Goal: Information Seeking & Learning: Understand process/instructions

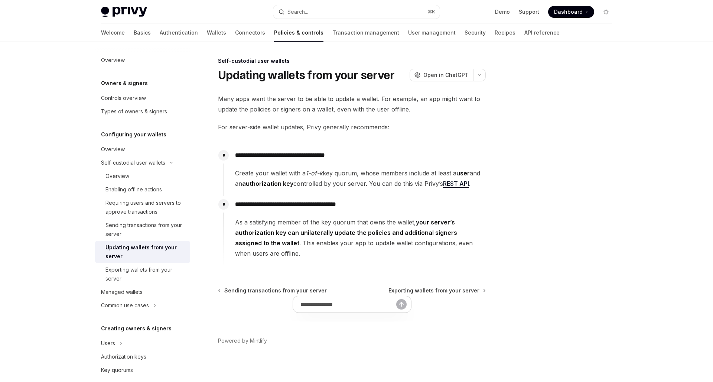
click at [509, 191] on div at bounding box center [561, 218] width 113 height 325
click at [458, 183] on link "REST API" at bounding box center [456, 184] width 26 height 8
click at [133, 215] on div "Requiring users and servers to approve transactions" at bounding box center [145, 207] width 80 height 18
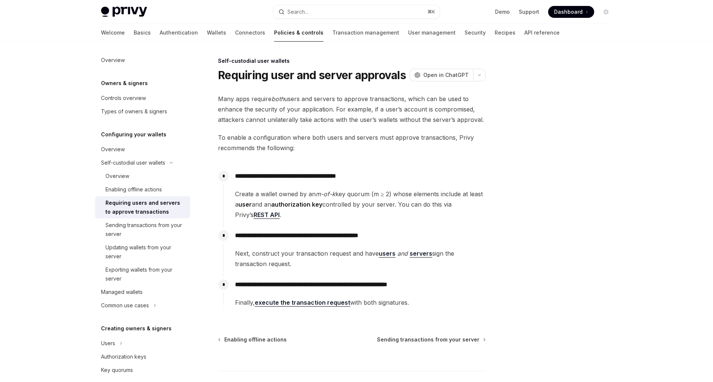
click at [411, 254] on link "servers" at bounding box center [420, 253] width 23 height 8
click at [385, 279] on div "**********" at bounding box center [354, 291] width 262 height 31
click at [387, 257] on link "users" at bounding box center [387, 253] width 17 height 8
click at [582, 254] on div at bounding box center [561, 218] width 113 height 325
click at [330, 303] on link "execute the transaction request" at bounding box center [302, 302] width 95 height 8
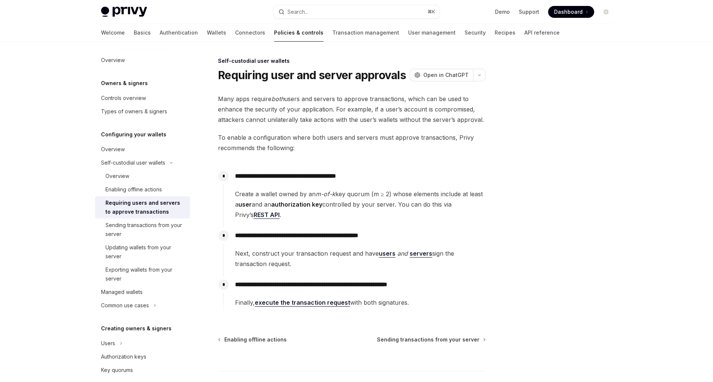
click at [418, 291] on div "**********" at bounding box center [354, 291] width 262 height 31
click at [385, 255] on link "users" at bounding box center [387, 253] width 17 height 8
click at [477, 283] on p "**********" at bounding box center [360, 284] width 250 height 10
click at [379, 253] on link "users" at bounding box center [387, 253] width 17 height 8
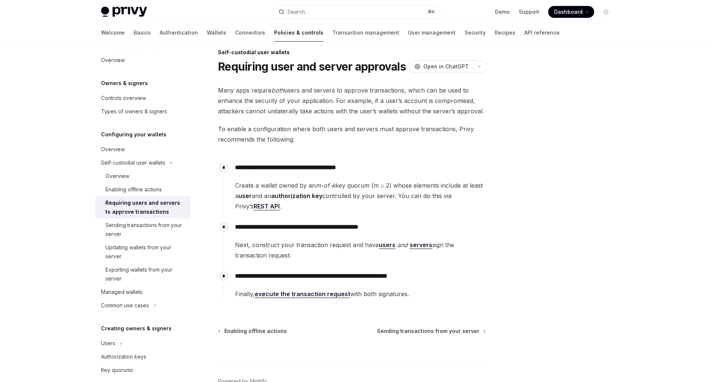
scroll to position [12, 0]
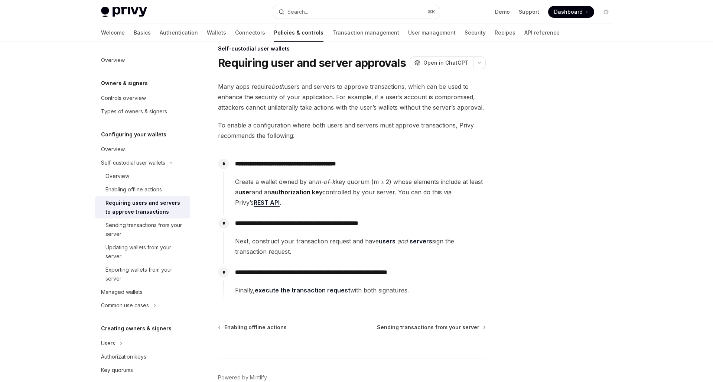
click at [334, 293] on link "execute the transaction request" at bounding box center [302, 290] width 95 height 8
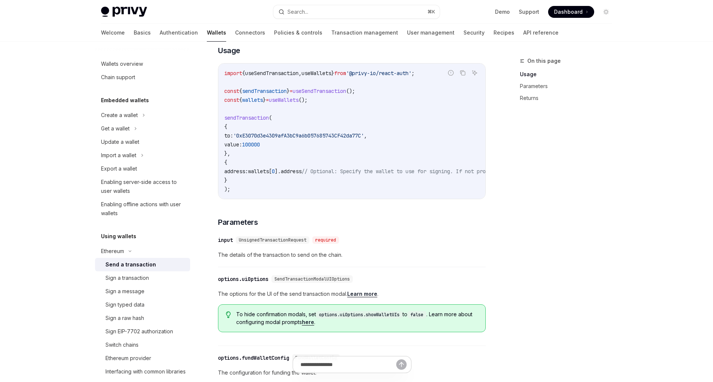
click at [337, 289] on span "The options for the UI of the send transaction modal. Learn more ." at bounding box center [352, 293] width 268 height 9
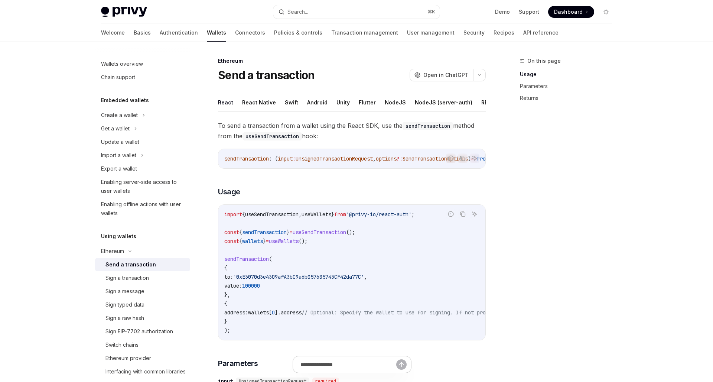
click at [253, 103] on button "React Native" at bounding box center [259, 102] width 34 height 17
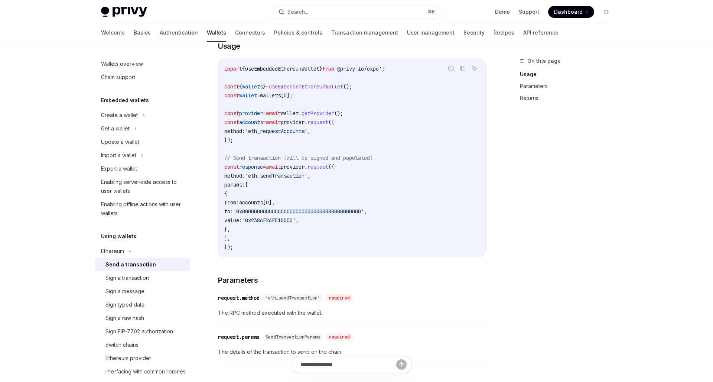
scroll to position [35, 0]
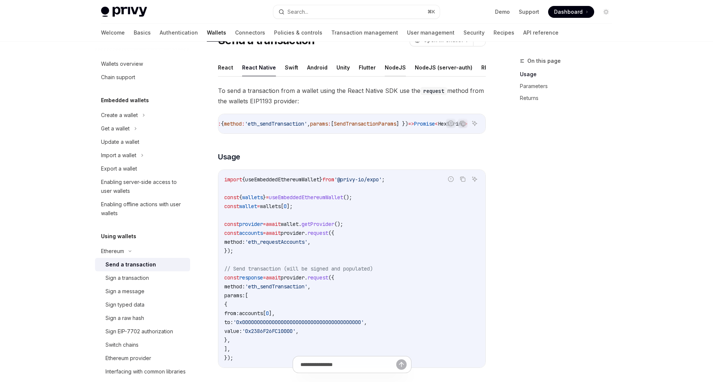
click at [387, 70] on button "NodeJS" at bounding box center [395, 67] width 21 height 17
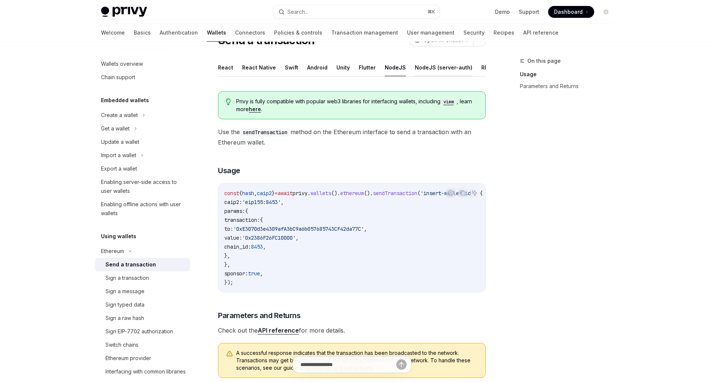
click at [420, 71] on button "NodeJS (server-auth)" at bounding box center [444, 67] width 58 height 17
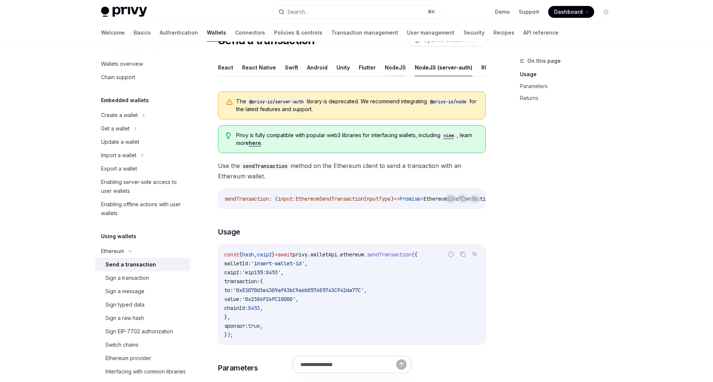
click at [395, 72] on button "NodeJS" at bounding box center [395, 67] width 21 height 17
type textarea "*"
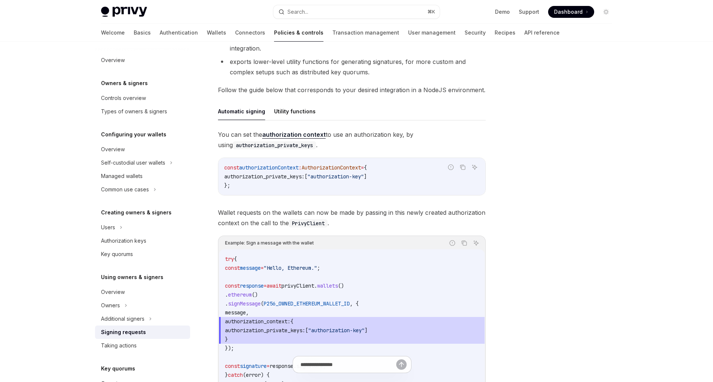
scroll to position [261, 0]
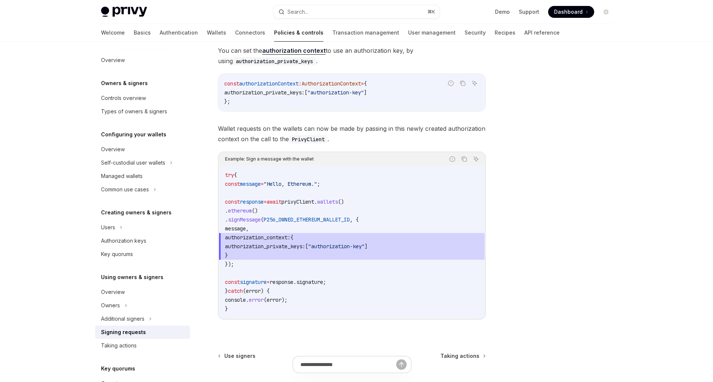
click at [341, 238] on span "authorization_context: {" at bounding box center [352, 237] width 254 height 9
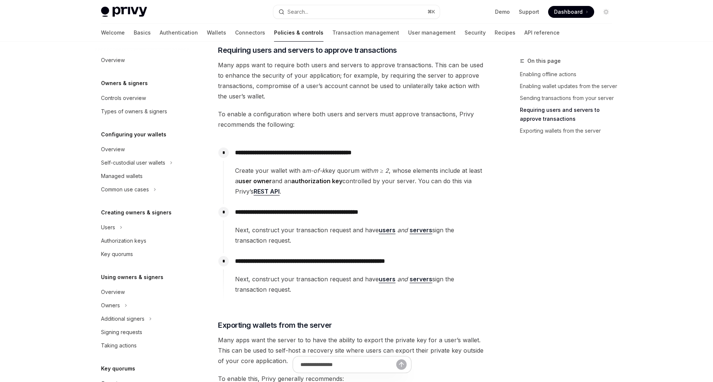
scroll to position [1010, 0]
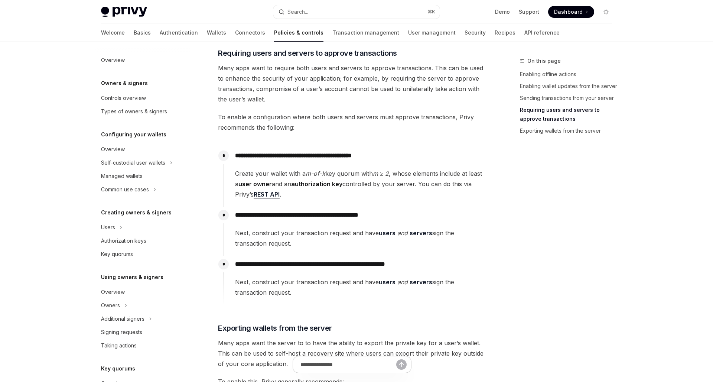
click at [386, 284] on link "users" at bounding box center [387, 282] width 17 height 8
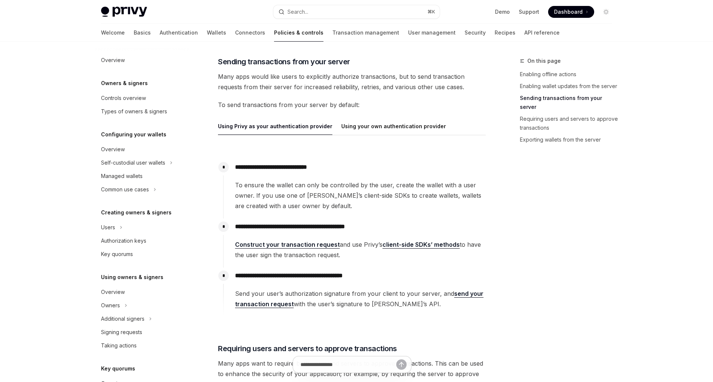
click at [352, 200] on span "To ensure the wallet can only be controlled by the user, create the wallet with…" at bounding box center [360, 195] width 250 height 31
click at [318, 246] on link "Construct your transaction request" at bounding box center [287, 245] width 105 height 8
click at [399, 193] on span "To ensure the wallet can only be controlled by the user, create the wallet with…" at bounding box center [360, 195] width 250 height 31
click at [404, 242] on link "client-side SDKs’ methods" at bounding box center [420, 245] width 77 height 8
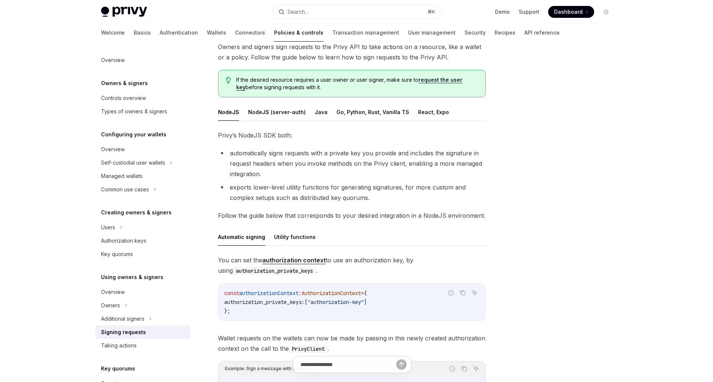
scroll to position [35, 0]
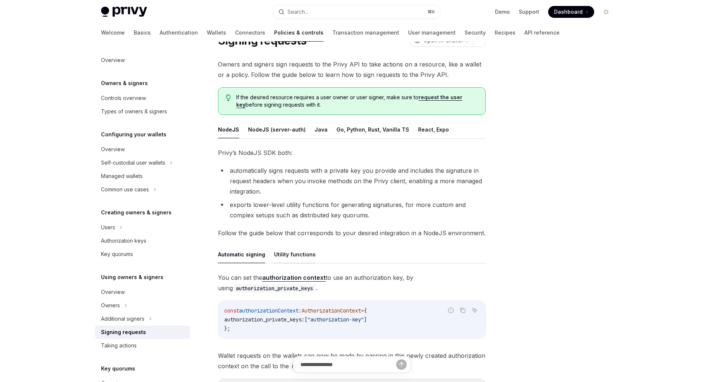
click at [303, 249] on button "Utility functions" at bounding box center [295, 253] width 42 height 17
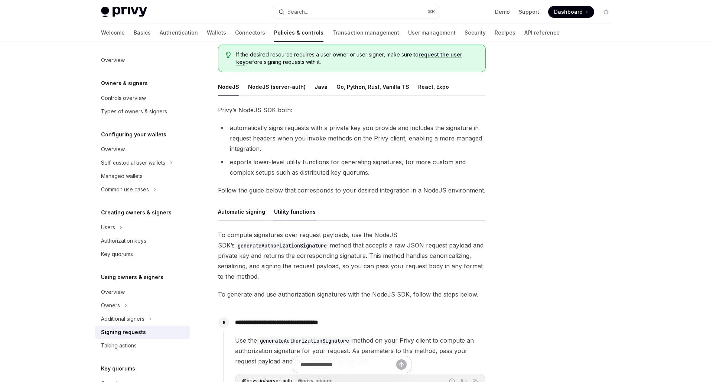
scroll to position [89, 0]
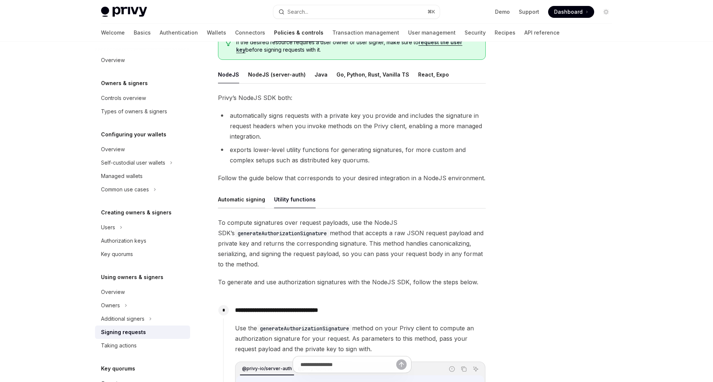
click at [244, 206] on button "Automatic signing" at bounding box center [241, 198] width 47 height 17
type textarea "*"
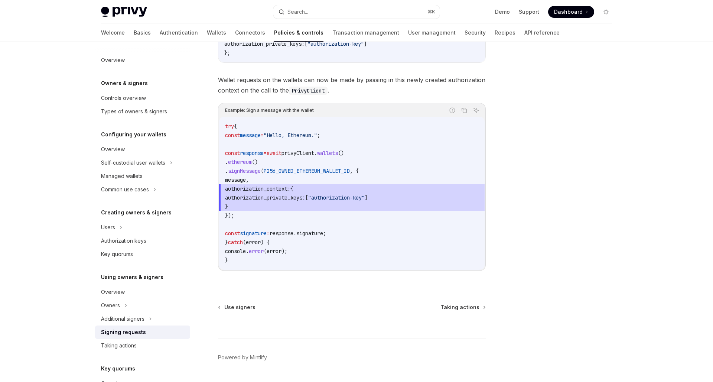
scroll to position [229, 0]
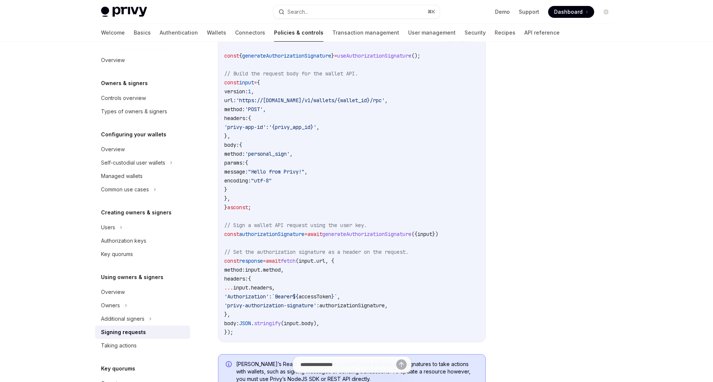
scroll to position [251, 0]
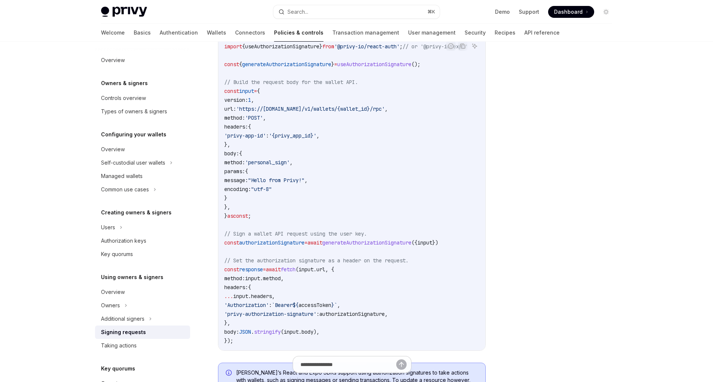
click at [569, 256] on div at bounding box center [561, 218] width 113 height 325
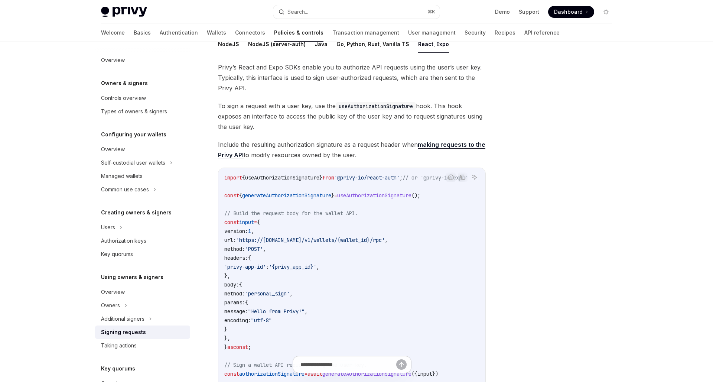
scroll to position [134, 0]
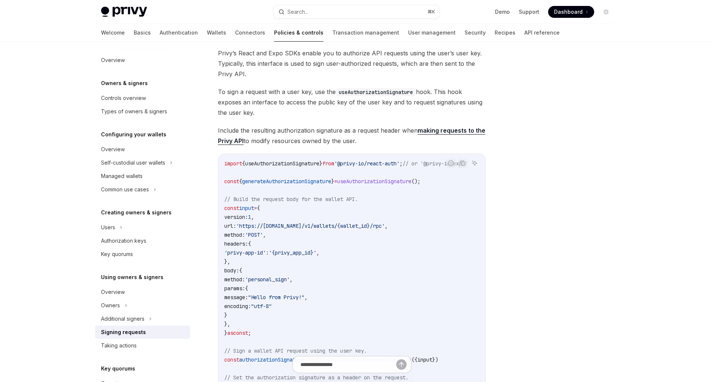
click at [400, 238] on code "import { useAuthorizationSignature } from '@privy-io/react-auth' ; // or '@priv…" at bounding box center [354, 310] width 261 height 303
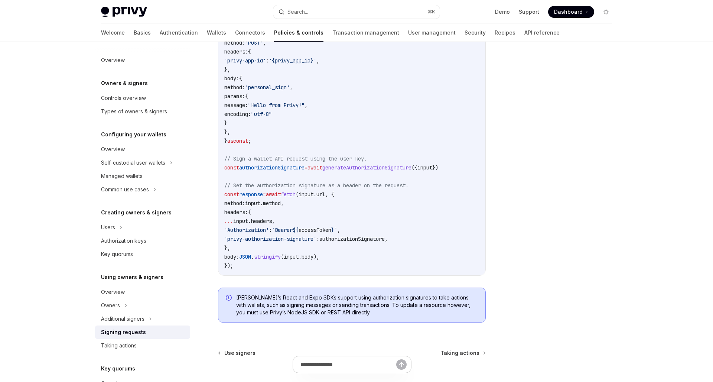
scroll to position [329, 0]
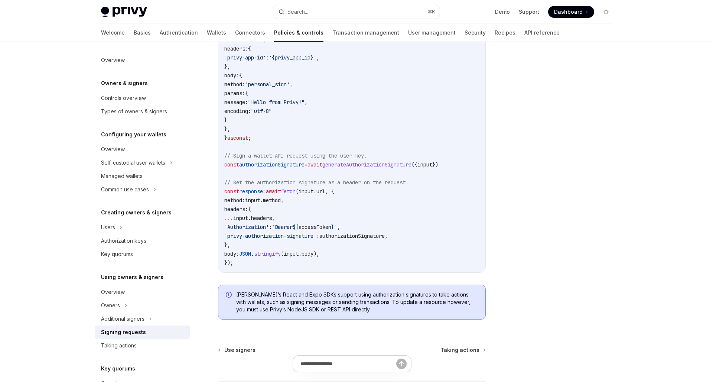
click at [364, 301] on span "[PERSON_NAME]’s React and Expo SDKs support using authorization signatures to t…" at bounding box center [357, 302] width 242 height 22
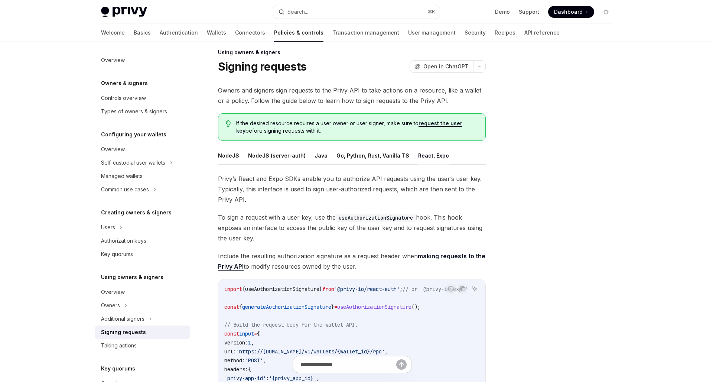
scroll to position [0, 0]
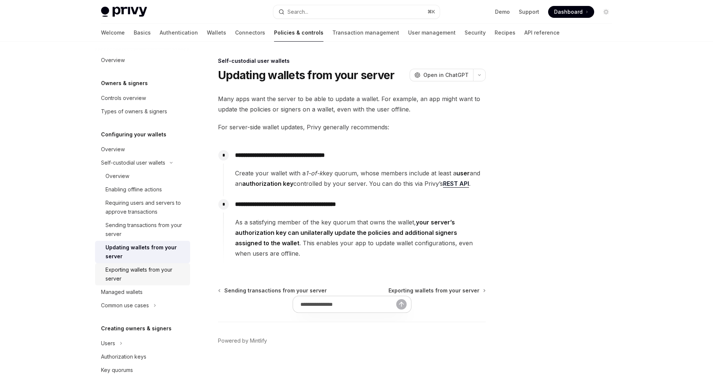
click at [164, 275] on div "Exporting wallets from your server" at bounding box center [145, 274] width 80 height 18
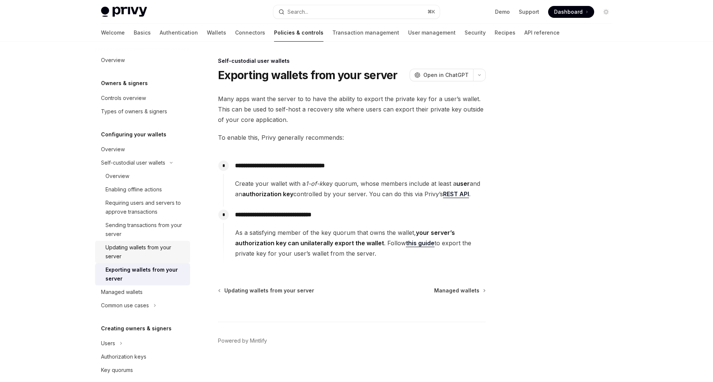
click at [147, 252] on div "Updating wallets from your server" at bounding box center [145, 252] width 80 height 18
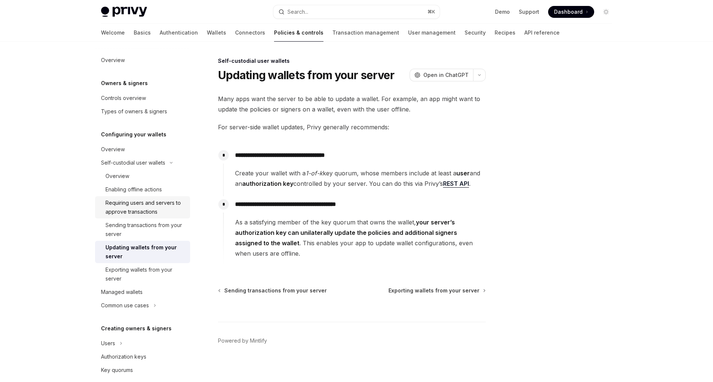
click at [167, 199] on div "Requiring users and servers to approve transactions" at bounding box center [145, 207] width 80 height 18
type textarea "*"
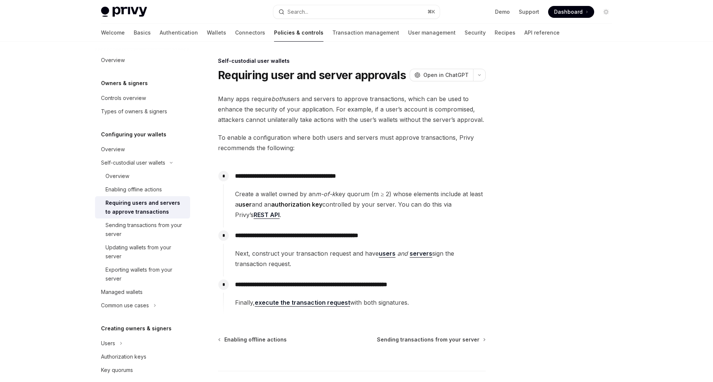
click at [595, 156] on div at bounding box center [561, 218] width 113 height 325
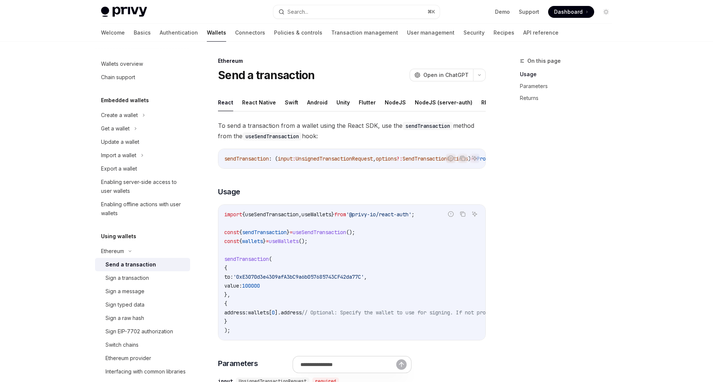
click at [447, 264] on code "import { useSendTransaction , useWallets } from '@privy-io/react-auth' ; const …" at bounding box center [418, 272] width 389 height 125
click at [444, 101] on button "NodeJS (server-auth)" at bounding box center [444, 102] width 58 height 17
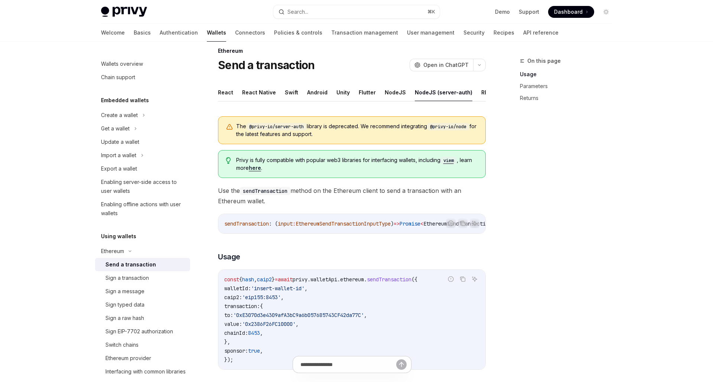
scroll to position [13, 0]
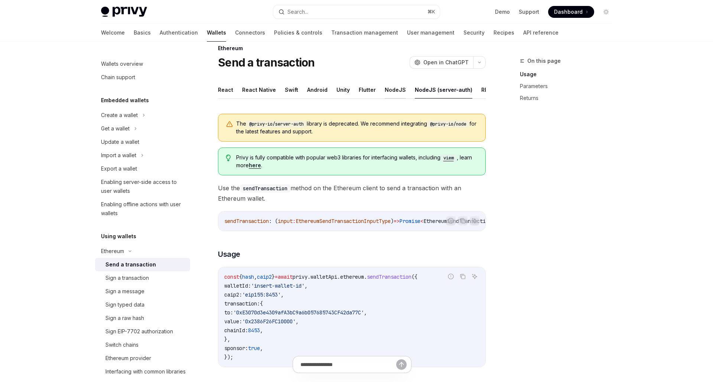
click at [389, 94] on button "NodeJS" at bounding box center [395, 89] width 21 height 17
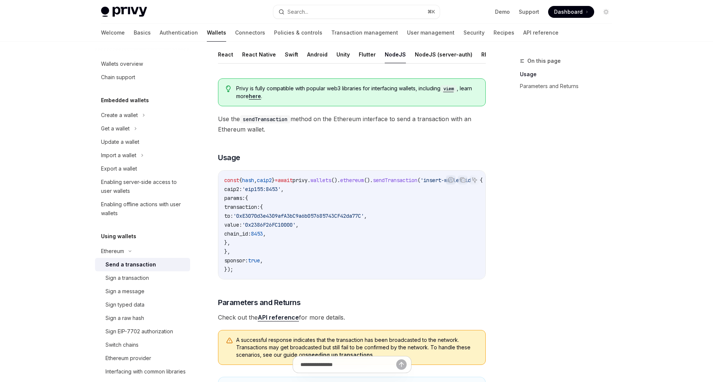
scroll to position [52, 0]
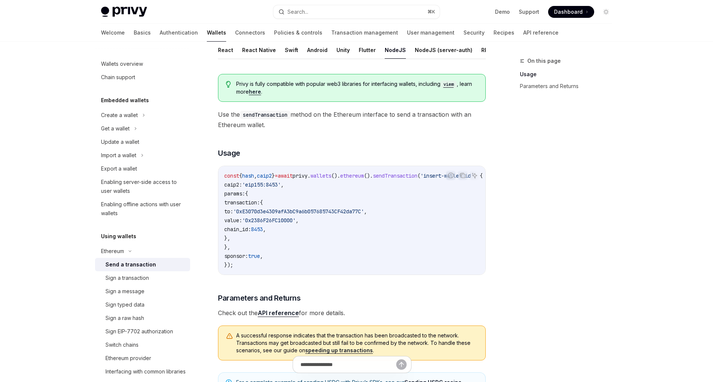
click at [411, 218] on code "const { hash , caip2 } = await privy . wallets (). ethereum (). sendTransaction…" at bounding box center [362, 220] width 276 height 98
click at [436, 234] on code "const { hash , caip2 } = await privy . wallets (). ethereum (). sendTransaction…" at bounding box center [362, 220] width 276 height 98
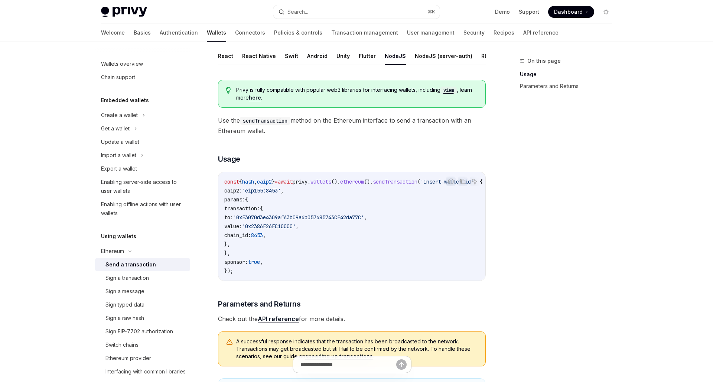
scroll to position [63, 0]
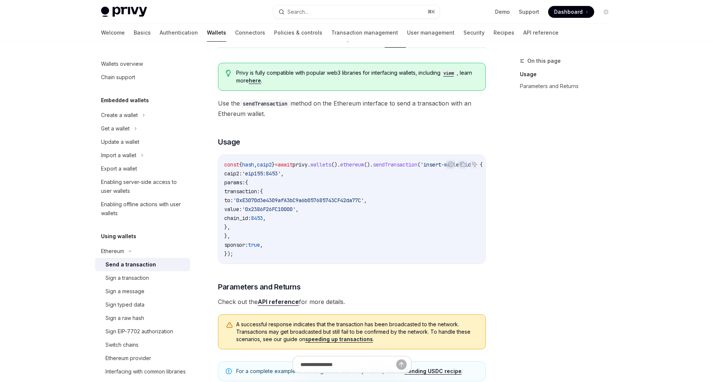
click at [412, 238] on code "const { hash , caip2 } = await privy . wallets (). ethereum (). sendTransaction…" at bounding box center [362, 209] width 276 height 98
type textarea "*"
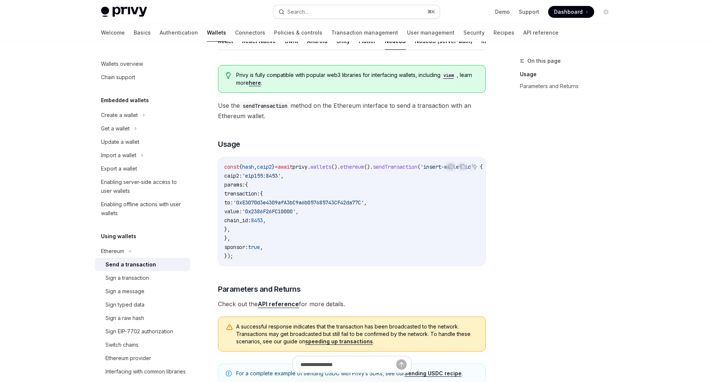
scroll to position [45, 0]
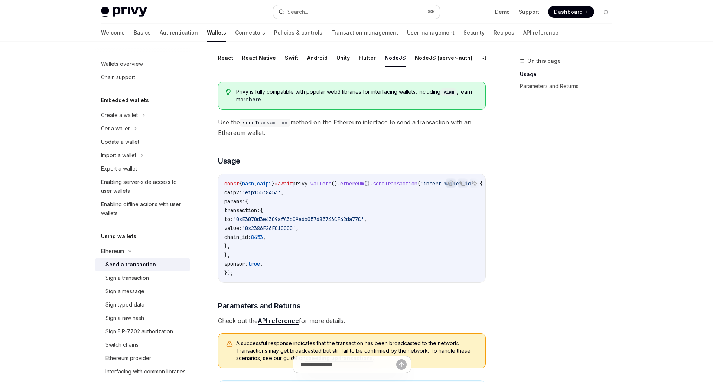
click at [366, 14] on button "Search... ⌘ K" at bounding box center [356, 11] width 166 height 13
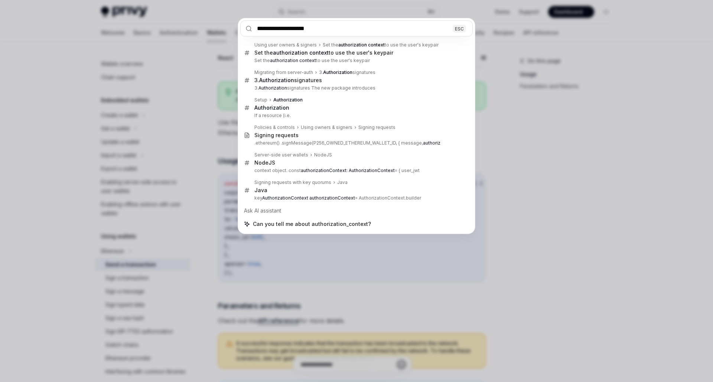
type input "**********"
click at [581, 110] on div "**********" at bounding box center [356, 191] width 713 height 382
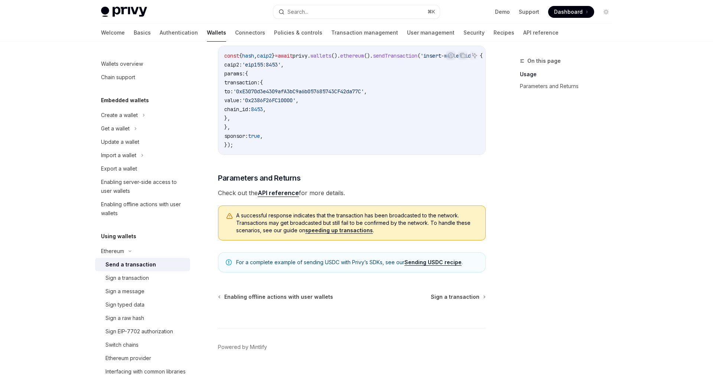
scroll to position [125, 0]
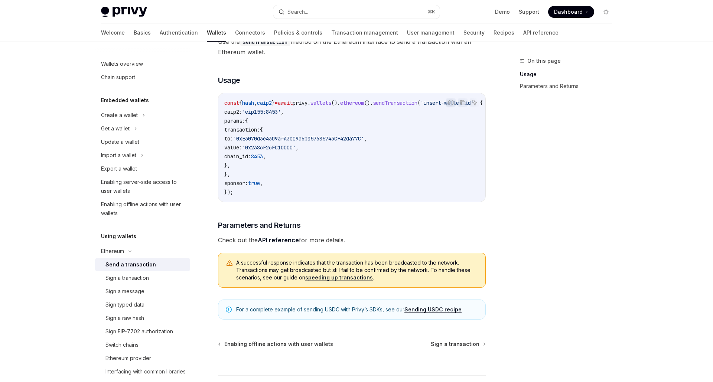
click at [280, 241] on link "API reference" at bounding box center [278, 240] width 41 height 8
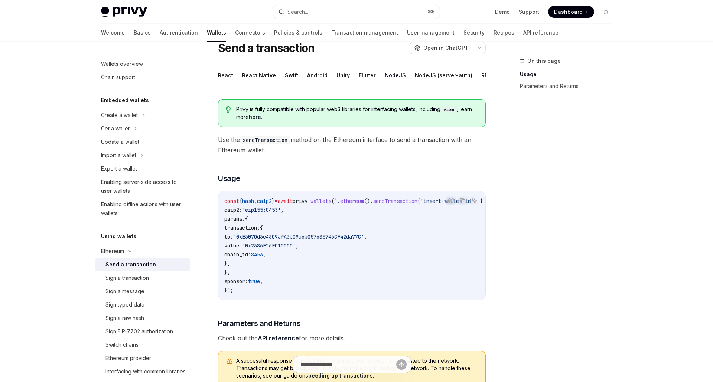
scroll to position [27, 0]
click at [339, 182] on h3 "​ Usage" at bounding box center [352, 178] width 268 height 10
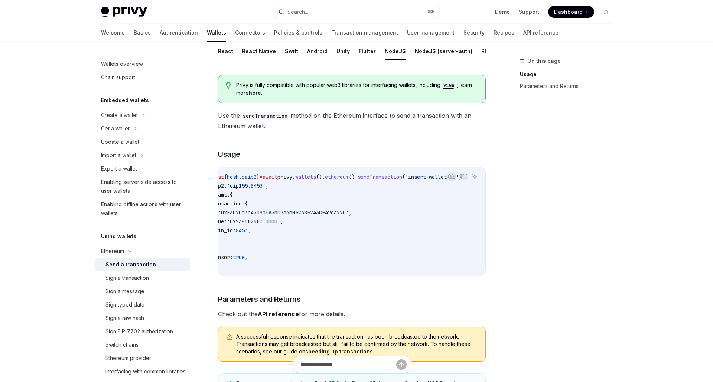
scroll to position [0, 44]
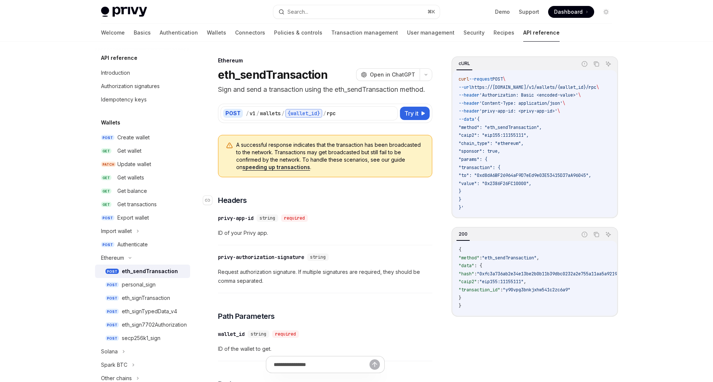
type textarea "*"
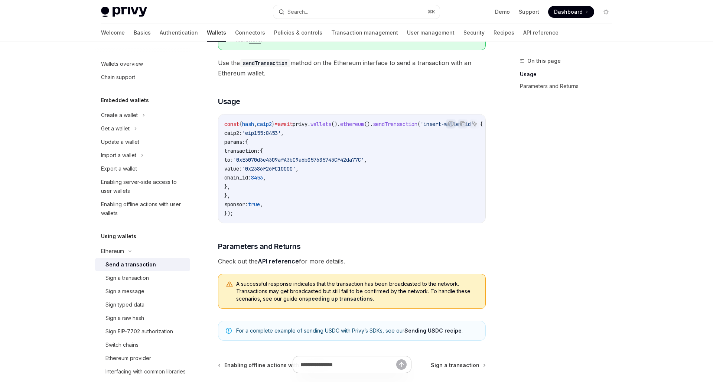
scroll to position [53, 0]
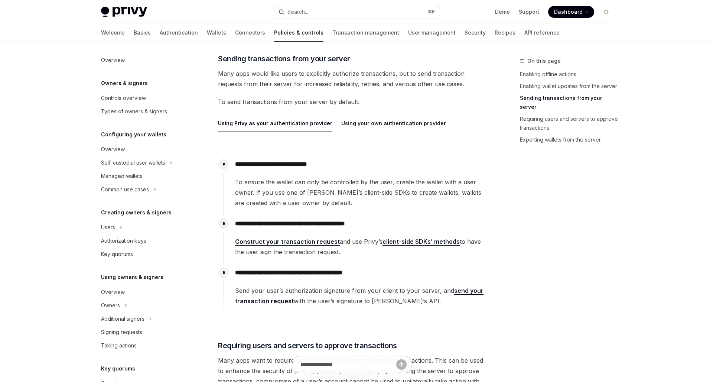
scroll to position [717, 0]
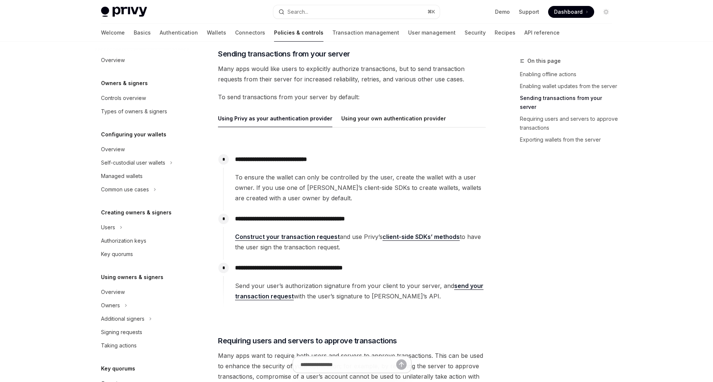
scroll to position [722, 0]
click at [461, 76] on span "Many apps would like users to explicitly authorize transactions, but to send tr…" at bounding box center [352, 74] width 268 height 21
click at [438, 81] on span "Many apps would like users to explicitly authorize transactions, but to send tr…" at bounding box center [352, 74] width 268 height 21
click at [321, 239] on link "Construct your transaction request" at bounding box center [287, 237] width 105 height 8
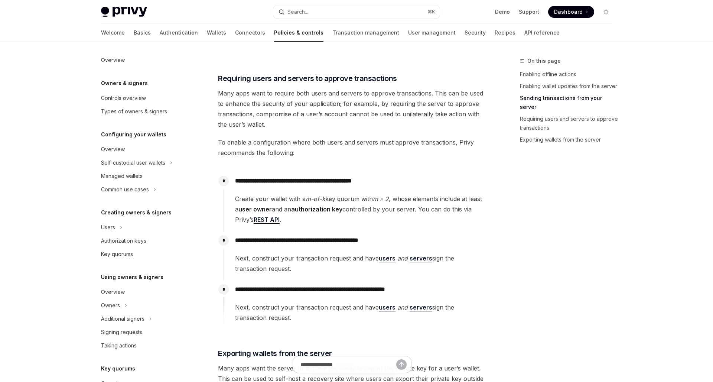
scroll to position [986, 0]
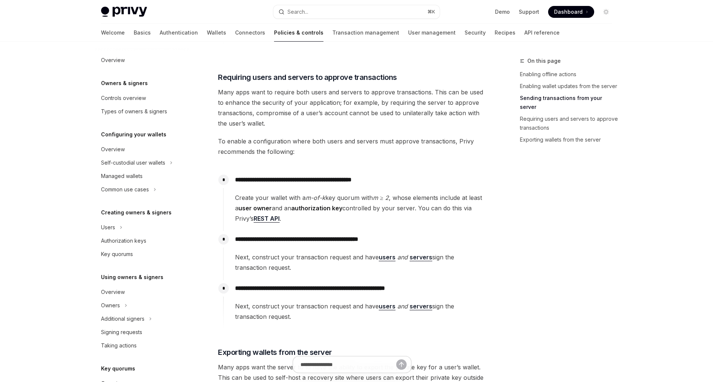
click at [327, 260] on span "Next, construct your transaction request and have users and servers sign the tr…" at bounding box center [360, 262] width 250 height 21
click at [559, 100] on link "Sending transactions from your server" at bounding box center [569, 102] width 98 height 21
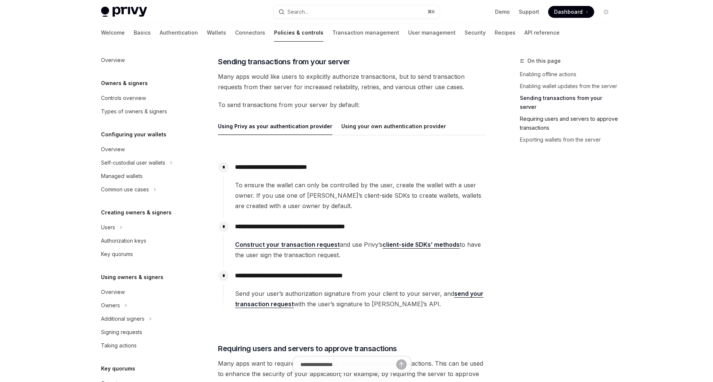
click at [557, 113] on link "Requiring users and servers to approve transactions" at bounding box center [569, 123] width 98 height 21
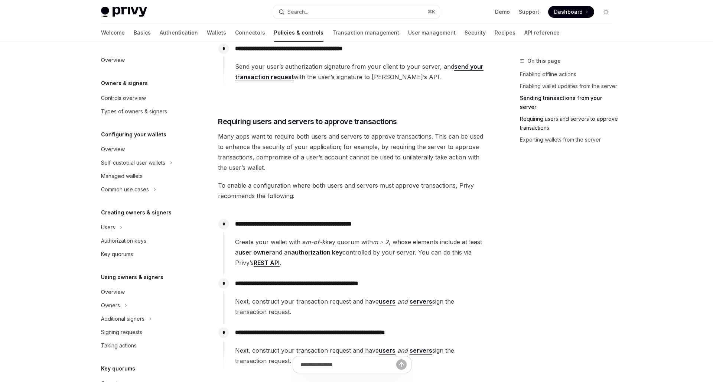
scroll to position [1002, 0]
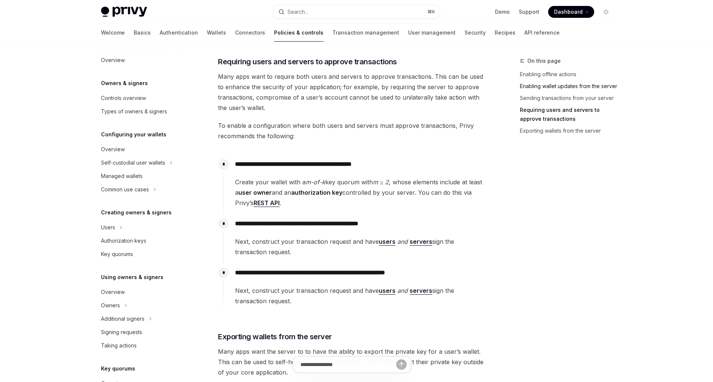
click at [599, 85] on link "Enabling wallet updates from the server" at bounding box center [569, 86] width 98 height 12
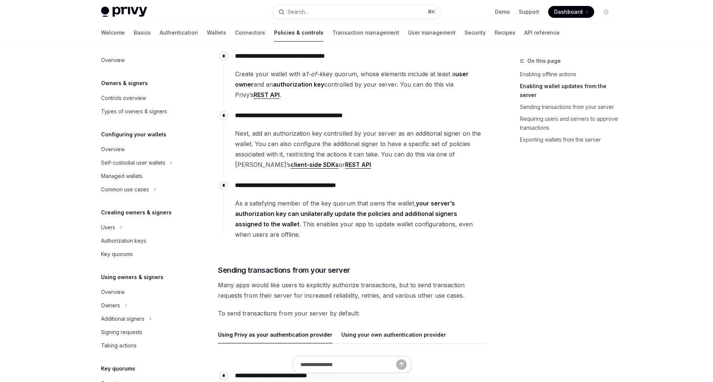
scroll to position [430, 0]
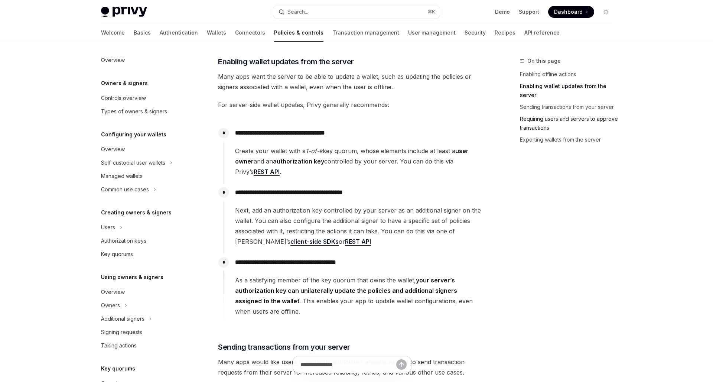
click at [572, 115] on link "Requiring users and servers to approve transactions" at bounding box center [569, 123] width 98 height 21
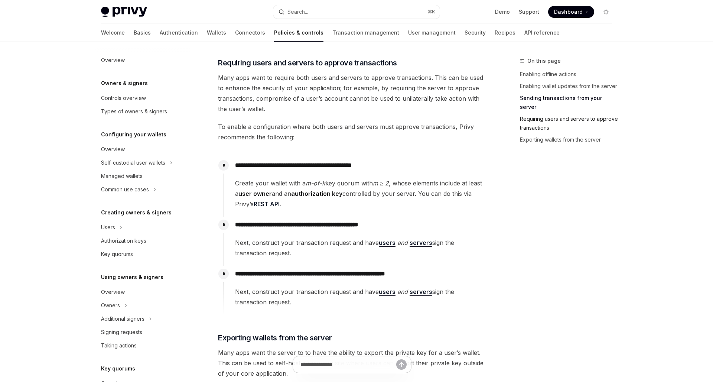
scroll to position [1002, 0]
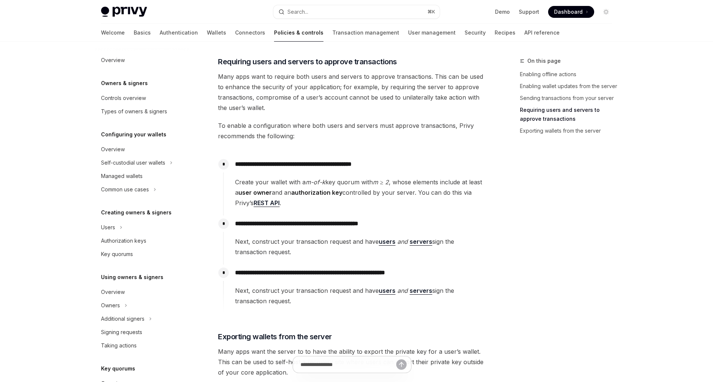
click at [466, 222] on p "**********" at bounding box center [360, 223] width 250 height 10
click at [387, 244] on link "users" at bounding box center [387, 242] width 17 height 8
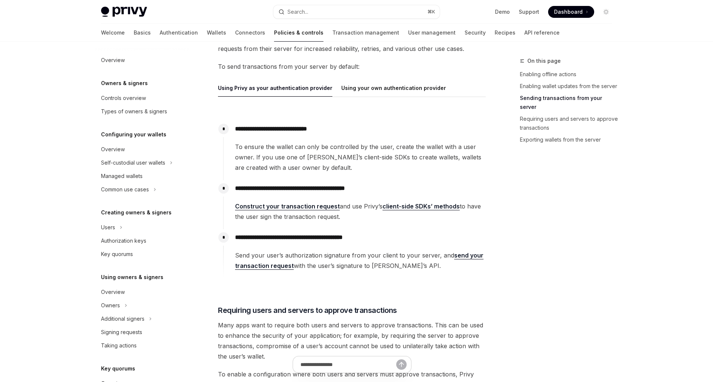
scroll to position [715, 0]
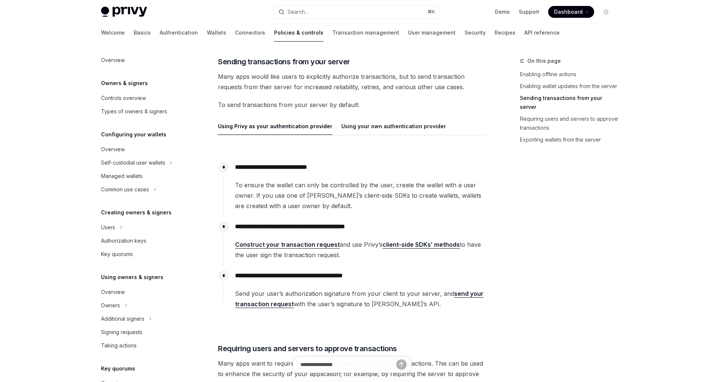
click at [326, 247] on link "Construct your transaction request" at bounding box center [287, 245] width 105 height 8
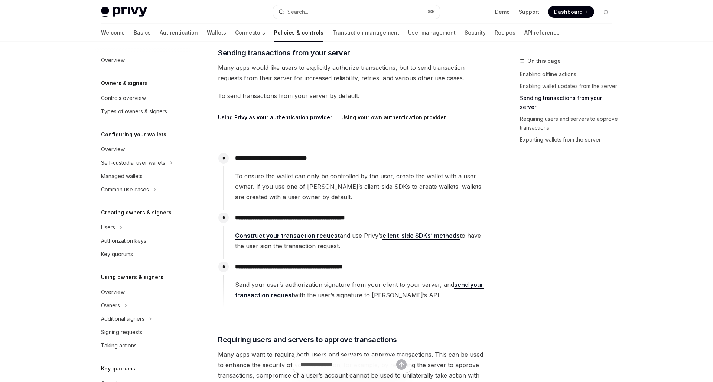
scroll to position [723, 0]
click at [341, 359] on input "text" at bounding box center [347, 364] width 131 height 16
type input "**********"
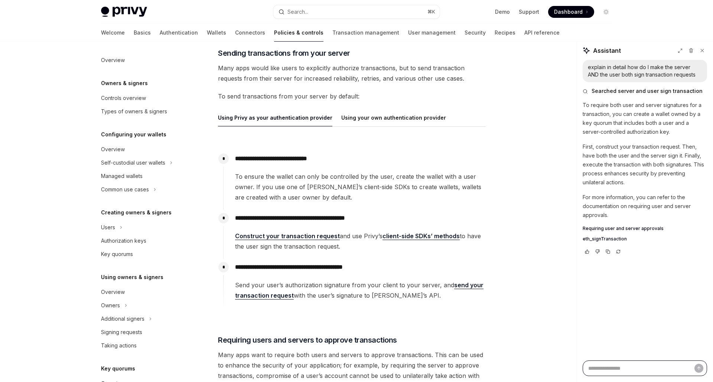
type textarea "*"
click at [605, 366] on textarea at bounding box center [644, 368] width 124 height 16
paste textarea "**********"
type textarea "**********"
type textarea "*"
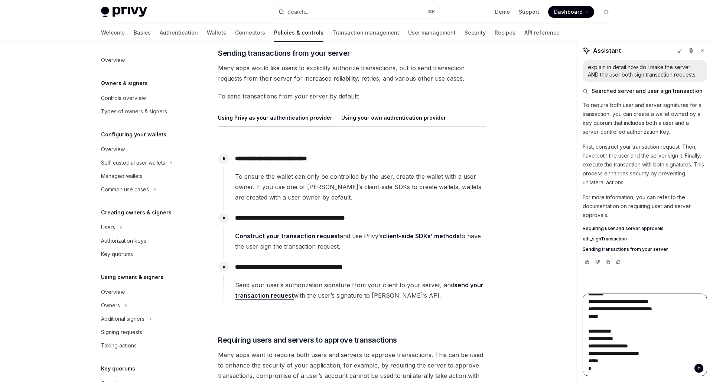
type textarea "**********"
type textarea "*"
type textarea "**********"
type textarea "*"
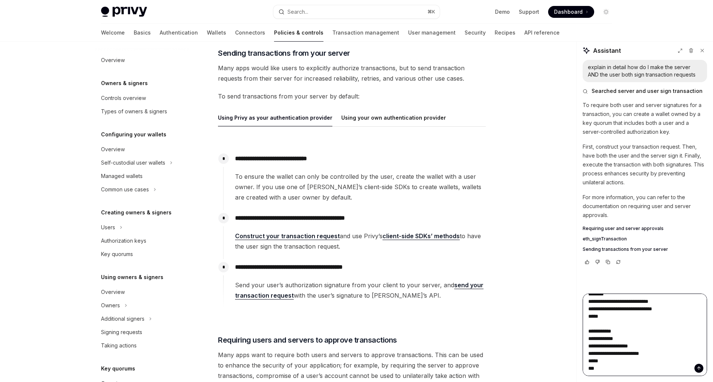
type textarea "**********"
type textarea "*"
type textarea "**********"
type textarea "*"
type textarea "**********"
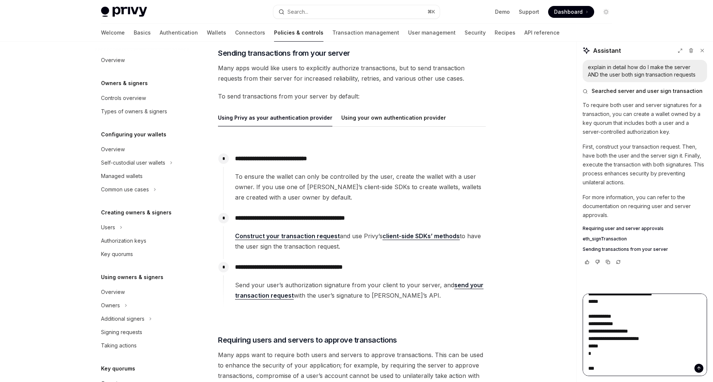
type textarea "*"
type textarea "**********"
type textarea "*"
type textarea "**********"
type textarea "*"
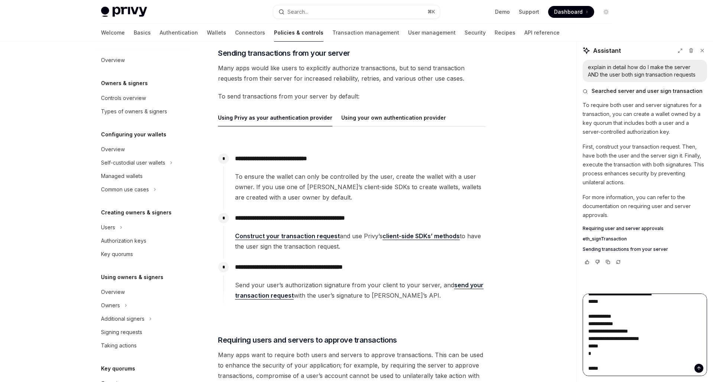
type textarea "**********"
type textarea "*"
type textarea "**********"
type textarea "*"
type textarea "**********"
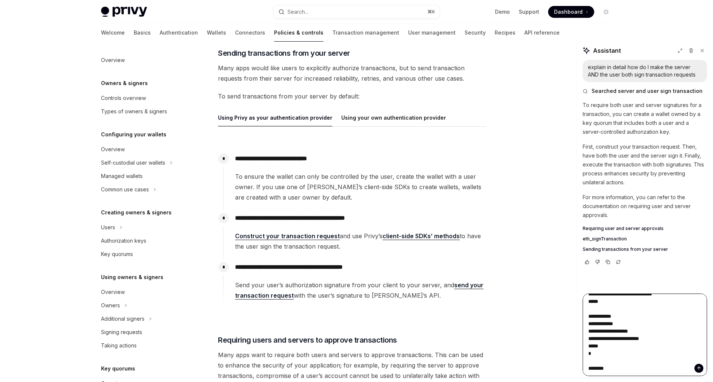
type textarea "*"
type textarea "**********"
type textarea "*"
type textarea "**********"
type textarea "*"
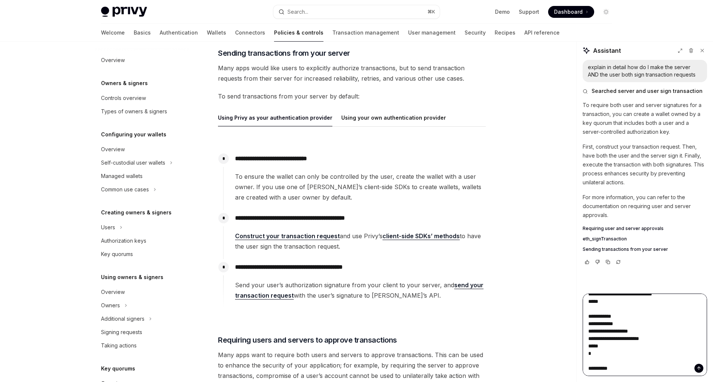
type textarea "**********"
type textarea "*"
type textarea "**********"
type textarea "*"
type textarea "**********"
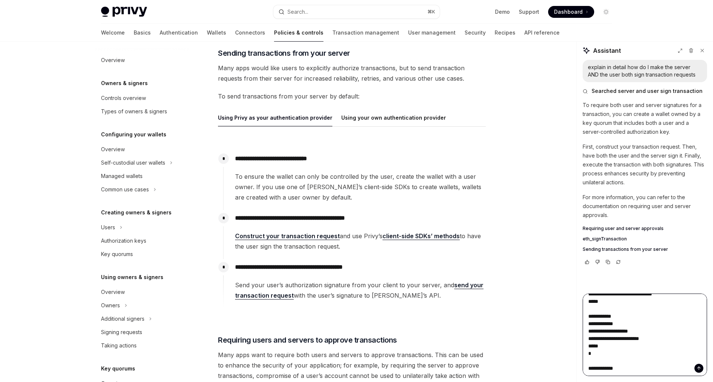
type textarea "*"
type textarea "**********"
type textarea "*"
type textarea "**********"
type textarea "*"
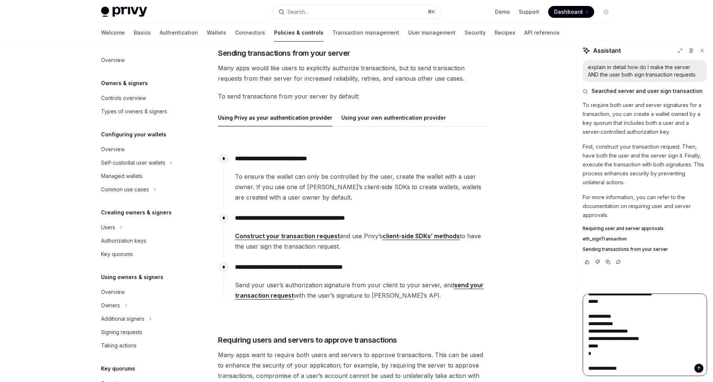
type textarea "**********"
type textarea "*"
type textarea "**********"
type textarea "*"
type textarea "**********"
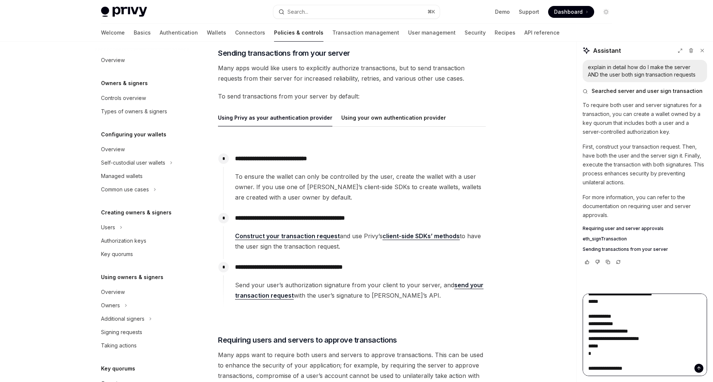
type textarea "*"
type textarea "**********"
type textarea "*"
type textarea "**********"
type textarea "*"
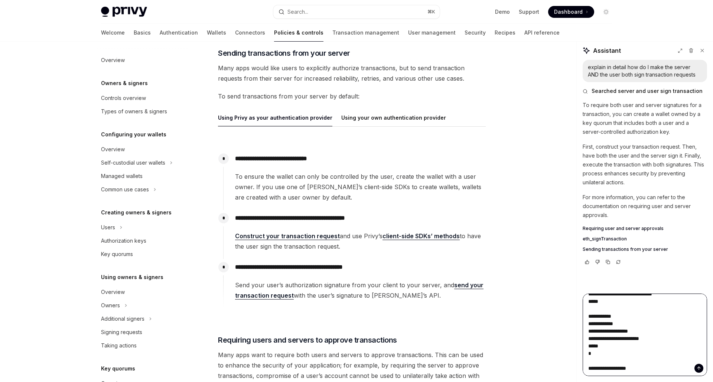
type textarea "**********"
type textarea "*"
type textarea "**********"
type textarea "*"
type textarea "**********"
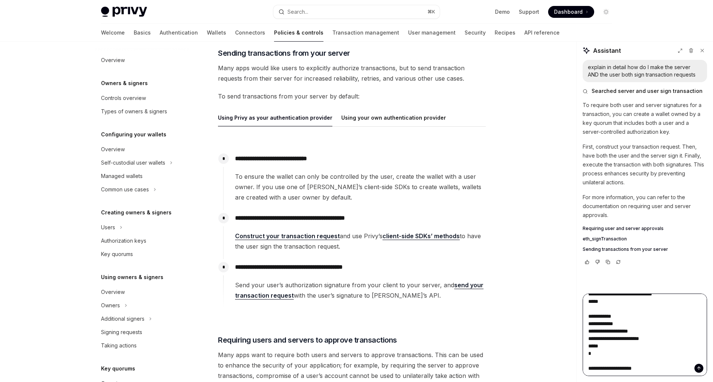
type textarea "*"
type textarea "**********"
type textarea "*"
type textarea "**********"
type textarea "*"
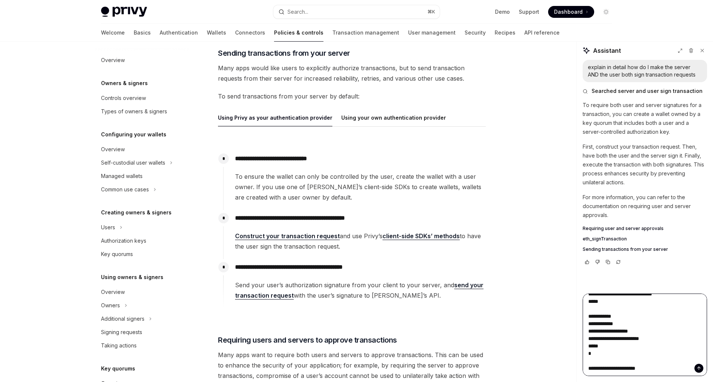
type textarea "**********"
type textarea "*"
type textarea "**********"
type textarea "*"
type textarea "**********"
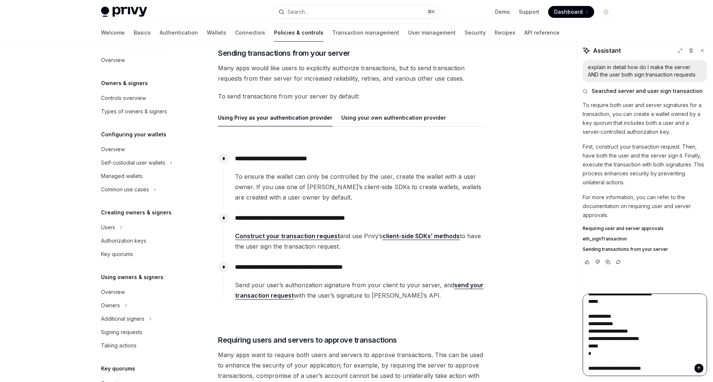
type textarea "*"
type textarea "**********"
type textarea "*"
type textarea "**********"
type textarea "*"
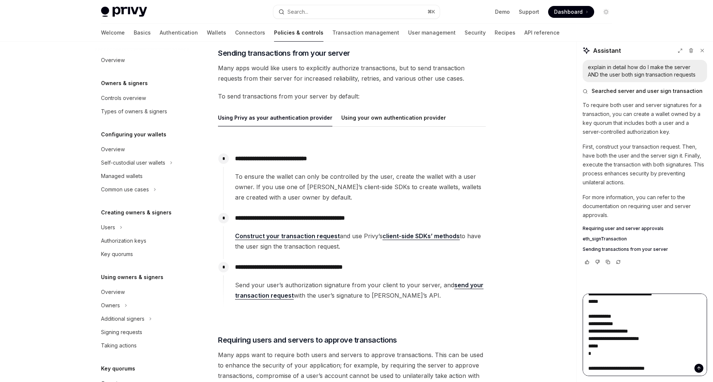
type textarea "**********"
type textarea "*"
type textarea "**********"
type textarea "*"
type textarea "**********"
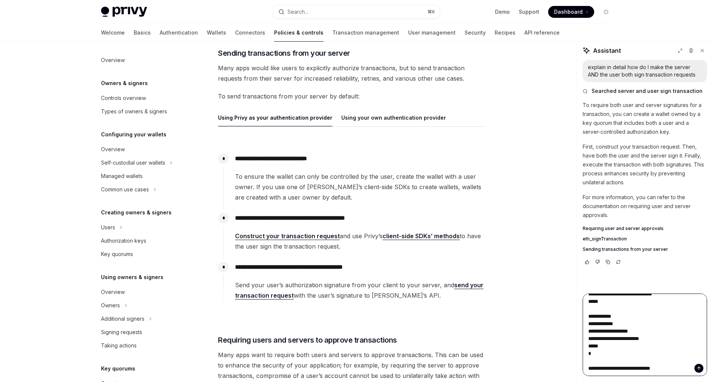
type textarea "*"
type textarea "**********"
type textarea "*"
type textarea "**********"
type textarea "*"
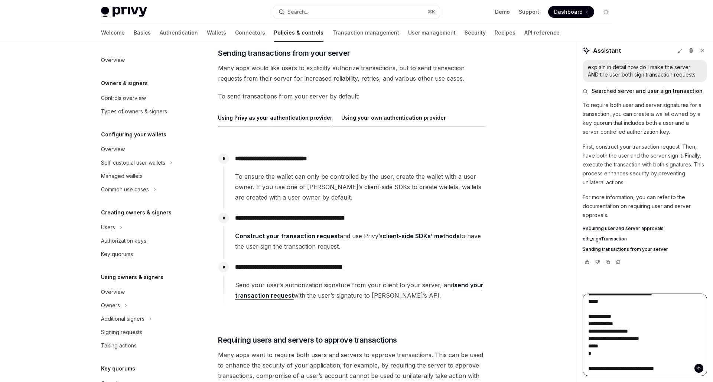
type textarea "**********"
type textarea "*"
type textarea "**********"
type textarea "*"
type textarea "**********"
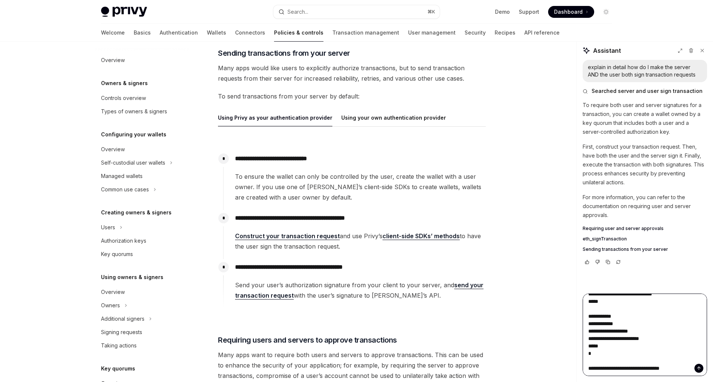
type textarea "*"
type textarea "**********"
type textarea "*"
type textarea "**********"
type textarea "*"
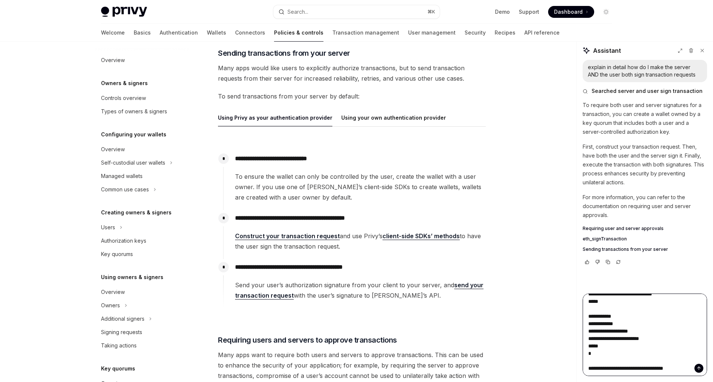
type textarea "**********"
type textarea "*"
type textarea "**********"
type textarea "*"
type textarea "**********"
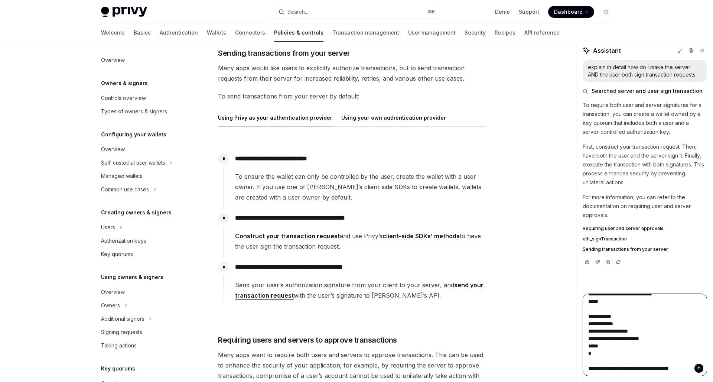
type textarea "*"
type textarea "**********"
type textarea "*"
type textarea "**********"
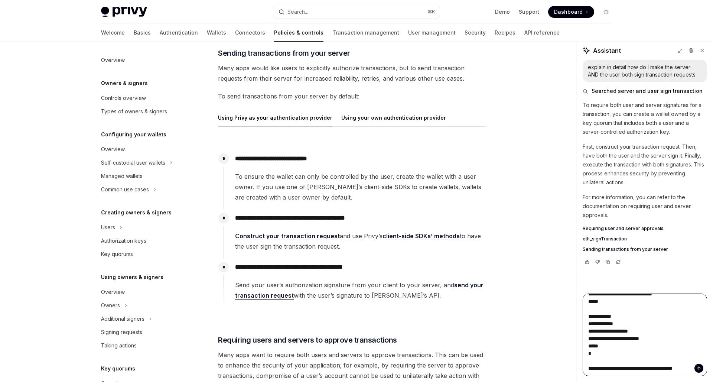
type textarea "*"
type textarea "**********"
type textarea "*"
type textarea "**********"
type textarea "*"
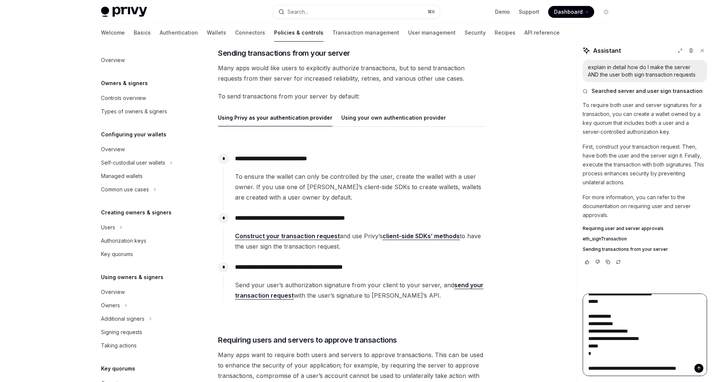
type textarea "**********"
type textarea "*"
type textarea "**********"
type textarea "*"
type textarea "**********"
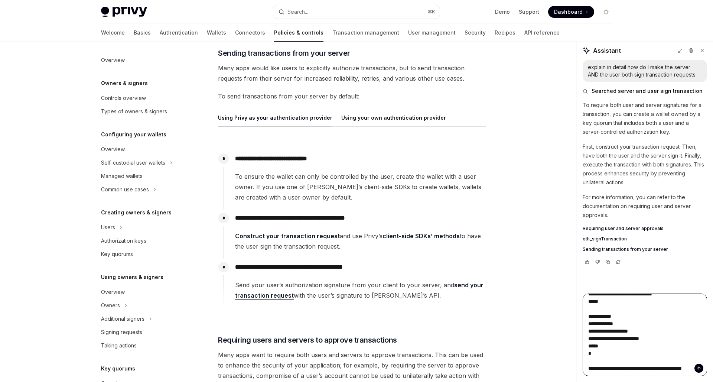
type textarea "*"
type textarea "**********"
type textarea "*"
type textarea "**********"
type textarea "*"
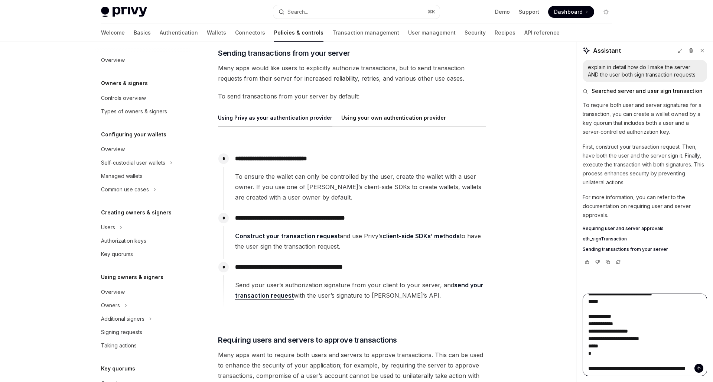
type textarea "**********"
type textarea "*"
type textarea "**********"
type textarea "*"
type textarea "**********"
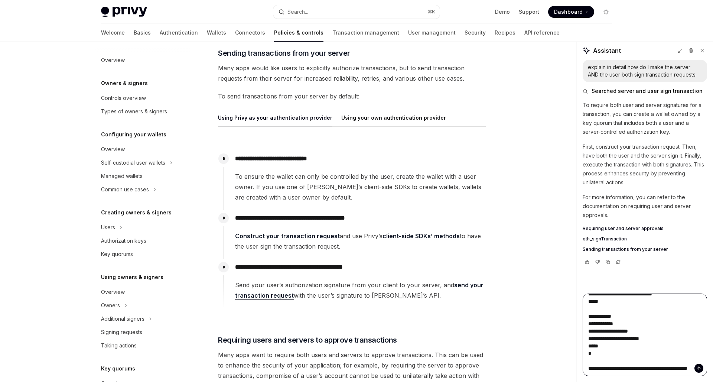
type textarea "*"
type textarea "**********"
type textarea "*"
type textarea "**********"
type textarea "*"
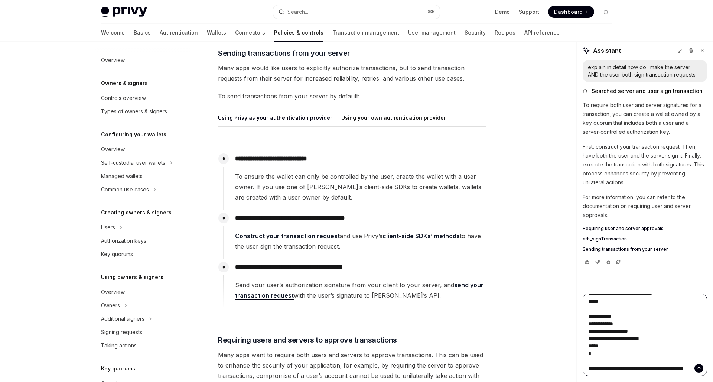
type textarea "**********"
type textarea "*"
type textarea "**********"
type textarea "*"
type textarea "**********"
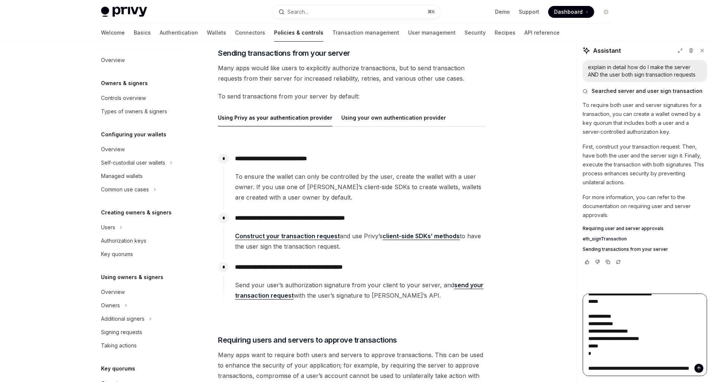
type textarea "*"
type textarea "**********"
type textarea "*"
type textarea "**********"
type textarea "*"
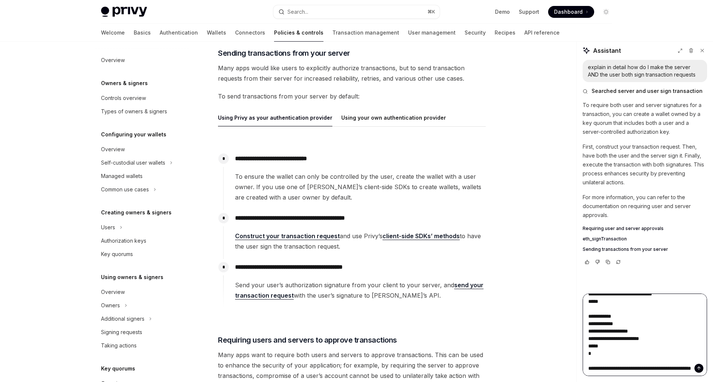
type textarea "**********"
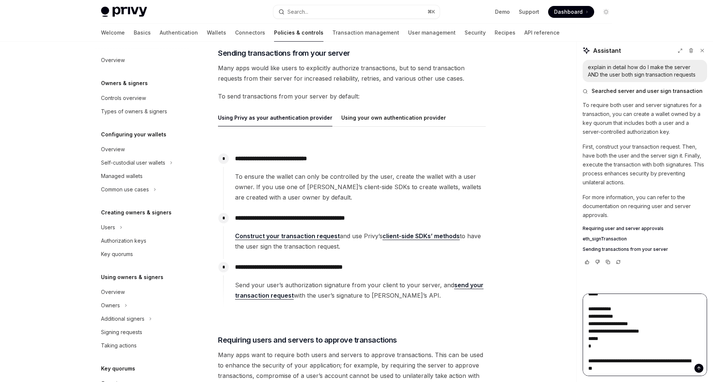
type textarea "*"
type textarea "**********"
type textarea "*"
type textarea "**********"
type textarea "*"
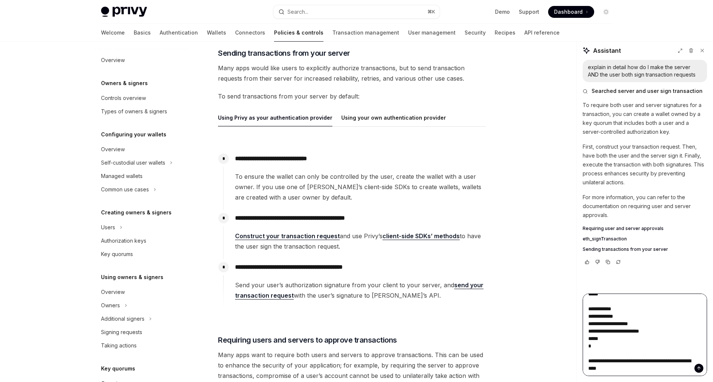
type textarea "**********"
type textarea "*"
type textarea "**********"
type textarea "*"
type textarea "**********"
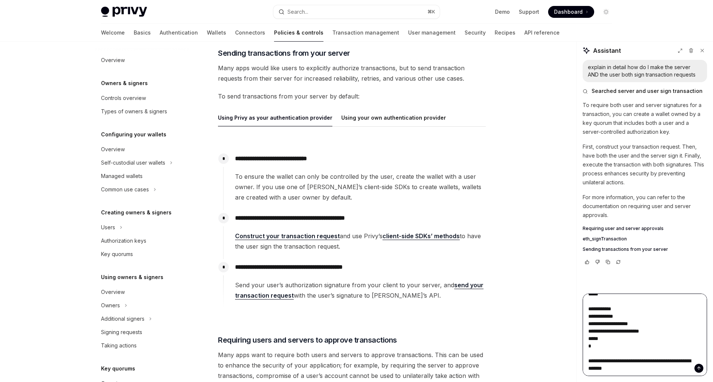
type textarea "*"
type textarea "**********"
type textarea "*"
type textarea "**********"
type textarea "*"
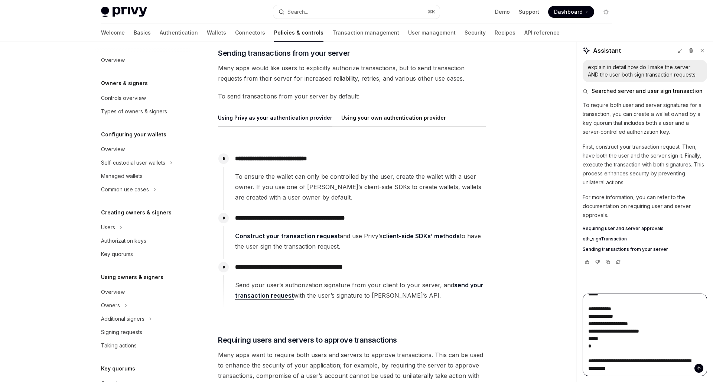
type textarea "**********"
type textarea "*"
type textarea "**********"
type textarea "*"
type textarea "**********"
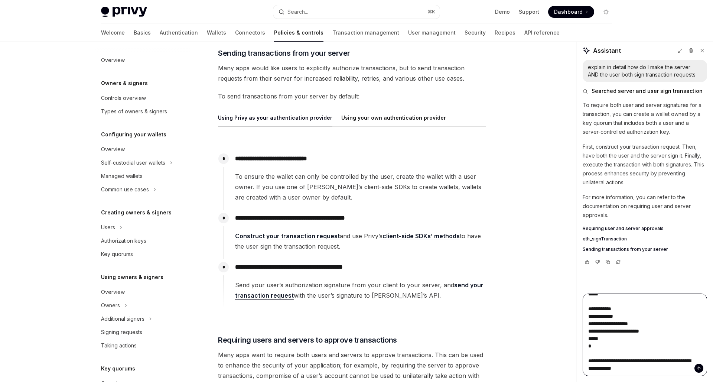
type textarea "*"
type textarea "**********"
type textarea "*"
type textarea "**********"
type textarea "*"
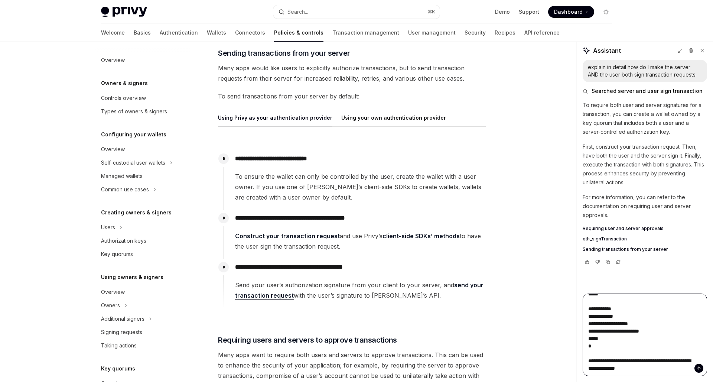
type textarea "**********"
type textarea "*"
type textarea "**********"
type textarea "*"
type textarea "**********"
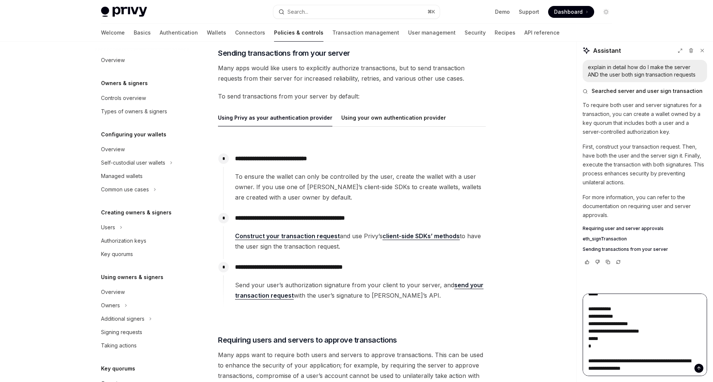
type textarea "*"
type textarea "**********"
type textarea "*"
type textarea "**********"
type textarea "*"
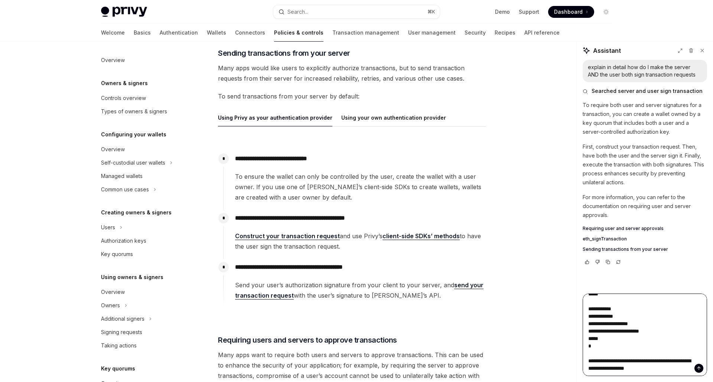
type textarea "**********"
type textarea "*"
type textarea "**********"
type textarea "*"
type textarea "**********"
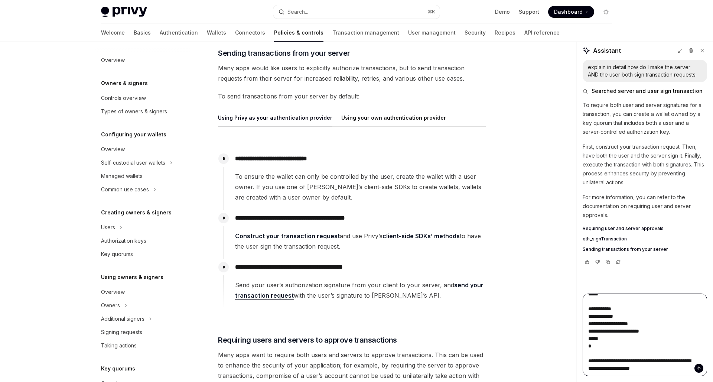
type textarea "*"
type textarea "**********"
type textarea "*"
type textarea "**********"
type textarea "*"
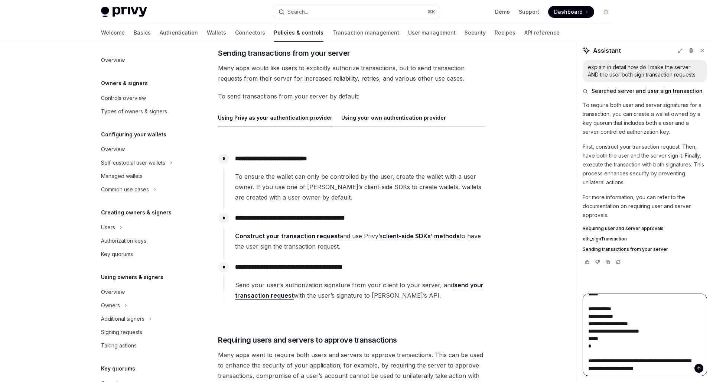
type textarea "**********"
type textarea "*"
type textarea "**********"
type textarea "*"
type textarea "**********"
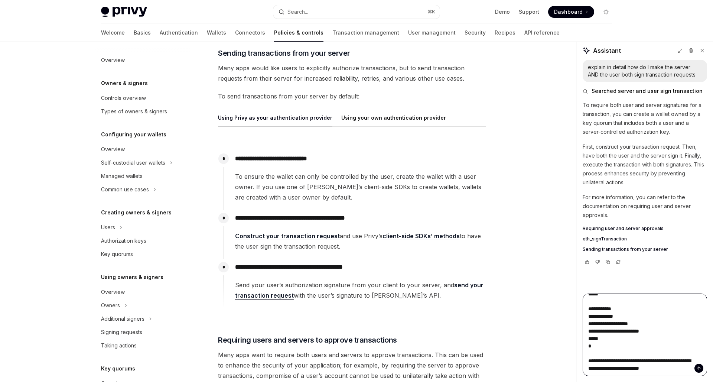
type textarea "*"
type textarea "**********"
type textarea "*"
type textarea "**********"
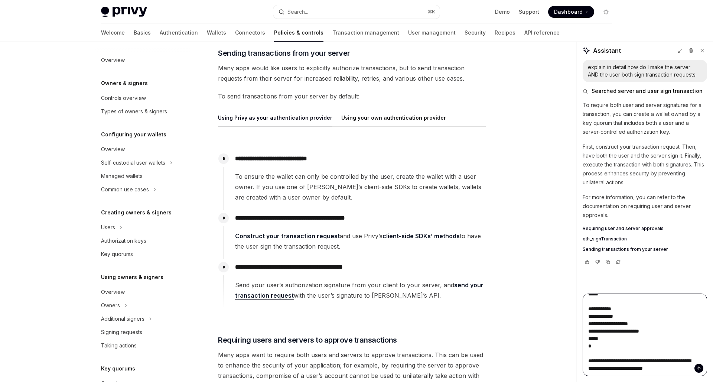
type textarea "*"
type textarea "**********"
type textarea "*"
type textarea "**********"
type textarea "*"
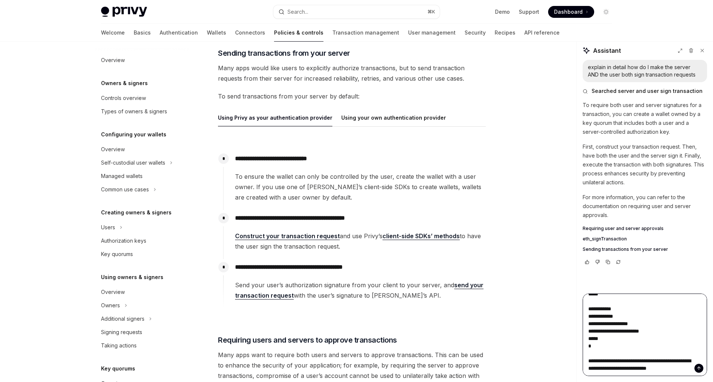
type textarea "**********"
type textarea "*"
type textarea "**********"
type textarea "*"
type textarea "**********"
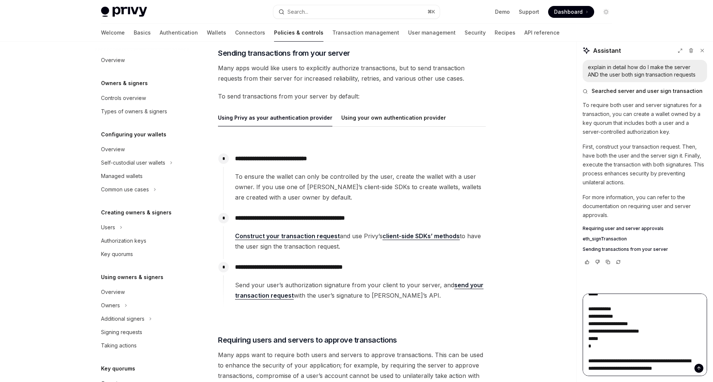
type textarea "*"
type textarea "**********"
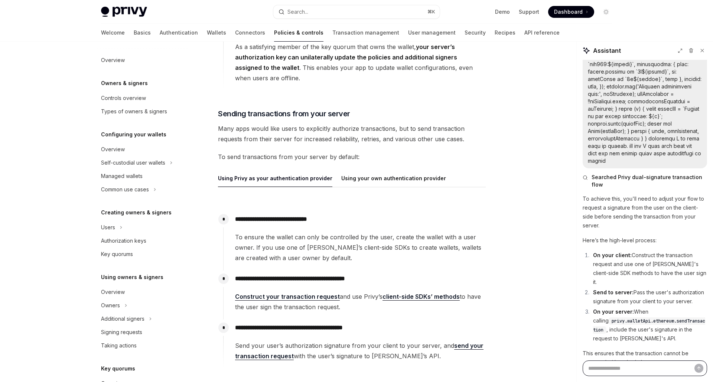
scroll to position [422, 0]
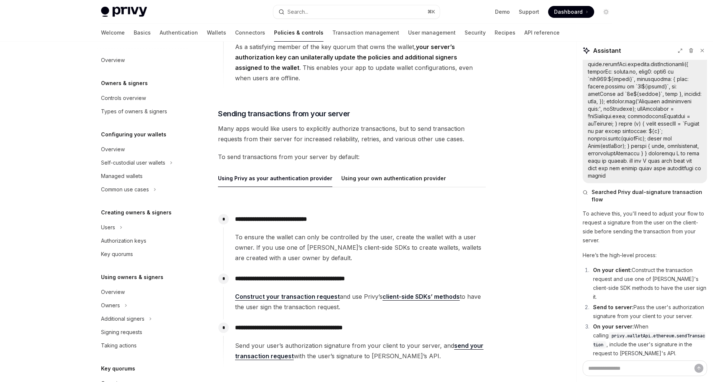
click at [679, 249] on div "To achieve this, you'll need to adjust your flow to request a signature from th…" at bounding box center [644, 299] width 124 height 181
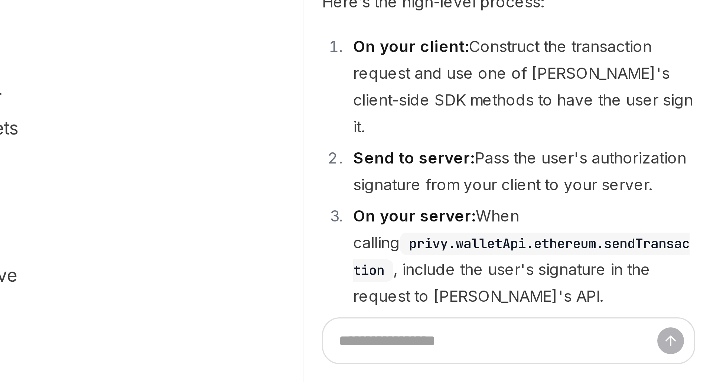
scroll to position [713, 0]
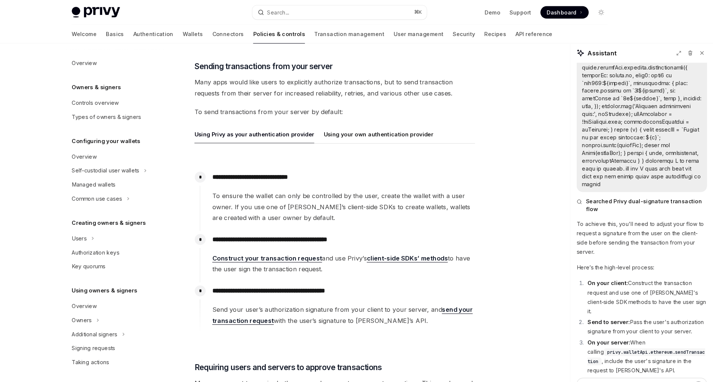
click at [626, 291] on li "On your client: Construct the transaction request and use one of Privy's client…" at bounding box center [649, 283] width 116 height 36
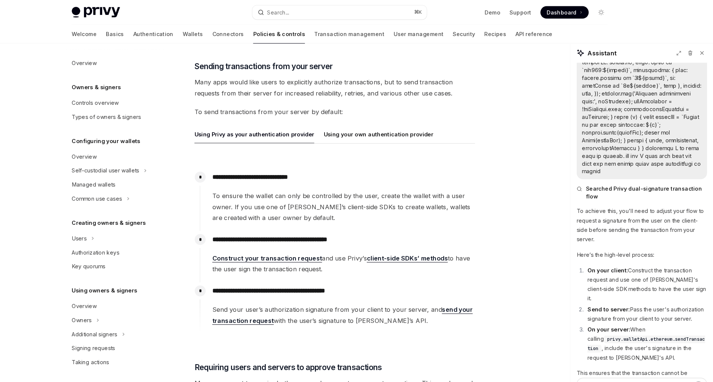
scroll to position [440, 0]
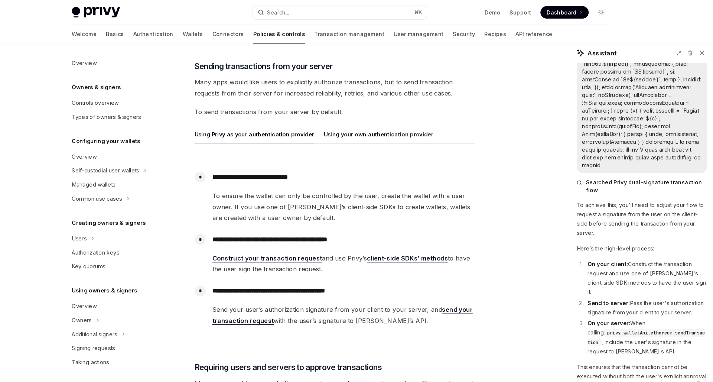
click at [629, 288] on li "Send to server: Pass the user's authorization signature from your client to you…" at bounding box center [649, 293] width 116 height 18
click at [612, 317] on li "On your server: When calling privy.walletApi.ethereum.sendTransaction , include…" at bounding box center [649, 322] width 116 height 36
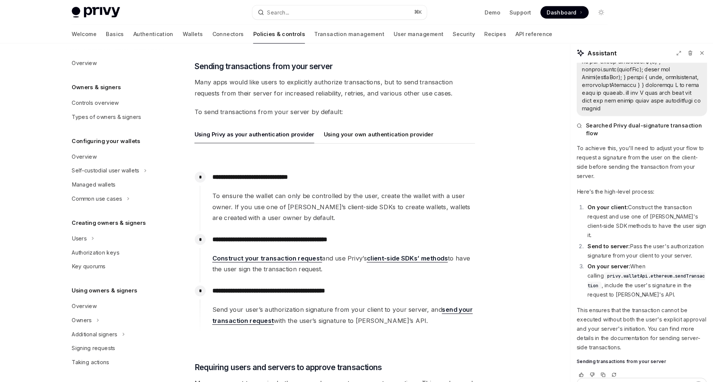
scroll to position [703, 0]
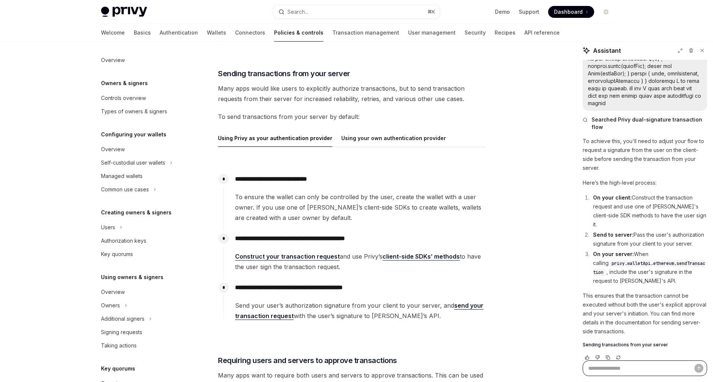
click at [631, 367] on textarea at bounding box center [644, 368] width 124 height 16
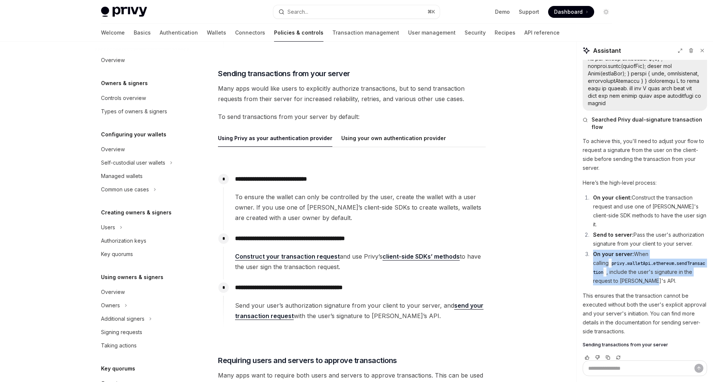
drag, startPoint x: 620, startPoint y: 272, endPoint x: 592, endPoint y: 245, distance: 39.1
click at [592, 249] on li "On your server: When calling privy.walletApi.ethereum.sendTransaction , include…" at bounding box center [649, 267] width 116 height 36
copy li "On your server: When calling privy.walletApi.ethereum.sendTransaction , include…"
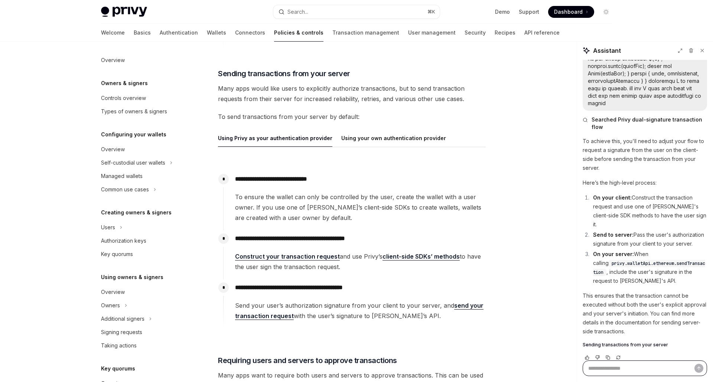
click at [627, 366] on textarea at bounding box center [644, 368] width 124 height 16
paste textarea "**********"
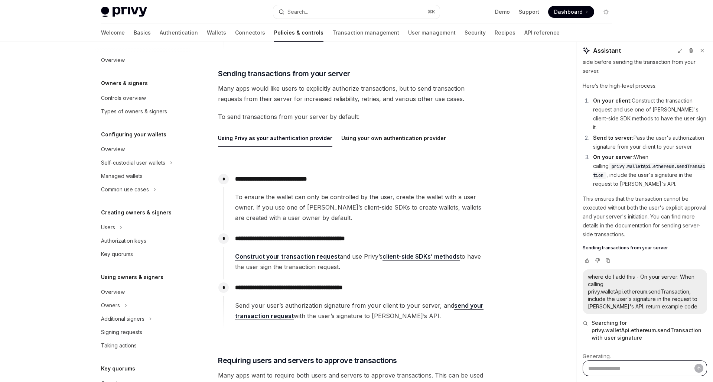
scroll to position [591, 0]
click at [641, 216] on p "This ensures that the transaction cannot be executed without both the user's ex…" at bounding box center [644, 217] width 124 height 45
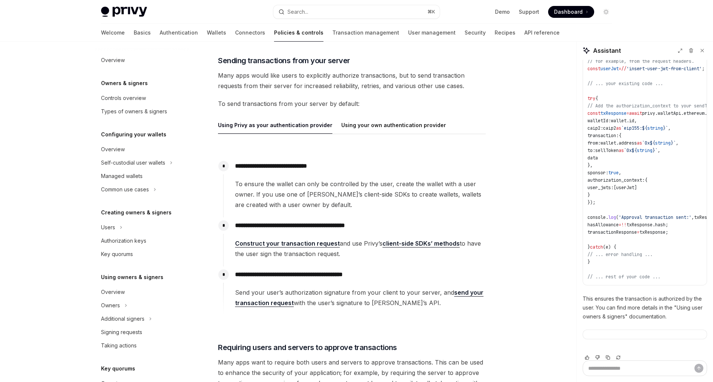
scroll to position [949, 0]
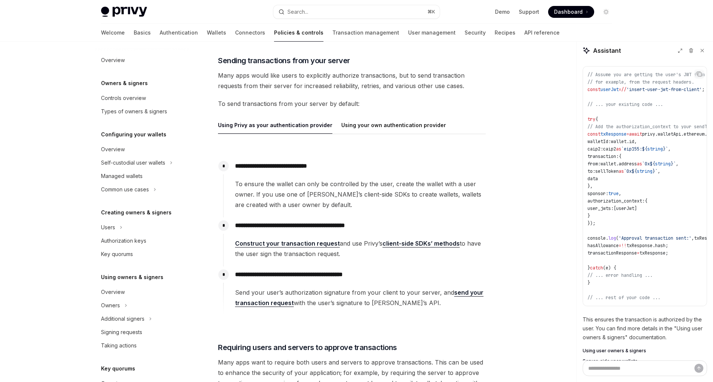
click at [613, 198] on span "authorization_context:" at bounding box center [615, 201] width 57 height 6
copy span "authorization_context"
click at [618, 235] on span "(" at bounding box center [617, 238] width 3 height 6
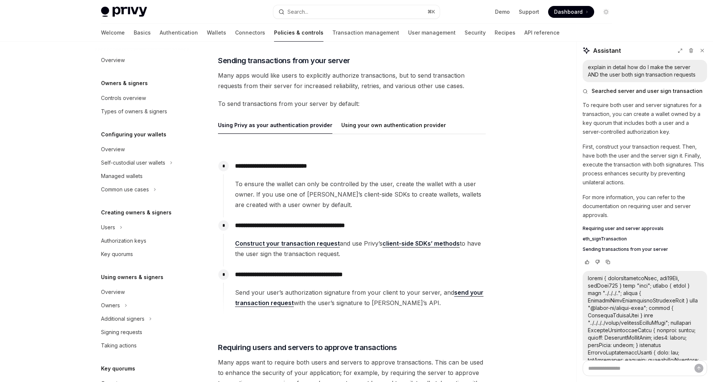
scroll to position [0, 0]
click at [466, 199] on span "To ensure the wallet can only be controlled by the user, create the wallet with…" at bounding box center [360, 194] width 250 height 31
click at [463, 295] on link "send your transaction request" at bounding box center [359, 297] width 248 height 18
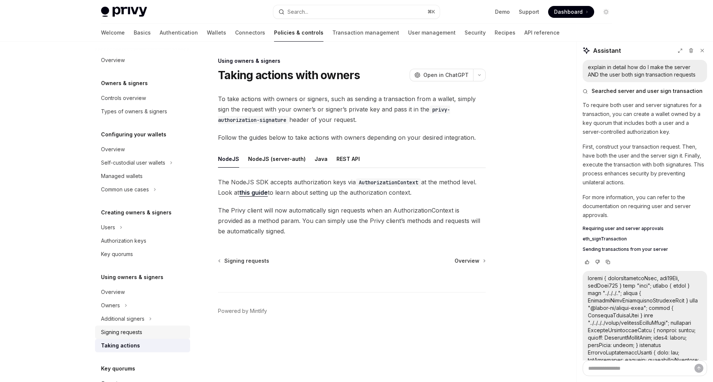
click at [141, 333] on div "Signing requests" at bounding box center [121, 331] width 41 height 9
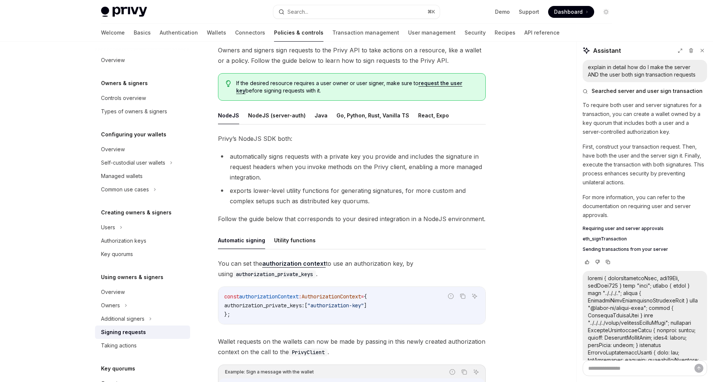
scroll to position [58, 0]
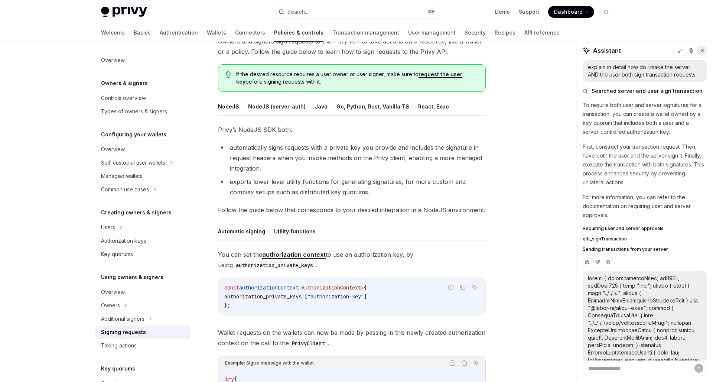
click at [704, 48] on icon at bounding box center [701, 50] width 5 height 5
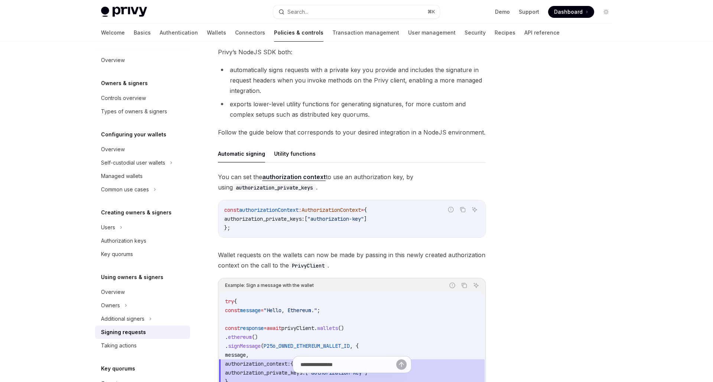
scroll to position [280, 0]
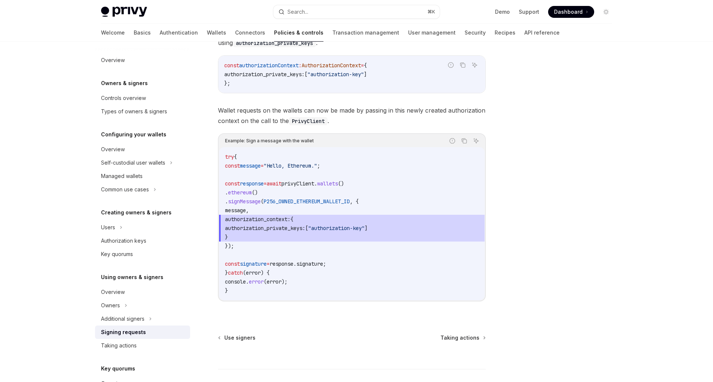
click at [540, 236] on div at bounding box center [561, 218] width 113 height 325
click at [424, 271] on code "try { const message = "Hello, Ethereum." ; const response = await privyClient .…" at bounding box center [352, 223] width 254 height 143
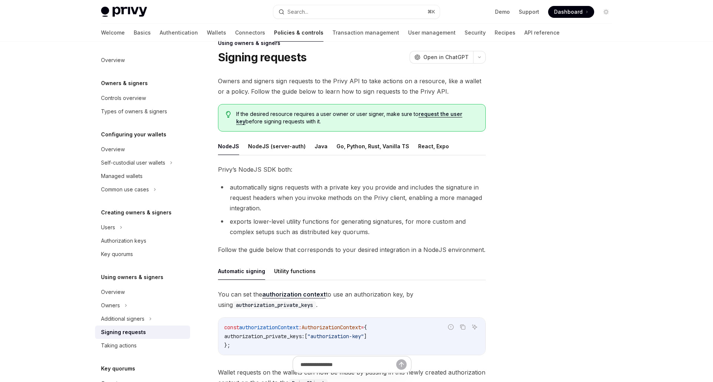
scroll to position [0, 0]
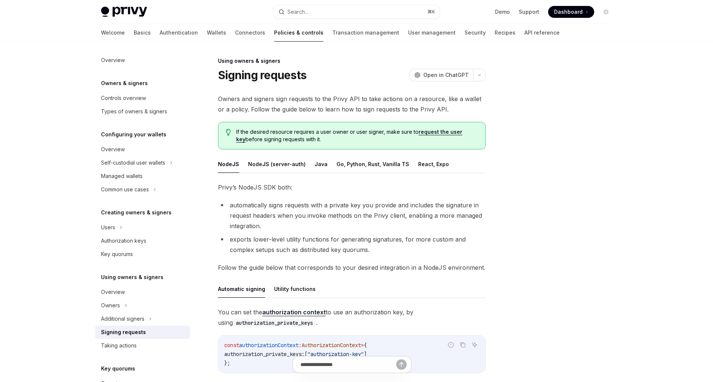
click at [445, 165] on ul "NodeJS NodeJS (server-auth) Java Go, Python, Rust, Vanilla TS React, Expo" at bounding box center [352, 164] width 268 height 18
click at [430, 165] on button "React, Expo" at bounding box center [433, 163] width 31 height 17
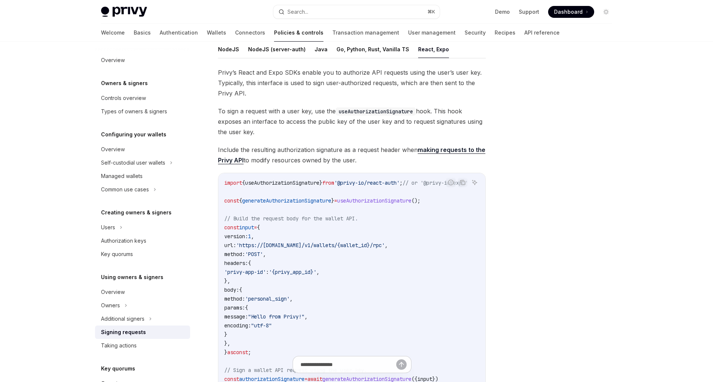
scroll to position [115, 0]
click at [229, 53] on button "NodeJS" at bounding box center [228, 48] width 21 height 17
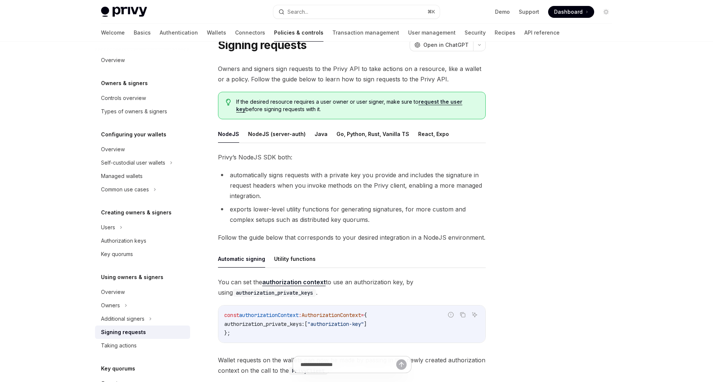
scroll to position [27, 0]
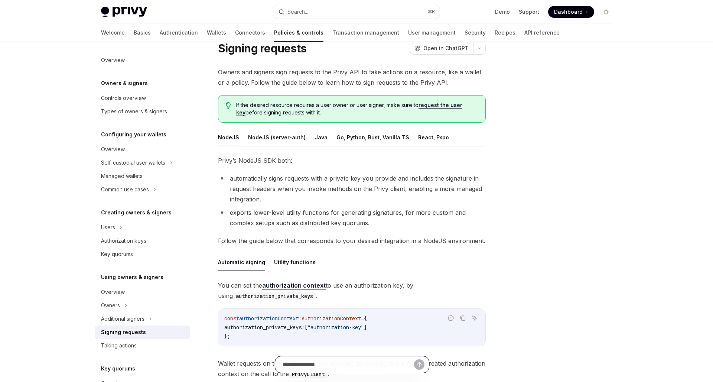
click at [306, 365] on input "text" at bounding box center [347, 364] width 131 height 16
paste input "**********"
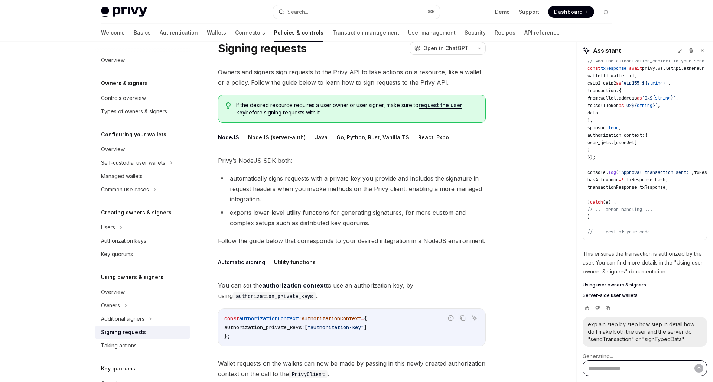
scroll to position [1014, 0]
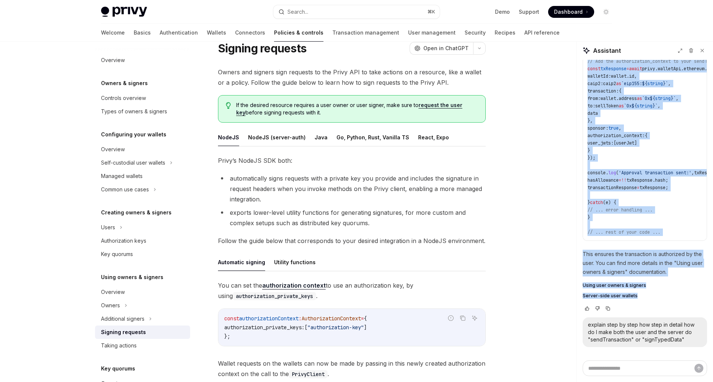
drag, startPoint x: 686, startPoint y: 331, endPoint x: 585, endPoint y: 316, distance: 102.1
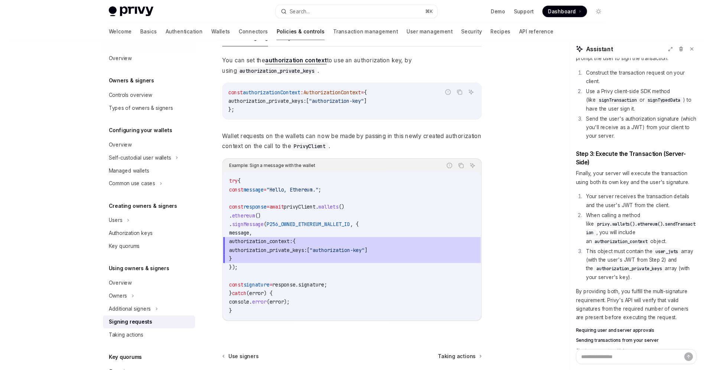
scroll to position [1520, 0]
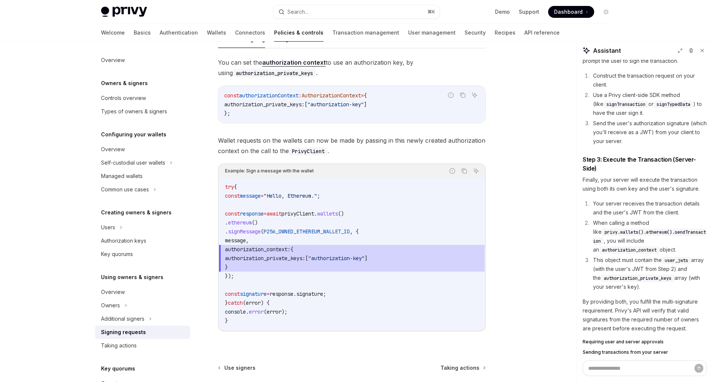
click at [617, 247] on span "authorization_context" at bounding box center [629, 250] width 55 height 6
copy span "authorization_context"
click at [473, 197] on code "try { const message = "Hello, Ethereum." ; const response = await privyClient .…" at bounding box center [352, 253] width 254 height 143
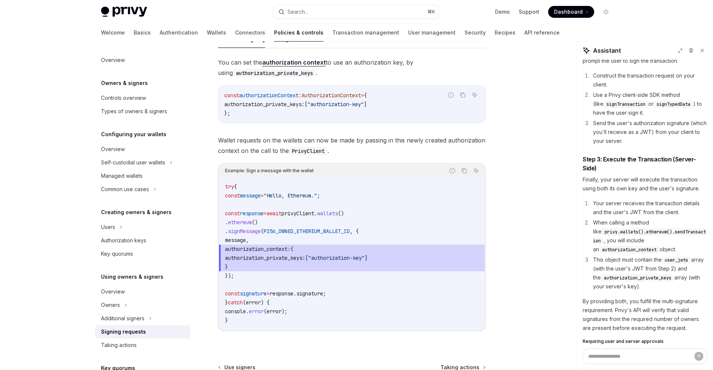
click at [366, 217] on code "try { const message = "Hello, Ethereum." ; const response = await privyClient .…" at bounding box center [352, 253] width 254 height 143
click at [303, 274] on code "try { const message = "Hello, Ethereum." ; const response = await privyClient .…" at bounding box center [352, 253] width 254 height 143
click at [224, 289] on div "try { const message = "Hello, Ethereum." ; const response = await privyClient .…" at bounding box center [351, 253] width 265 height 153
click at [254, 283] on code "try { const message = "Hello, Ethereum." ; const response = await privyClient .…" at bounding box center [352, 253] width 254 height 143
drag, startPoint x: 250, startPoint y: 274, endPoint x: 214, endPoint y: 214, distance: 70.1
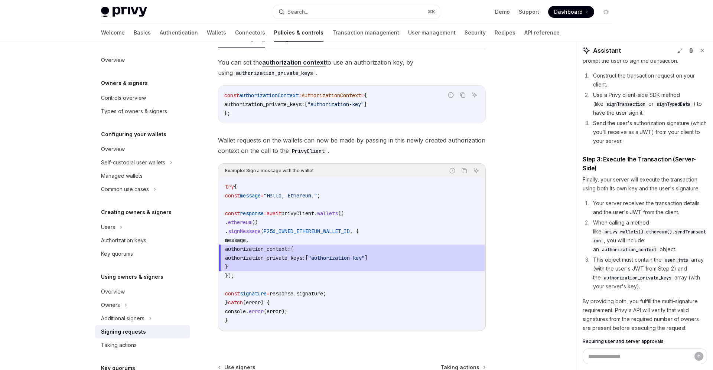
click at [214, 214] on div "Using owners & signers Signing requests OpenAI Open in ChatGPT OpenAI Open in C…" at bounding box center [282, 135] width 410 height 656
copy code "const response = await privyClient . wallets () . ethereum () . signMessage ( P…"
click at [314, 213] on span "privyClient" at bounding box center [297, 213] width 33 height 7
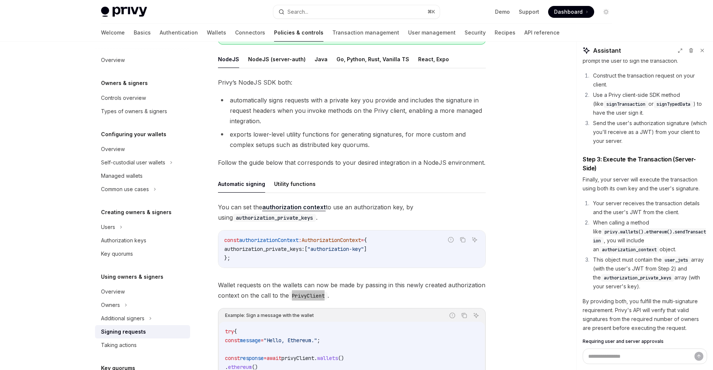
scroll to position [143, 0]
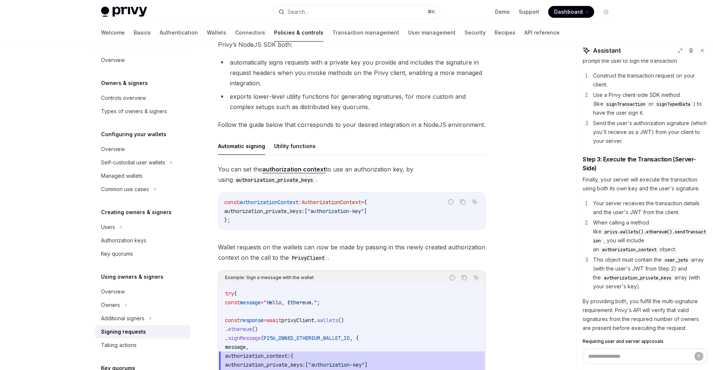
click at [324, 245] on span "Wallet requests on the wallets can now be made by passing in this newly created…" at bounding box center [352, 252] width 268 height 21
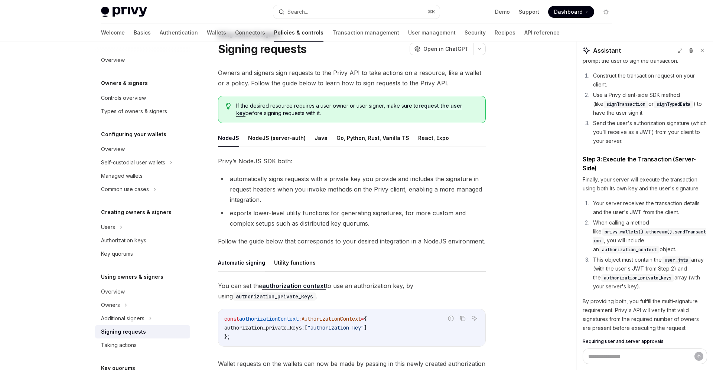
scroll to position [0, 0]
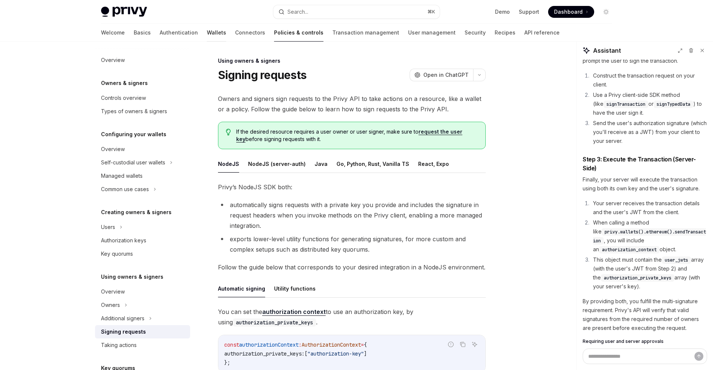
click at [207, 29] on link "Wallets" at bounding box center [216, 33] width 19 height 18
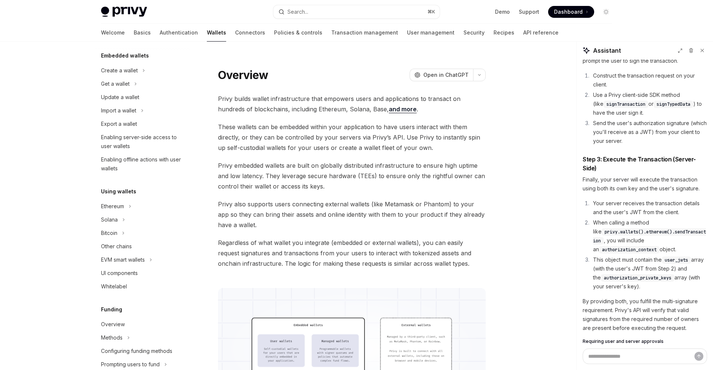
scroll to position [32, 0]
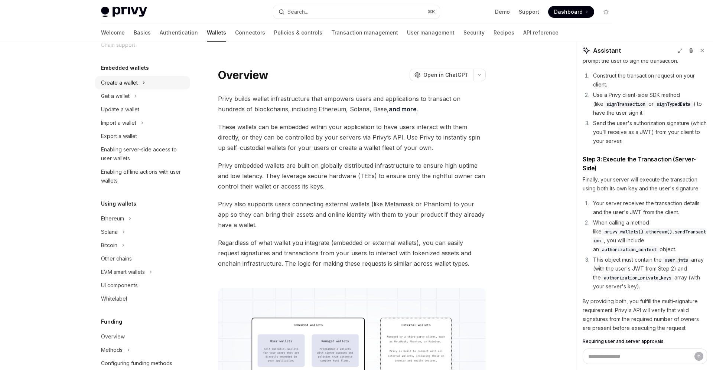
click at [147, 79] on div "Create a wallet" at bounding box center [142, 82] width 95 height 13
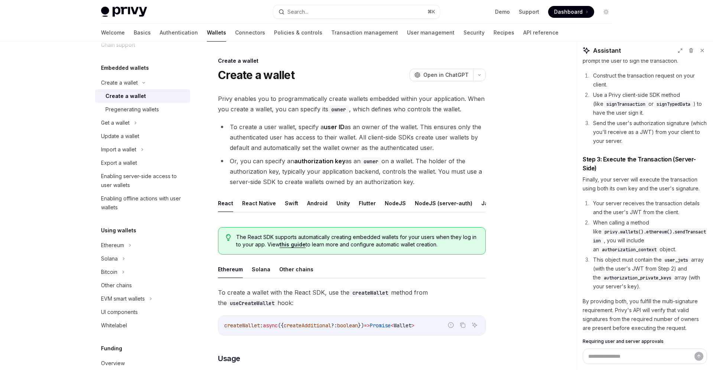
click at [379, 205] on ul "React React Native Swift Android Unity Flutter NodeJS NodeJS (server-auth) Java…" at bounding box center [352, 204] width 268 height 18
click at [387, 201] on button "NodeJS" at bounding box center [395, 203] width 21 height 17
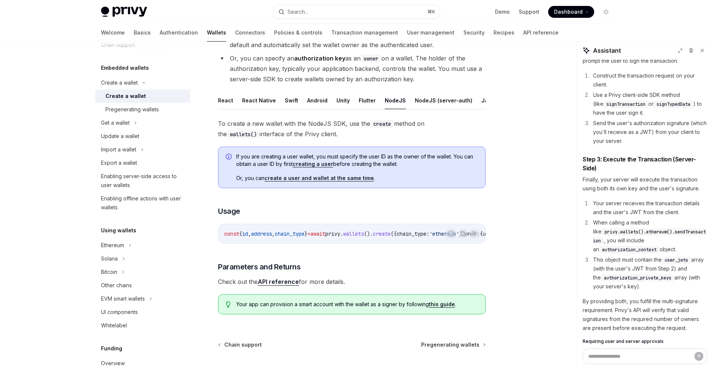
scroll to position [124, 0]
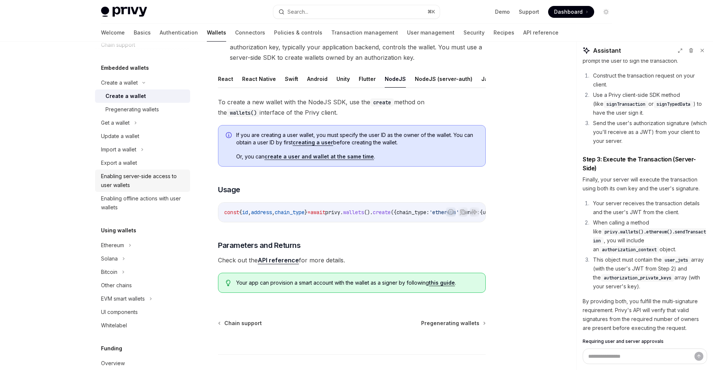
click at [149, 182] on div "Enabling server-side access to user wallets" at bounding box center [143, 181] width 85 height 18
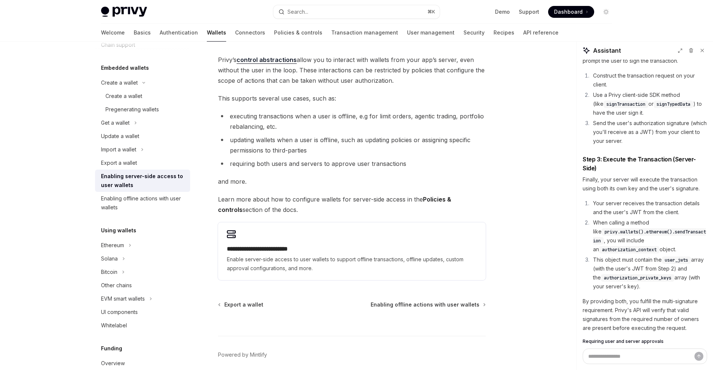
scroll to position [82, 0]
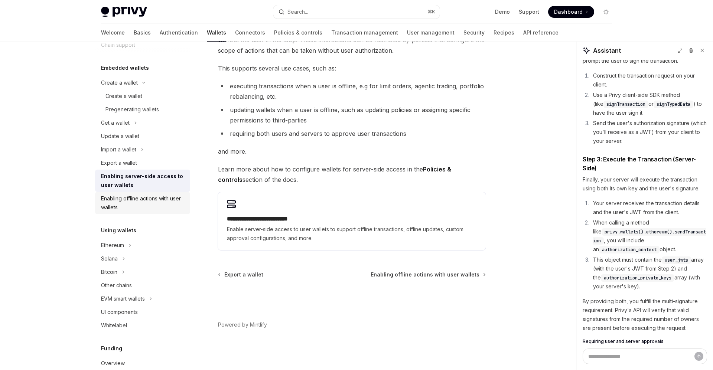
click at [156, 202] on div "Enabling offline actions with user wallets" at bounding box center [143, 203] width 85 height 18
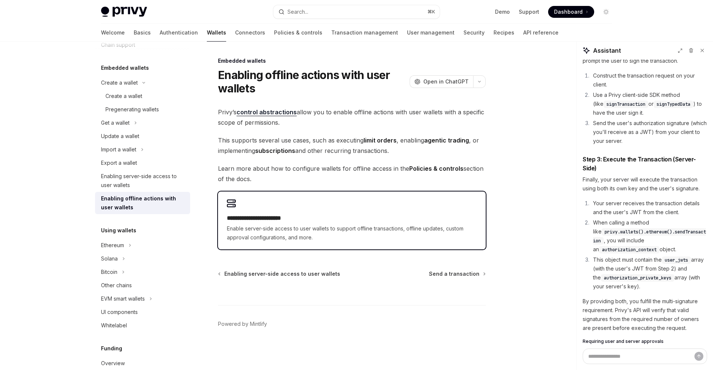
click at [246, 205] on div "**********" at bounding box center [352, 221] width 268 height 58
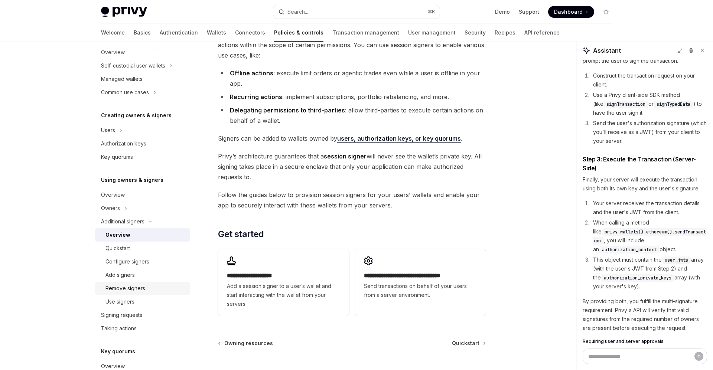
scroll to position [99, 0]
click at [147, 309] on div "Signing requests" at bounding box center [143, 312] width 85 height 9
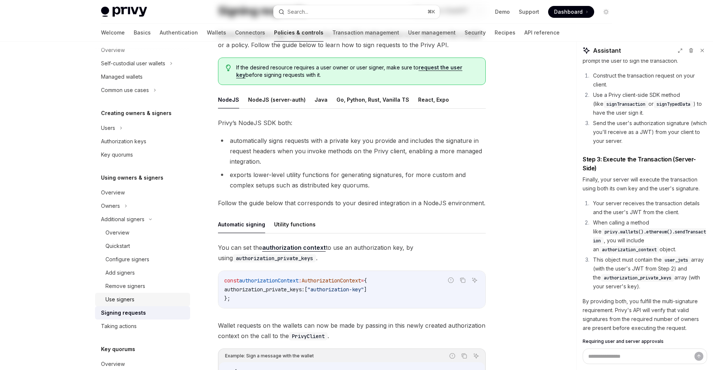
click at [141, 303] on div "Use signers" at bounding box center [145, 299] width 80 height 9
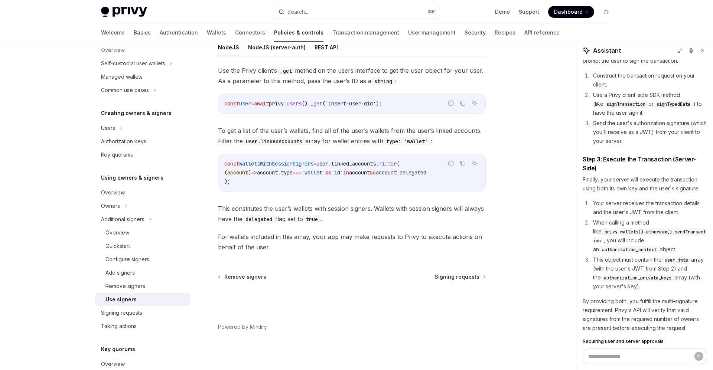
scroll to position [296, 0]
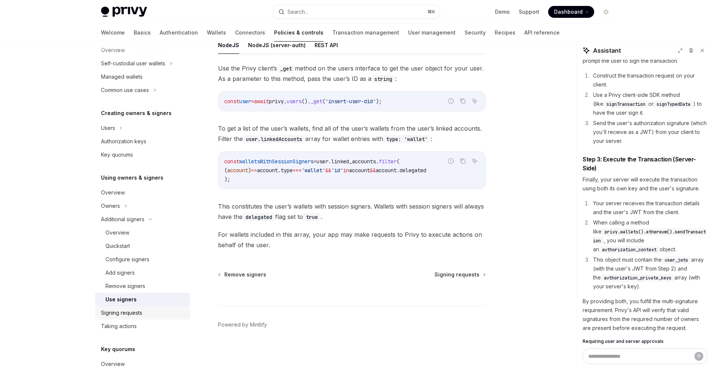
click at [160, 316] on div "Signing requests" at bounding box center [143, 312] width 85 height 9
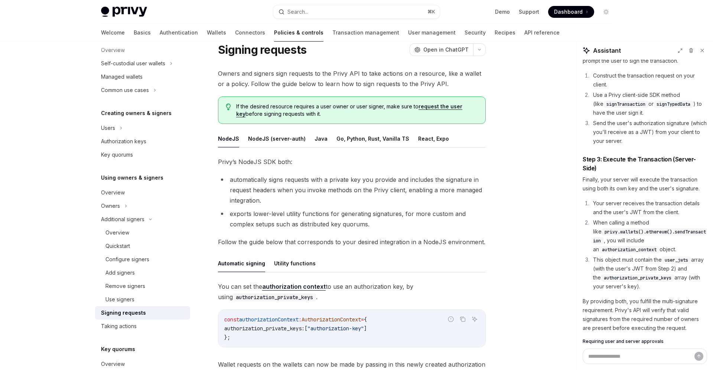
scroll to position [22, 0]
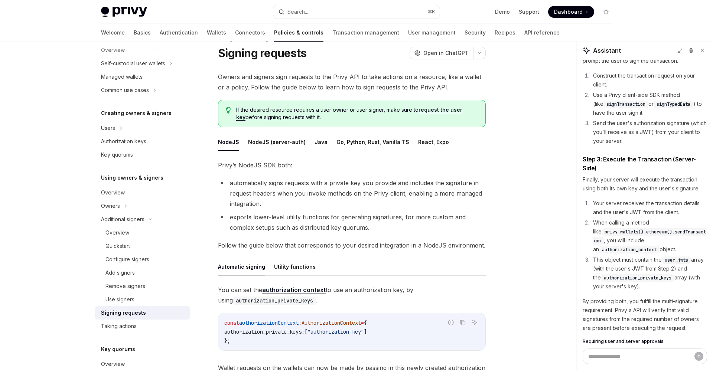
click at [273, 290] on link "authorization context" at bounding box center [293, 290] width 63 height 8
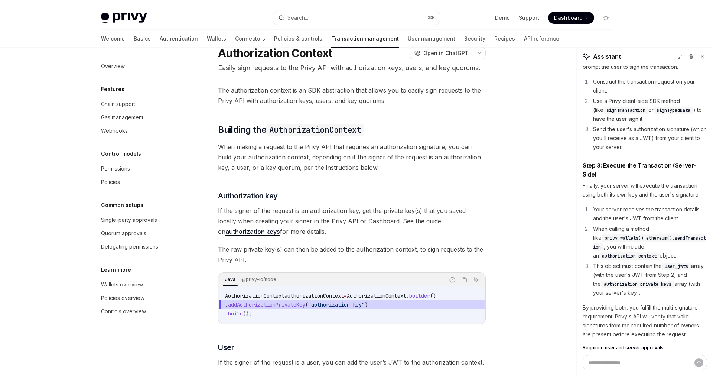
scroll to position [12, 0]
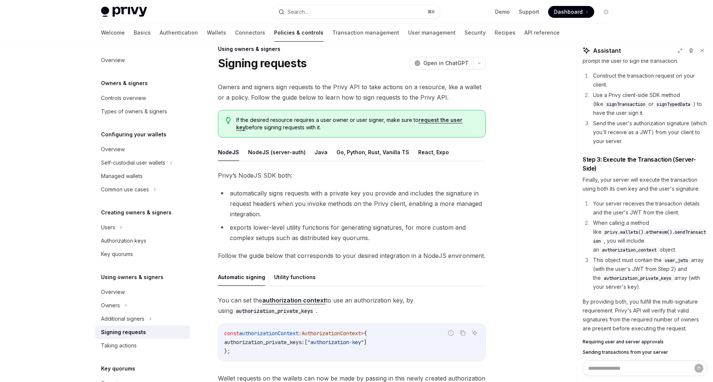
scroll to position [22, 0]
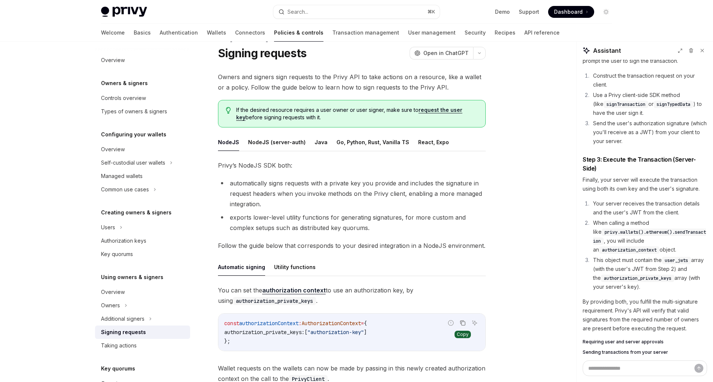
click at [461, 320] on icon "Copy the contents from the code block" at bounding box center [462, 321] width 4 height 3
click at [361, 293] on span "You can set the authorization context to use an authorization key, by using aut…" at bounding box center [352, 295] width 268 height 21
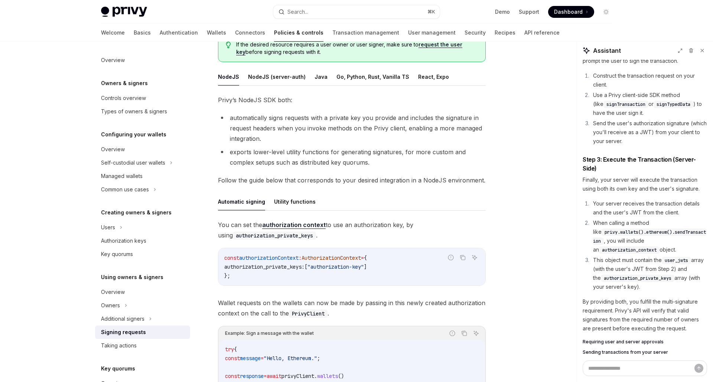
scroll to position [74, 0]
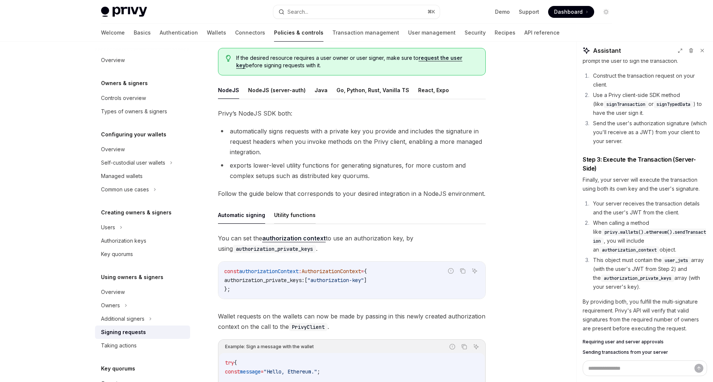
click at [288, 221] on button "Utility functions" at bounding box center [295, 214] width 42 height 17
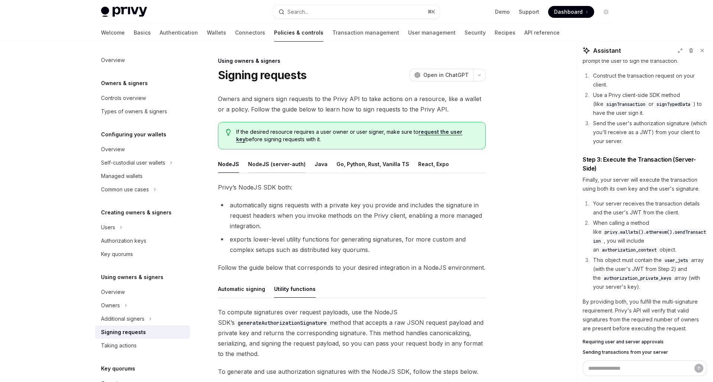
click at [283, 169] on button "NodeJS (server-auth)" at bounding box center [277, 163] width 58 height 17
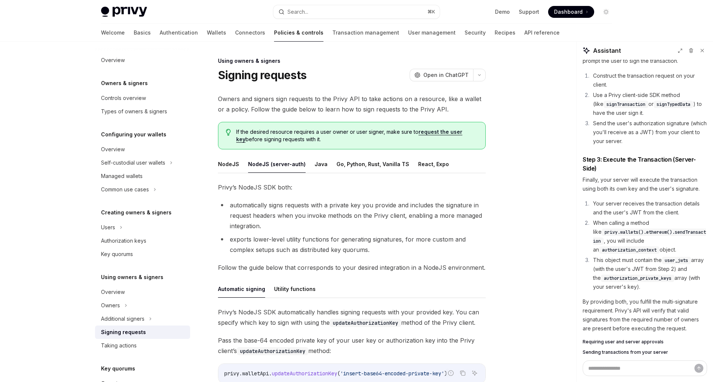
click at [275, 164] on button "NodeJS (server-auth)" at bounding box center [277, 163] width 58 height 17
click at [207, 35] on link "Wallets" at bounding box center [216, 33] width 19 height 18
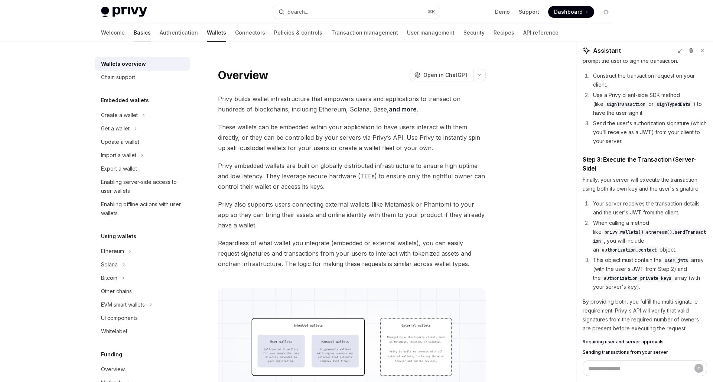
click at [134, 35] on link "Basics" at bounding box center [142, 33] width 17 height 18
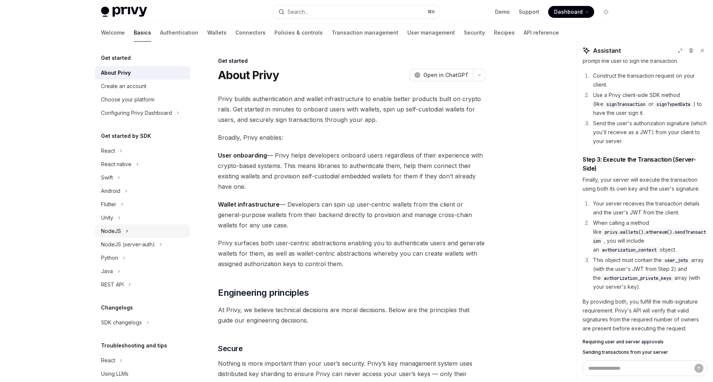
click at [128, 229] on div "NodeJS" at bounding box center [142, 230] width 95 height 13
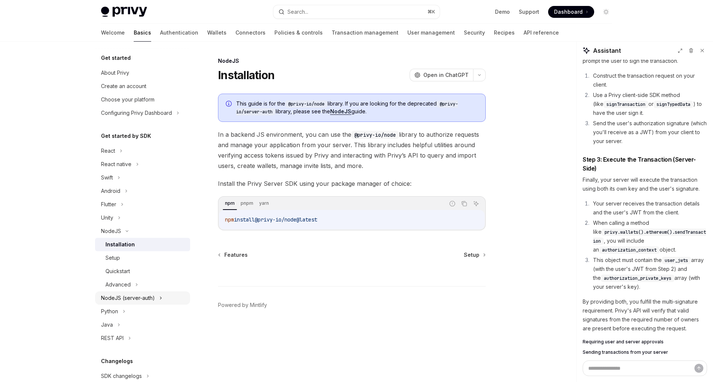
click at [124, 296] on div "NodeJS (server-auth)" at bounding box center [128, 297] width 54 height 9
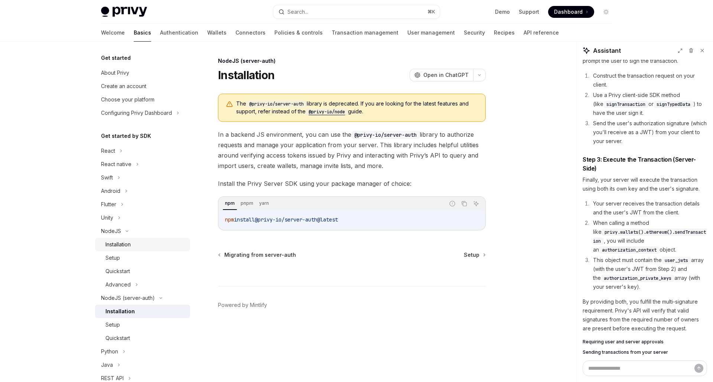
click at [139, 245] on div "Installation" at bounding box center [145, 244] width 80 height 9
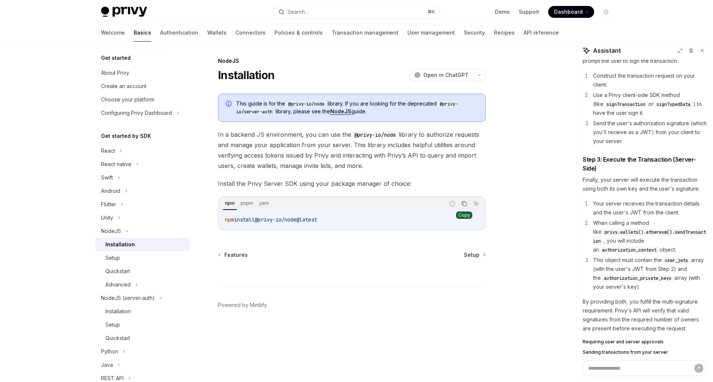
click at [464, 201] on icon "Copy the contents from the code block" at bounding box center [464, 202] width 4 height 3
click at [152, 260] on div "Setup" at bounding box center [145, 257] width 80 height 9
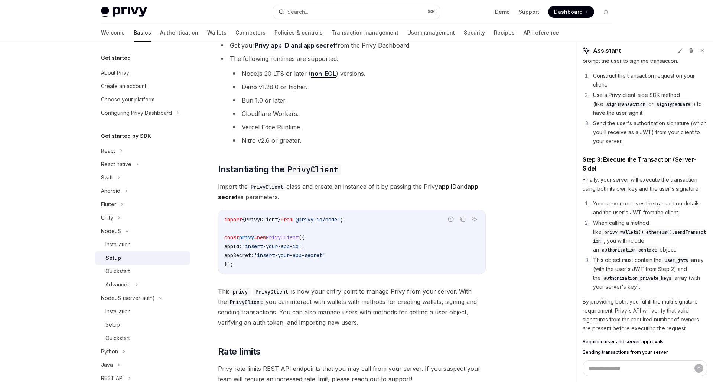
scroll to position [97, 0]
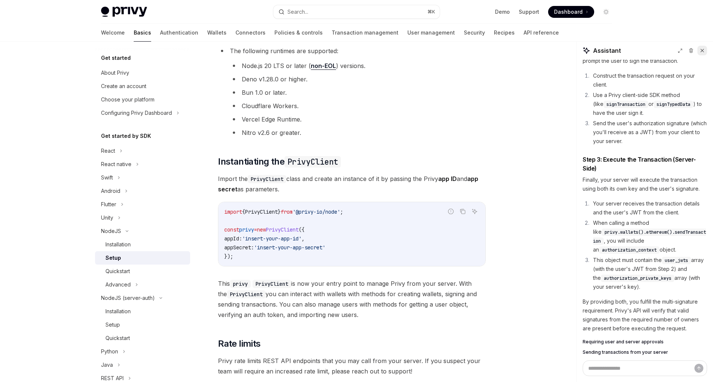
click at [702, 49] on icon at bounding box center [701, 50] width 5 height 5
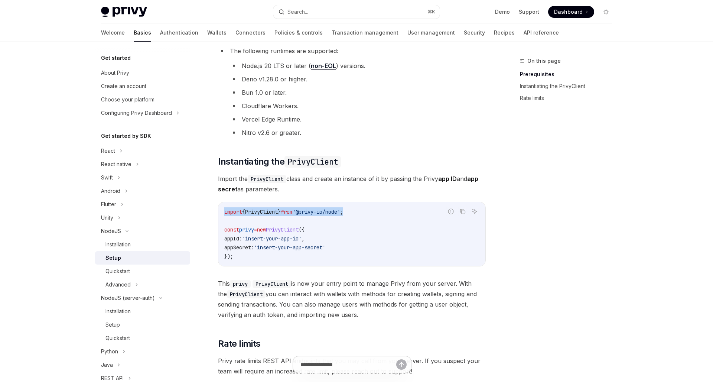
drag, startPoint x: 364, startPoint y: 213, endPoint x: 223, endPoint y: 211, distance: 141.4
click at [223, 211] on div "import { PrivyClient } from '@privy-io/node' ; const privy = new PrivyClient ({…" at bounding box center [351, 234] width 267 height 64
copy span "import { PrivyClient } from '@privy-io/node' ;"
drag, startPoint x: 261, startPoint y: 224, endPoint x: 345, endPoint y: 217, distance: 84.2
click at [261, 224] on code "import { PrivyClient } from '@privy-io/node' ; const privy = new PrivyClient ({…" at bounding box center [351, 233] width 255 height 53
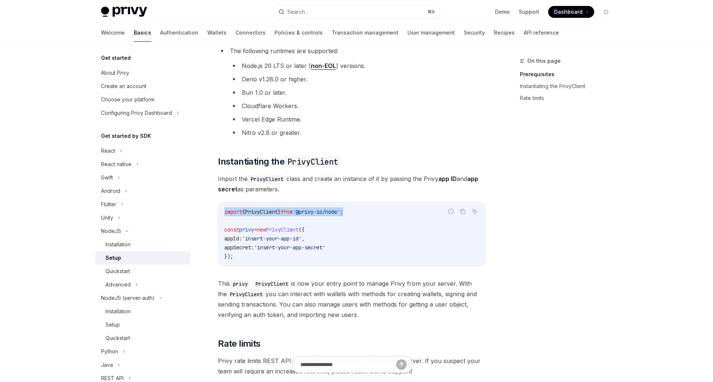
drag, startPoint x: 363, startPoint y: 211, endPoint x: 223, endPoint y: 210, distance: 140.0
click at [223, 210] on div "import { PrivyClient } from '@privy-io/node' ; const privy = new PrivyClient ({…" at bounding box center [351, 234] width 267 height 64
copy span "import { PrivyClient } from '@privy-io/node' ;"
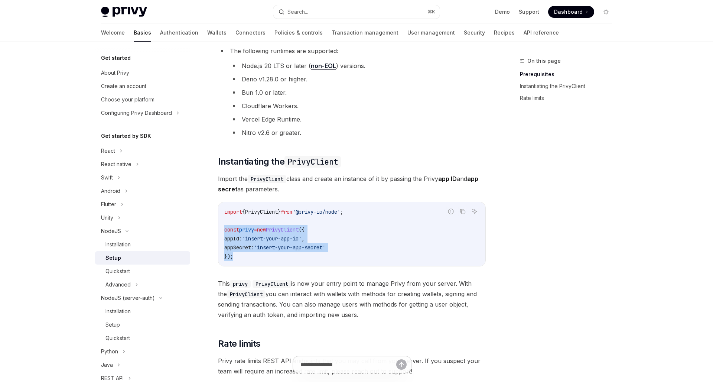
drag, startPoint x: 240, startPoint y: 260, endPoint x: 223, endPoint y: 231, distance: 33.9
click at [223, 231] on div "import { PrivyClient } from '@privy-io/node' ; const privy = new PrivyClient ({…" at bounding box center [351, 234] width 267 height 64
copy code "const privy = new PrivyClient ({ appId: 'insert-your-app-id' , appSecret: 'inse…"
click at [370, 260] on code "import { PrivyClient } from '@privy-io/node' ; const privy = new PrivyClient ({…" at bounding box center [351, 233] width 255 height 53
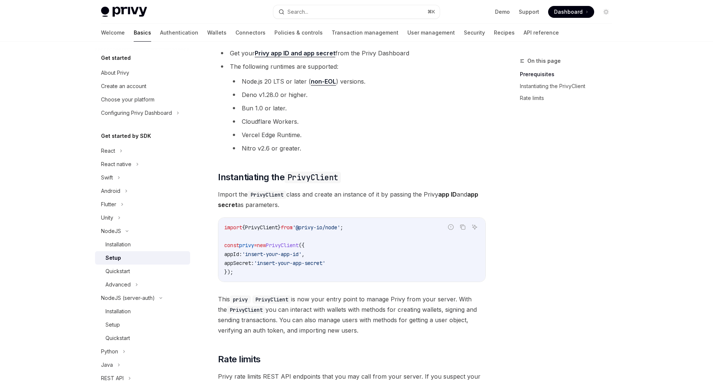
scroll to position [47, 0]
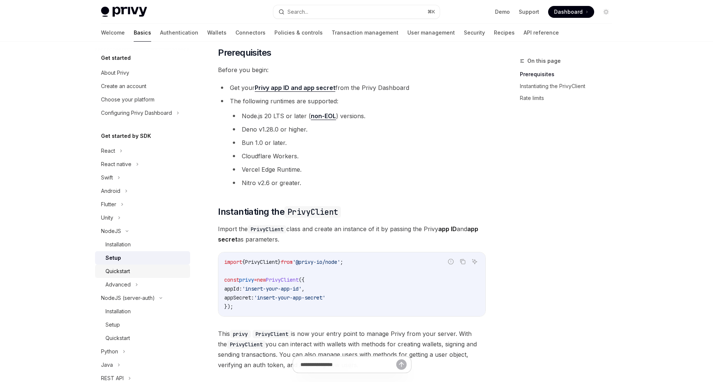
click at [130, 276] on link "Quickstart" at bounding box center [142, 270] width 95 height 13
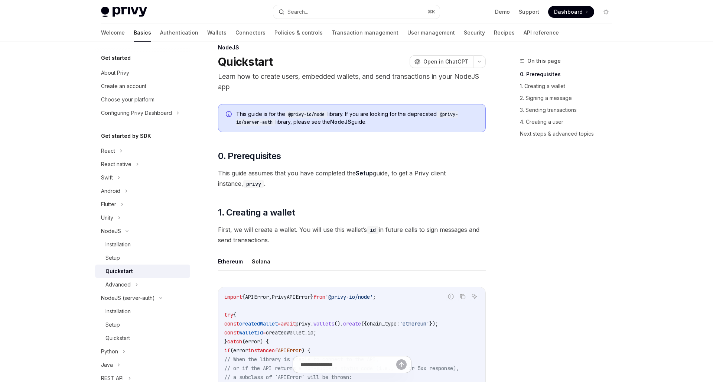
scroll to position [16, 0]
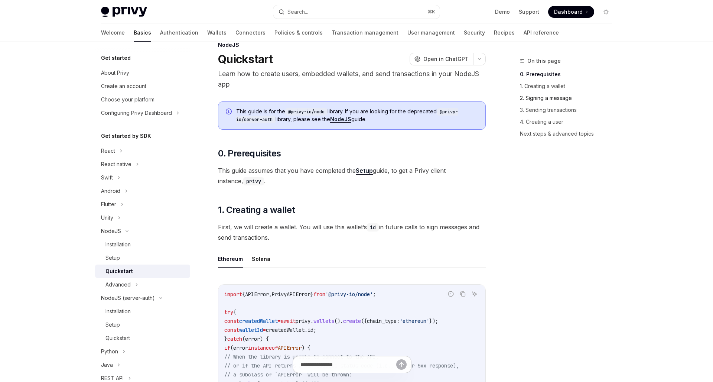
click at [550, 98] on link "2. Signing a message" at bounding box center [569, 98] width 98 height 12
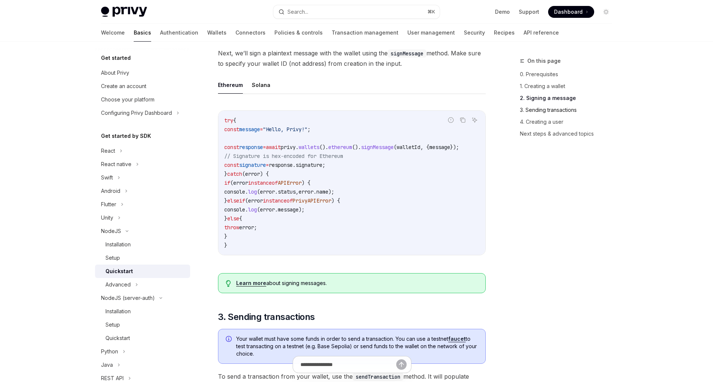
click at [551, 110] on link "3. Sending transactions" at bounding box center [569, 110] width 98 height 12
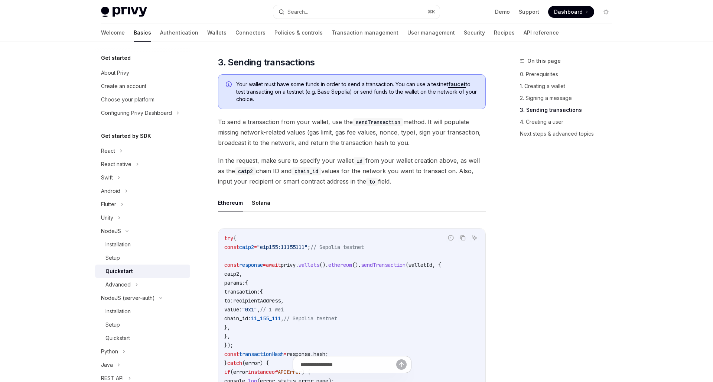
click at [551, 110] on link "3. Sending transactions" at bounding box center [569, 110] width 98 height 12
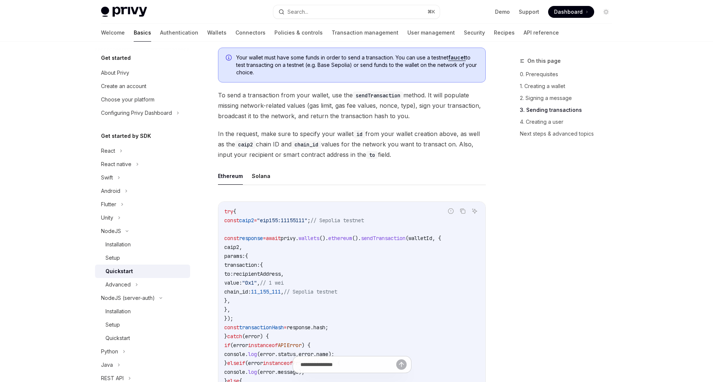
scroll to position [841, 0]
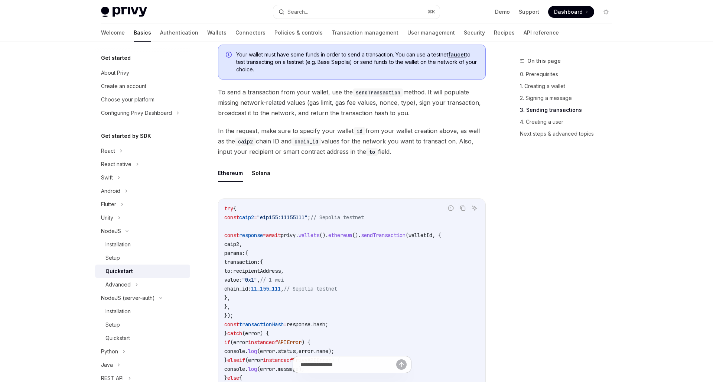
drag, startPoint x: 249, startPoint y: 316, endPoint x: 221, endPoint y: 237, distance: 83.7
click at [221, 237] on div "try { const caip2 = "eip155:11155111" ; // Sepolia testnet const response = awa…" at bounding box center [351, 306] width 267 height 215
copy code "const response = await privy . wallets (). ethereum (). sendTransaction ( walle…"
click at [127, 333] on link "Quickstart" at bounding box center [142, 337] width 95 height 13
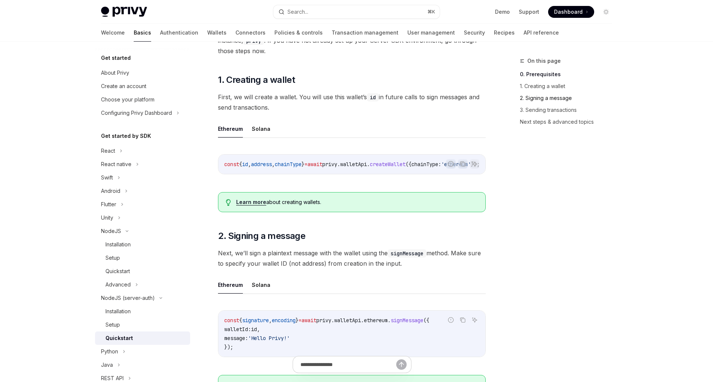
click at [544, 103] on link "2. Signing a message" at bounding box center [569, 98] width 98 height 12
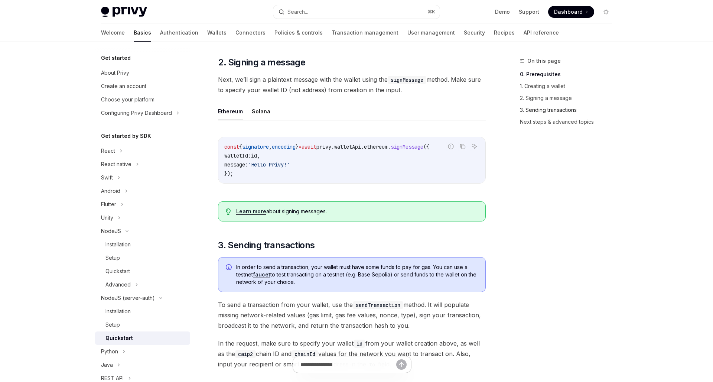
click at [544, 109] on link "3. Sending transactions" at bounding box center [569, 110] width 98 height 12
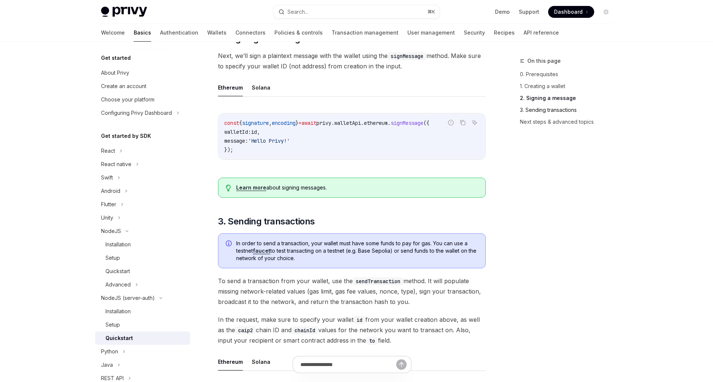
scroll to position [512, 0]
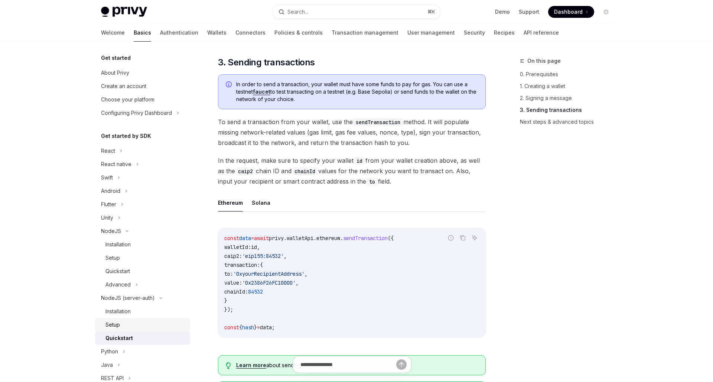
click at [117, 319] on link "Setup" at bounding box center [142, 324] width 95 height 13
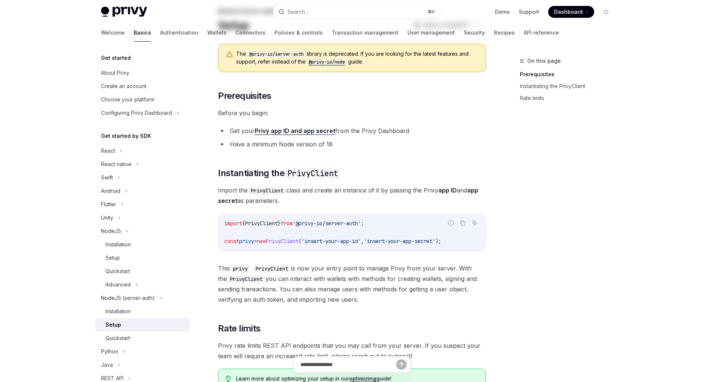
scroll to position [147, 0]
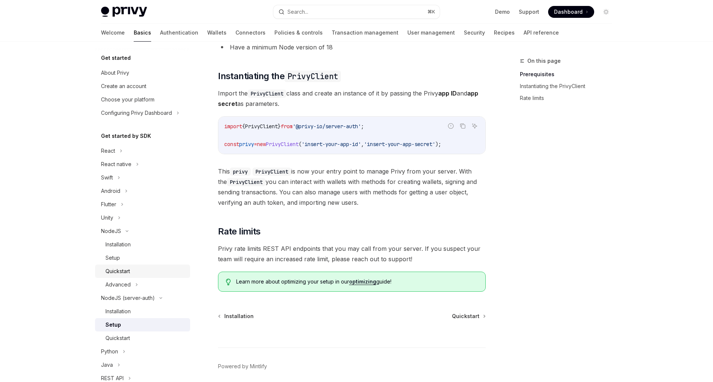
click at [122, 272] on div "Quickstart" at bounding box center [117, 271] width 24 height 9
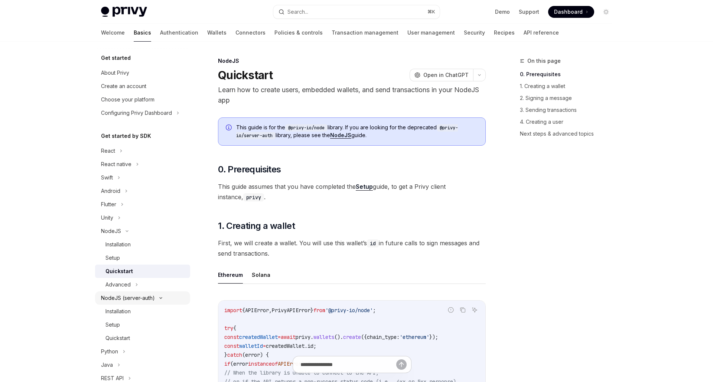
click at [133, 293] on div "NodeJS (server-auth)" at bounding box center [128, 297] width 54 height 9
click at [133, 284] on div "Advanced" at bounding box center [142, 284] width 95 height 13
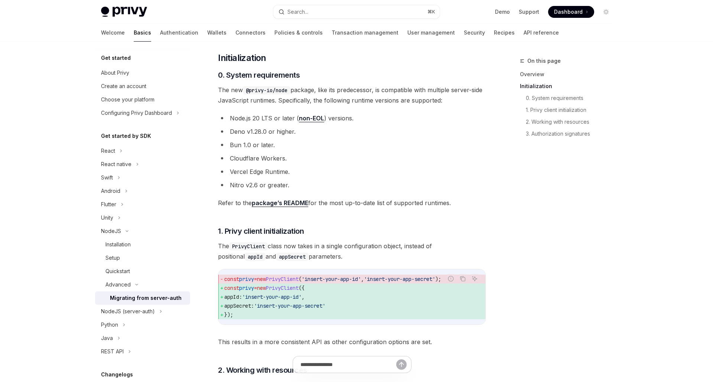
scroll to position [138, 0]
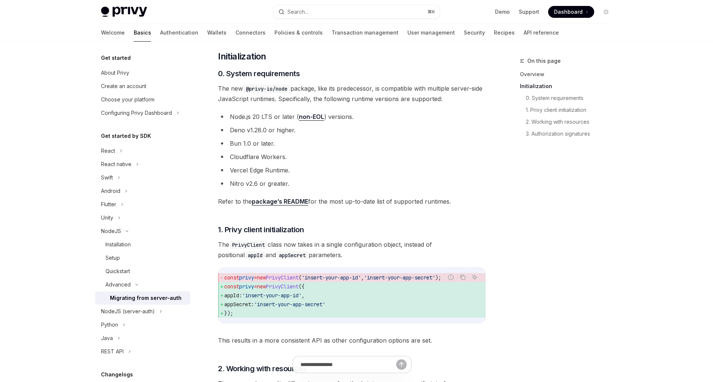
click at [559, 302] on div "On this page Overview Initialization 0. System requirements 1. Privy client ini…" at bounding box center [561, 218] width 113 height 325
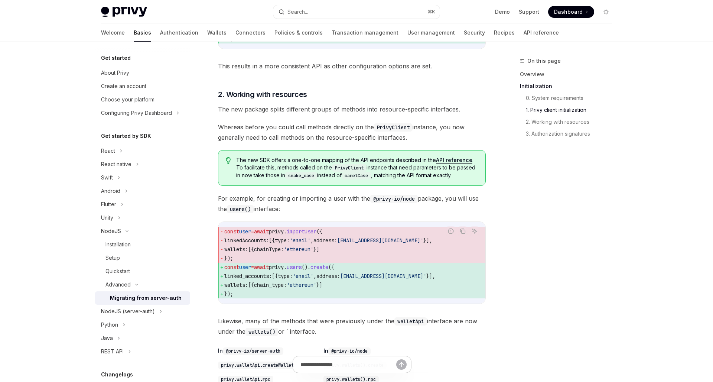
scroll to position [435, 0]
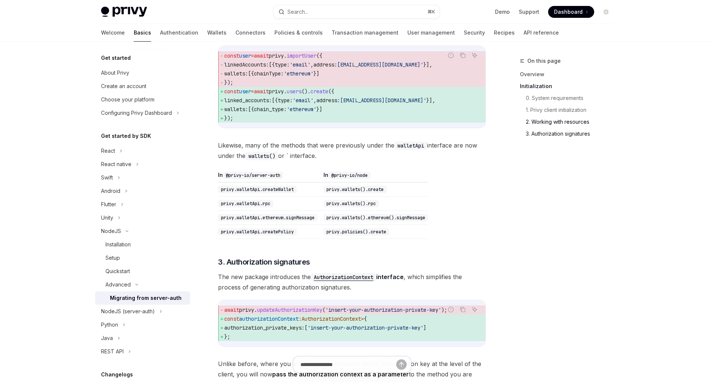
click at [563, 130] on link "3. Authorization signatures" at bounding box center [572, 134] width 92 height 12
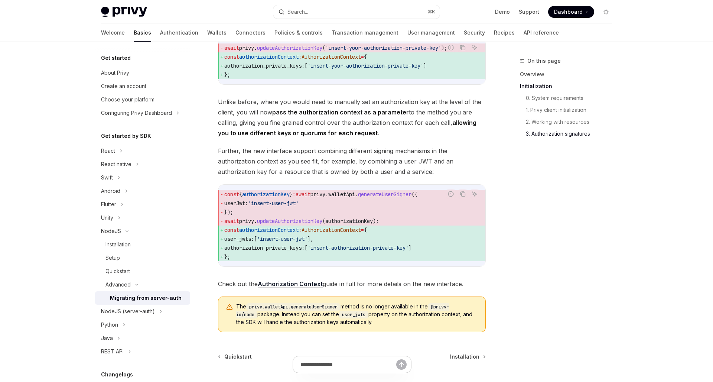
scroll to position [852, 0]
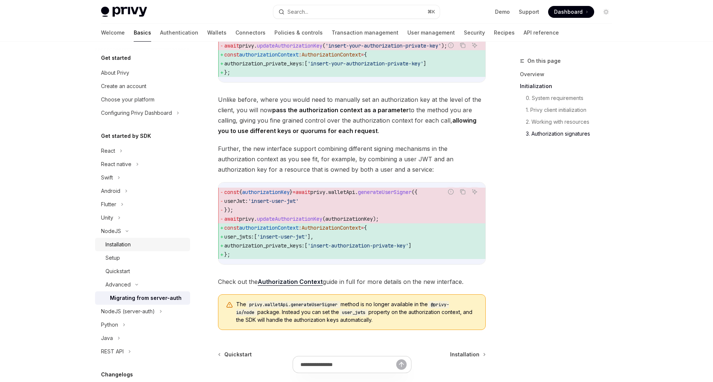
click at [131, 243] on div "Installation" at bounding box center [117, 244] width 25 height 9
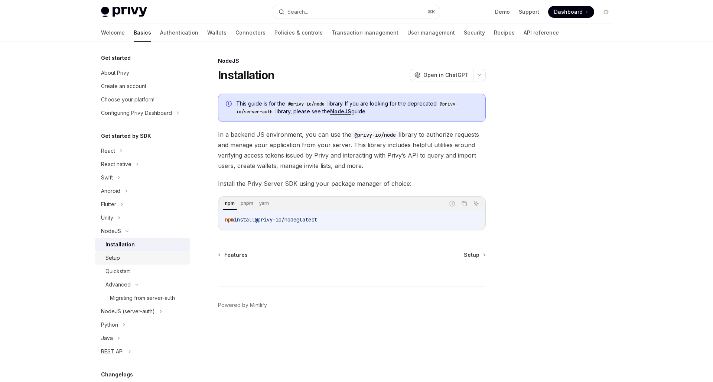
click at [147, 262] on div "Setup" at bounding box center [145, 257] width 80 height 9
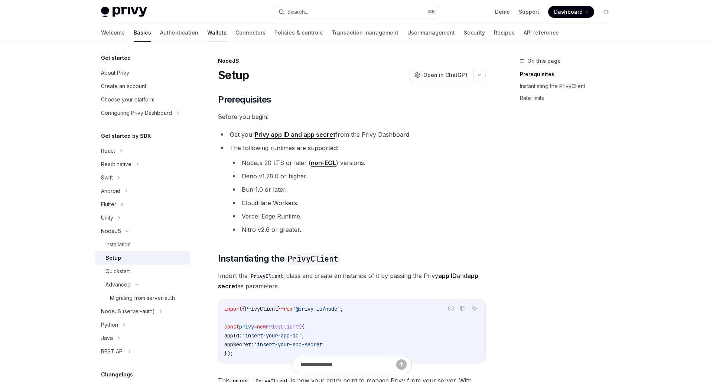
click at [207, 35] on link "Wallets" at bounding box center [216, 33] width 19 height 18
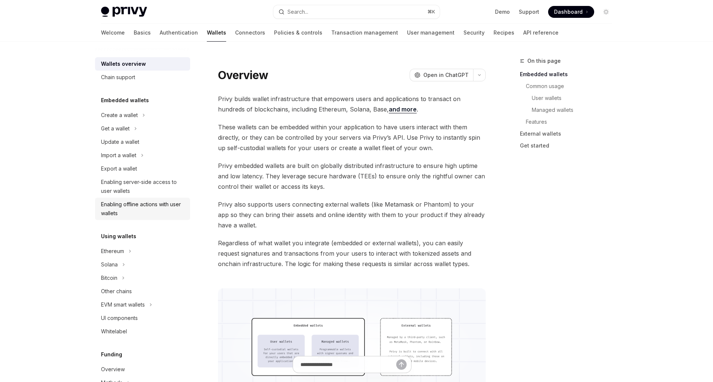
scroll to position [14, 0]
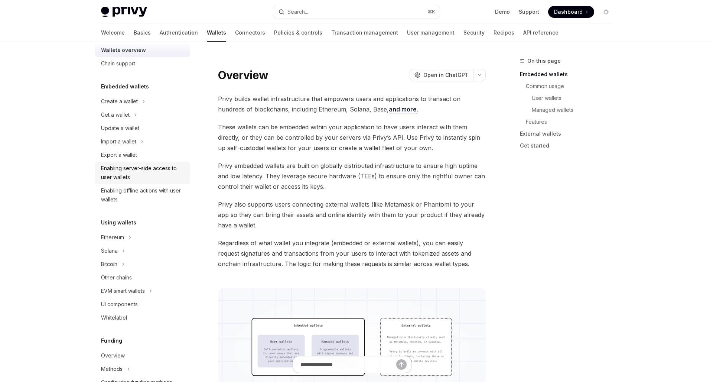
click at [151, 174] on div "Enabling server-side access to user wallets" at bounding box center [143, 173] width 85 height 18
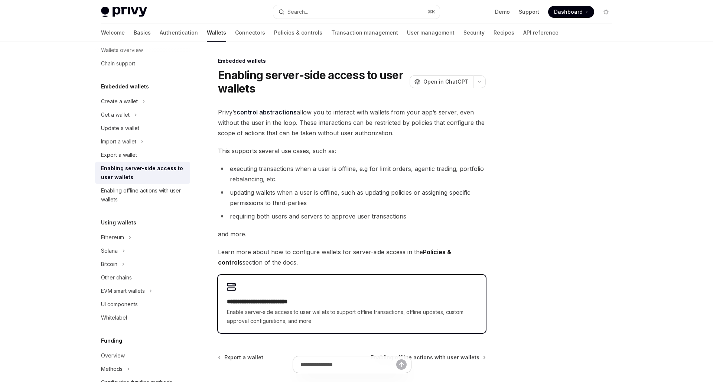
click at [255, 290] on div "**********" at bounding box center [352, 304] width 268 height 58
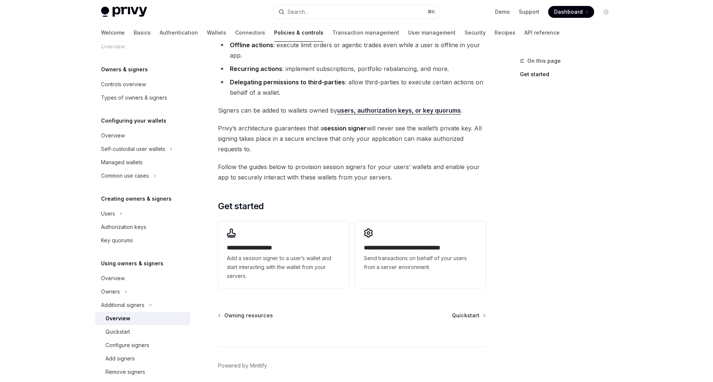
scroll to position [113, 0]
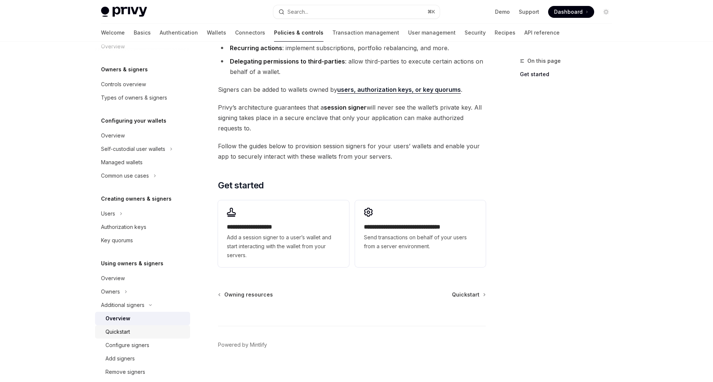
click at [153, 328] on div "Quickstart" at bounding box center [145, 331] width 80 height 9
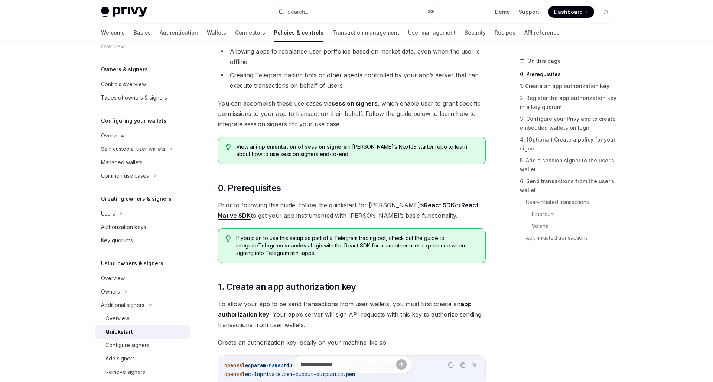
scroll to position [120, 0]
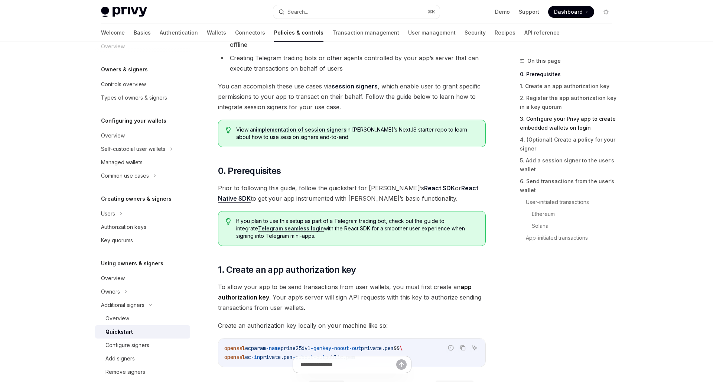
click at [534, 124] on link "3. Configure your Privy app to create embedded wallets on login" at bounding box center [569, 123] width 98 height 21
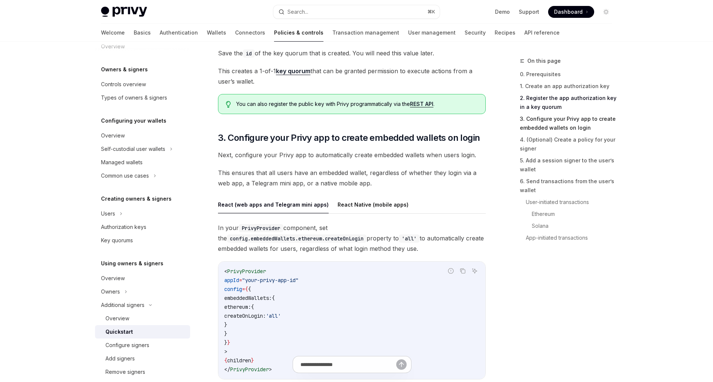
scroll to position [705, 0]
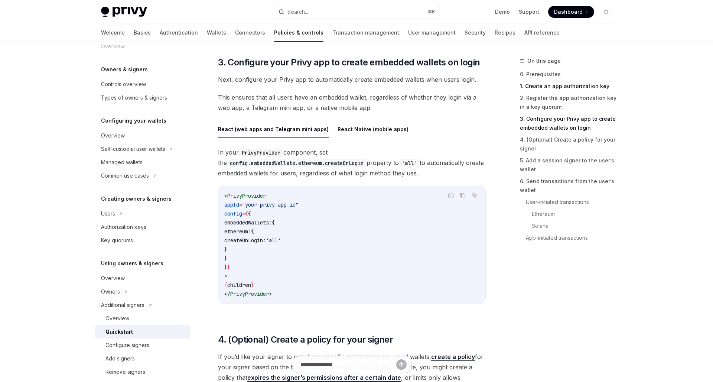
click at [545, 89] on link "1. Create an app authorization key" at bounding box center [569, 86] width 98 height 12
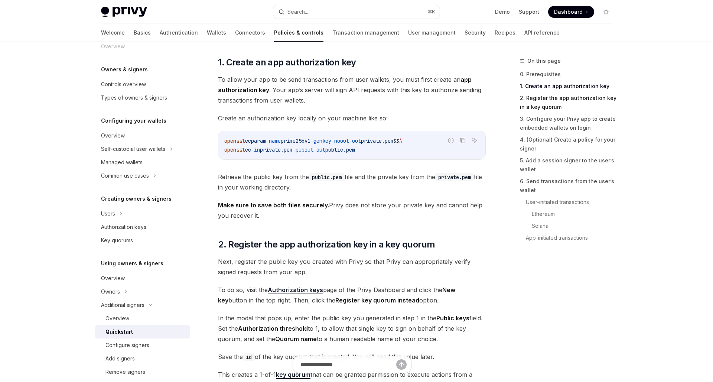
click at [542, 104] on link "2. Register the app authorization key in a key quorum" at bounding box center [569, 102] width 98 height 21
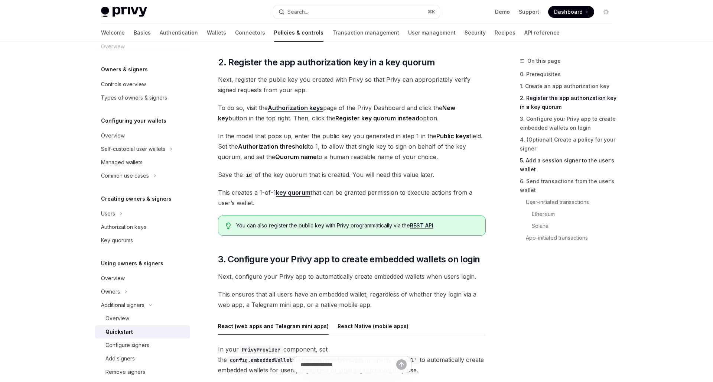
click at [536, 161] on link "5. Add a session signer to the user’s wallet" at bounding box center [569, 164] width 98 height 21
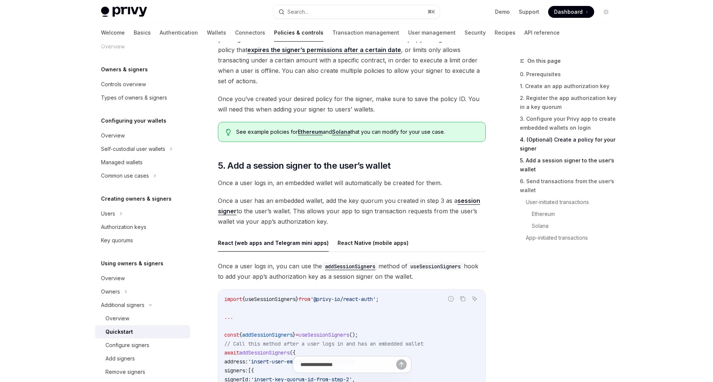
scroll to position [1136, 0]
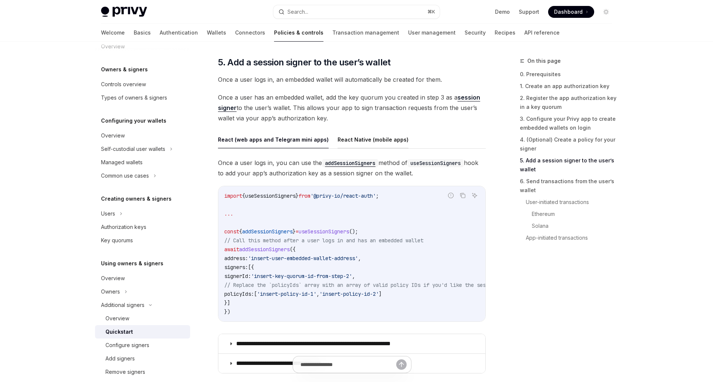
click at [364, 142] on button "React Native (mobile apps)" at bounding box center [372, 139] width 71 height 17
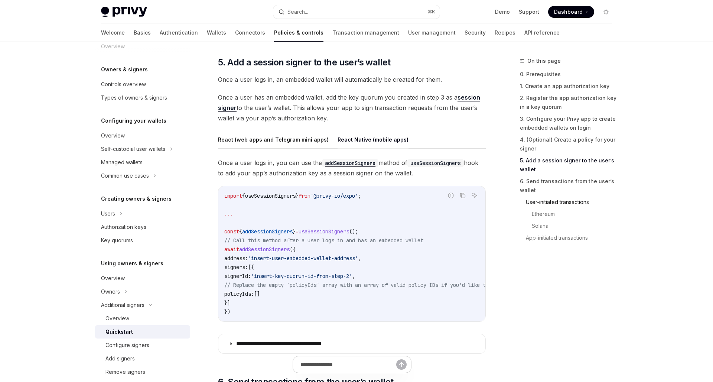
click at [545, 199] on link "User-initiated transactions" at bounding box center [572, 202] width 92 height 12
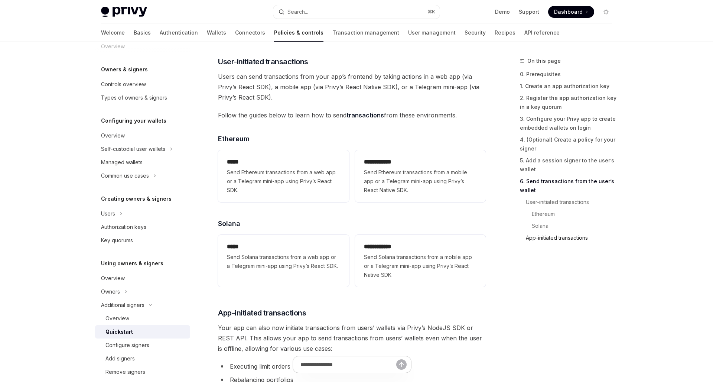
click at [538, 238] on link "App-initiated transactions" at bounding box center [572, 238] width 92 height 12
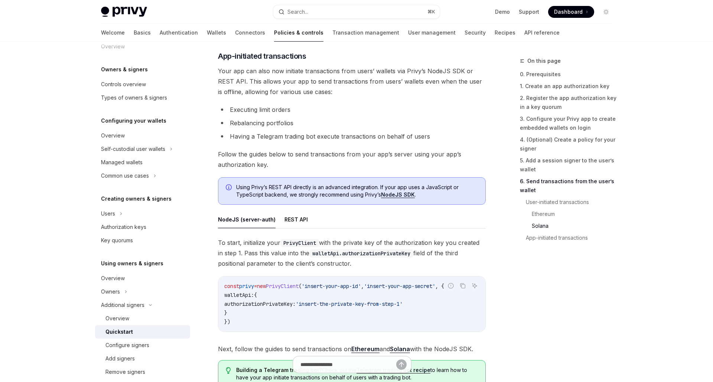
scroll to position [1758, 0]
click at [404, 319] on code "const privy = new PrivyClient ( 'insert-your-app-id' , 'insert-your-app-secret'…" at bounding box center [351, 303] width 255 height 45
click at [134, 34] on link "Basics" at bounding box center [142, 33] width 17 height 18
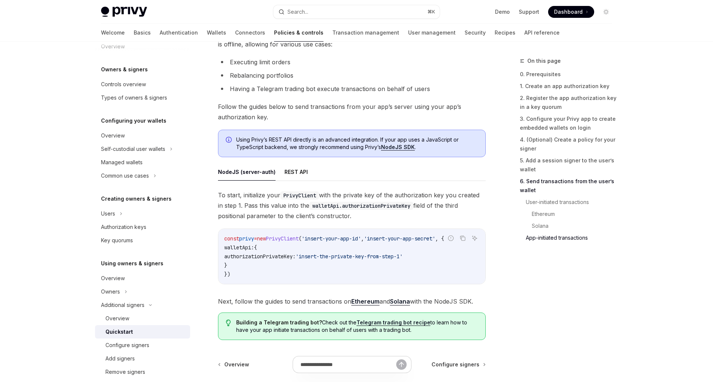
scroll to position [1809, 0]
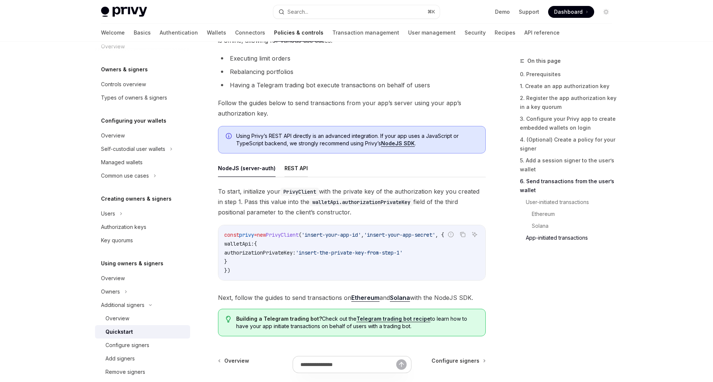
click at [294, 171] on button "REST API" at bounding box center [295, 167] width 23 height 17
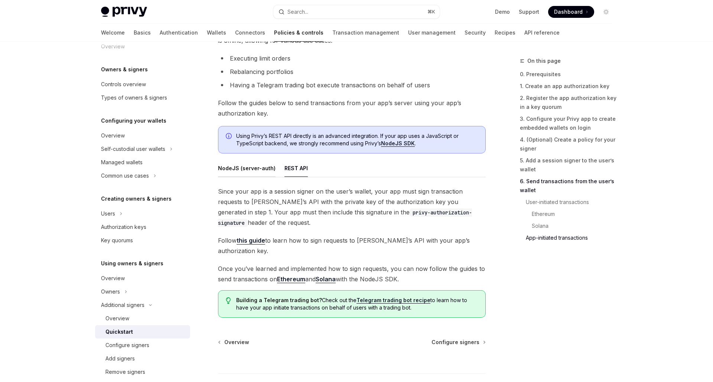
click at [269, 168] on button "NodeJS (server-auth)" at bounding box center [247, 167] width 58 height 17
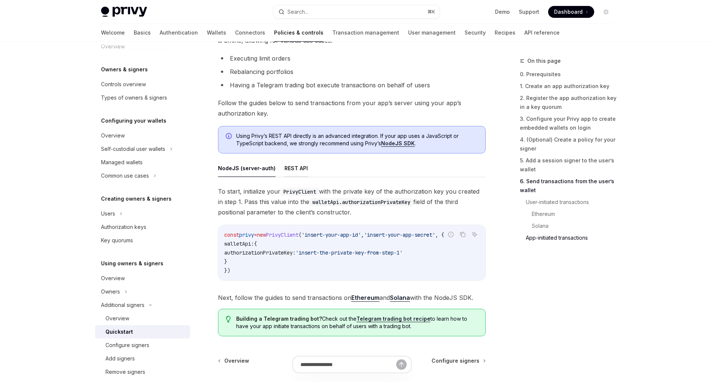
click at [301, 173] on button "REST API" at bounding box center [295, 167] width 23 height 17
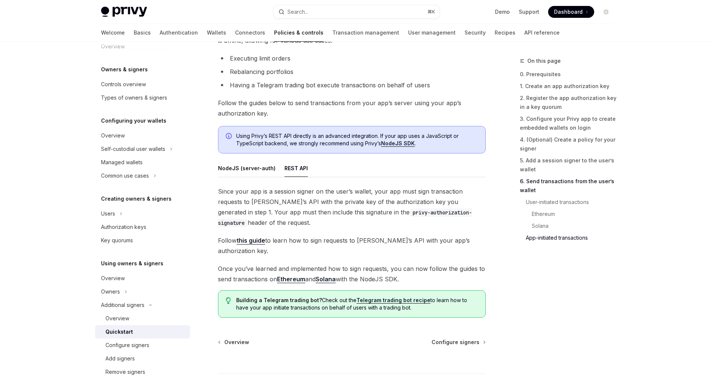
click at [294, 170] on button "REST API" at bounding box center [295, 167] width 23 height 17
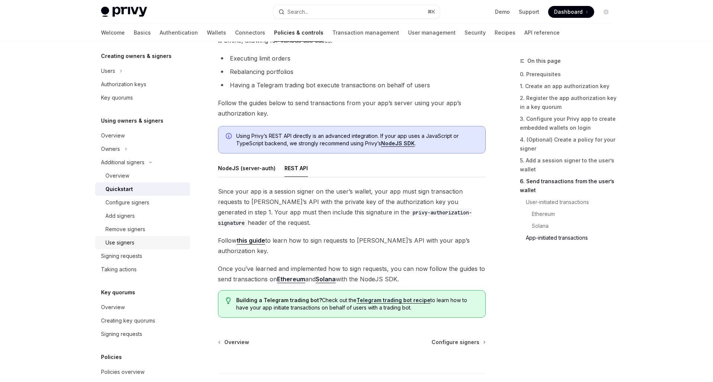
scroll to position [157, 0]
click at [156, 270] on div "Taking actions" at bounding box center [143, 268] width 85 height 9
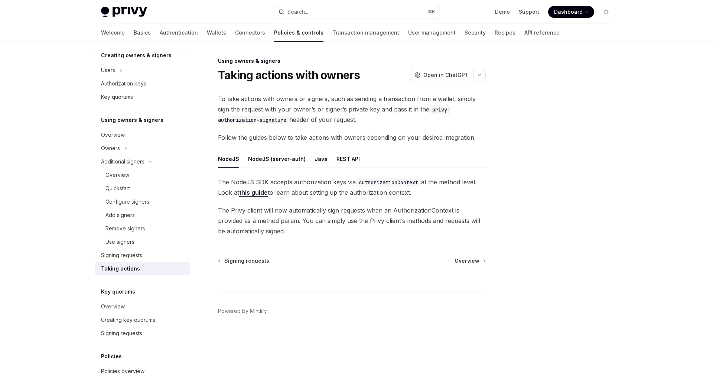
click at [251, 194] on link "this guide" at bounding box center [253, 193] width 29 height 8
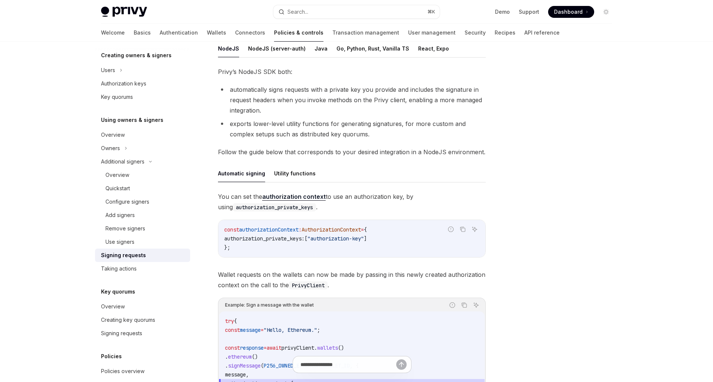
scroll to position [113, 0]
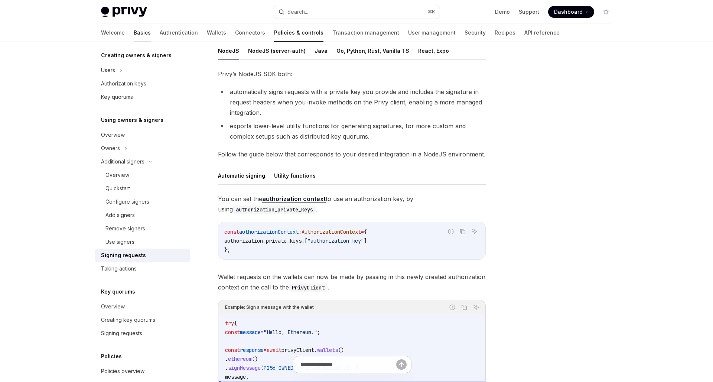
click at [134, 32] on link "Basics" at bounding box center [142, 33] width 17 height 18
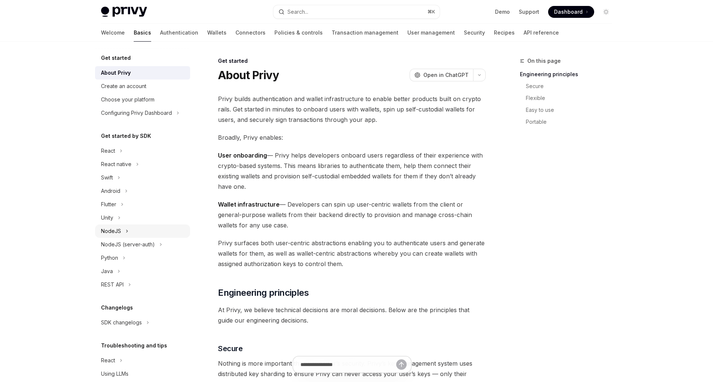
click at [139, 234] on div "NodeJS" at bounding box center [142, 230] width 95 height 13
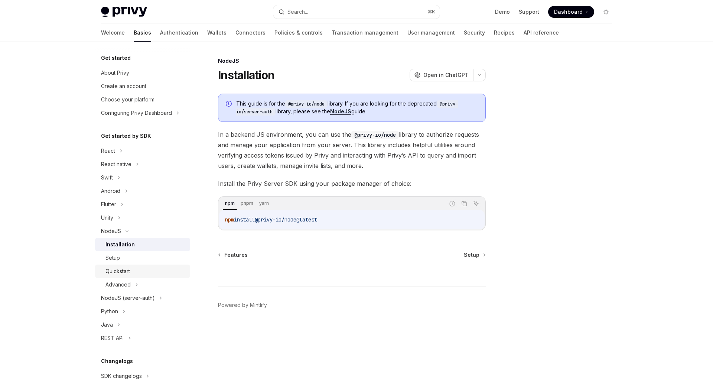
click at [124, 275] on div "Quickstart" at bounding box center [117, 271] width 24 height 9
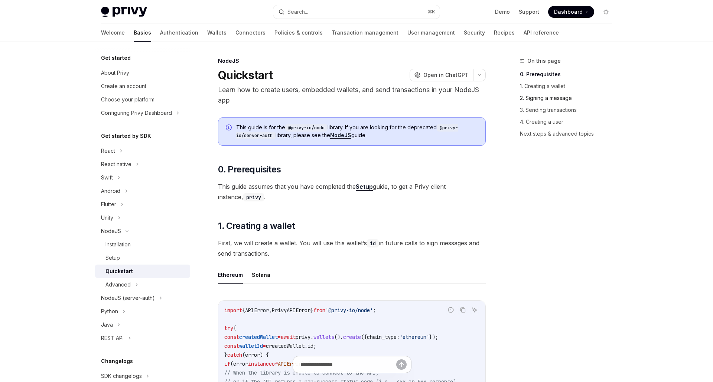
click at [558, 98] on link "2. Signing a message" at bounding box center [569, 98] width 98 height 12
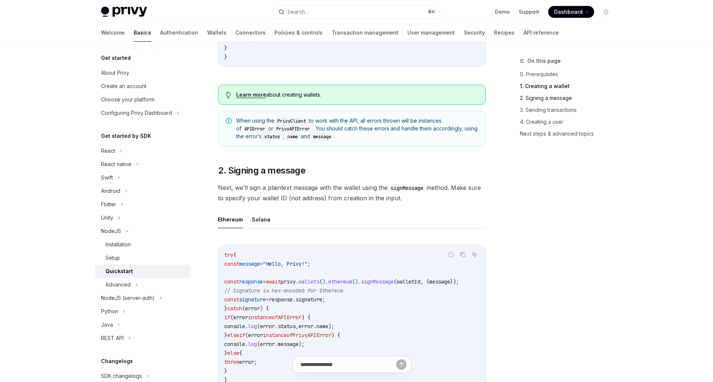
scroll to position [530, 0]
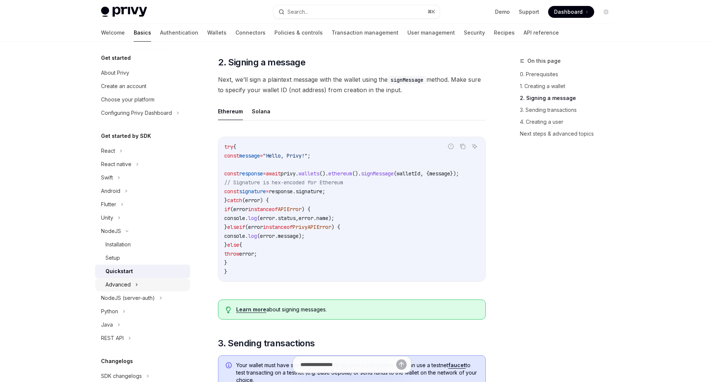
click at [147, 288] on div "Advanced" at bounding box center [142, 284] width 95 height 13
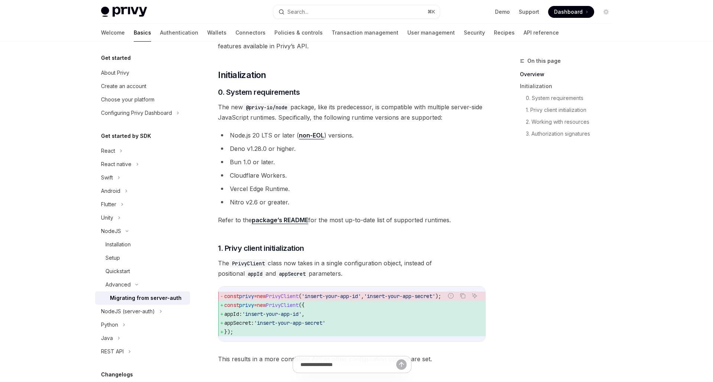
scroll to position [119, 0]
click at [350, 170] on li "Cloudflare Workers." at bounding box center [352, 175] width 268 height 10
click at [523, 32] on link "API reference" at bounding box center [540, 33] width 35 height 18
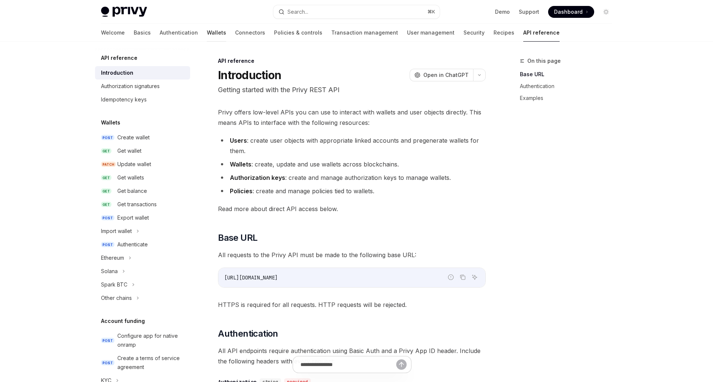
click at [207, 35] on link "Wallets" at bounding box center [216, 33] width 19 height 18
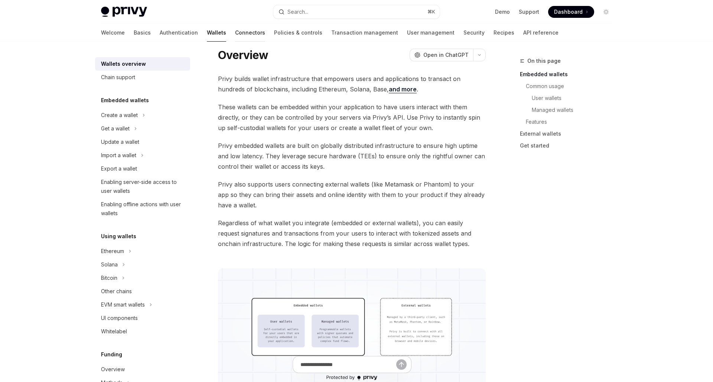
click at [235, 35] on link "Connectors" at bounding box center [250, 33] width 30 height 18
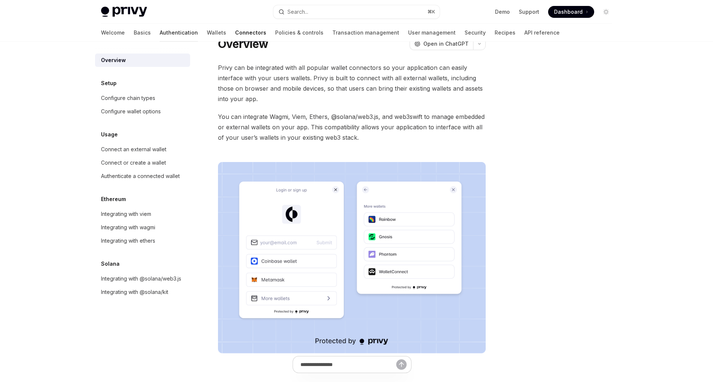
click at [160, 37] on link "Authentication" at bounding box center [179, 33] width 38 height 18
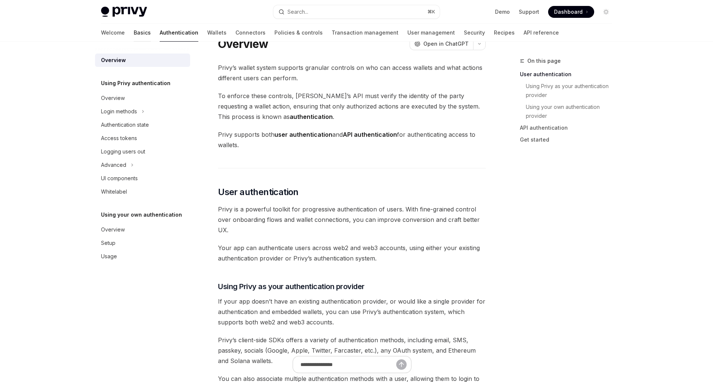
click at [134, 34] on link "Basics" at bounding box center [142, 33] width 17 height 18
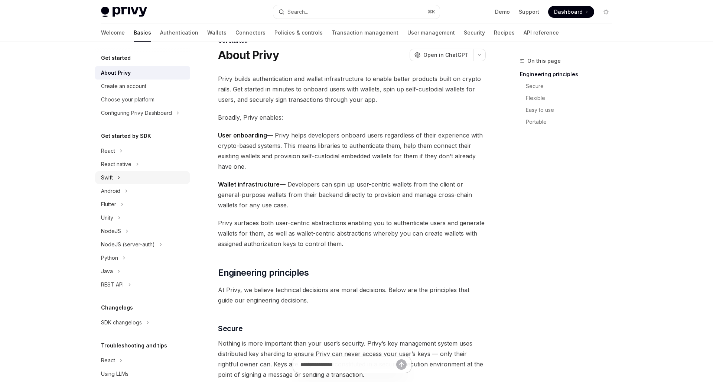
scroll to position [8, 0]
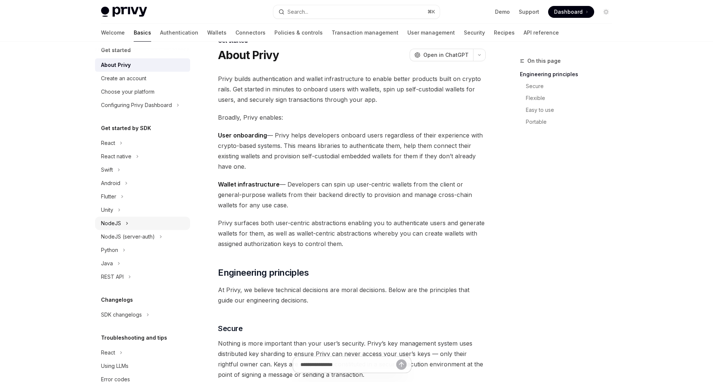
click at [128, 225] on icon at bounding box center [126, 223] width 3 height 9
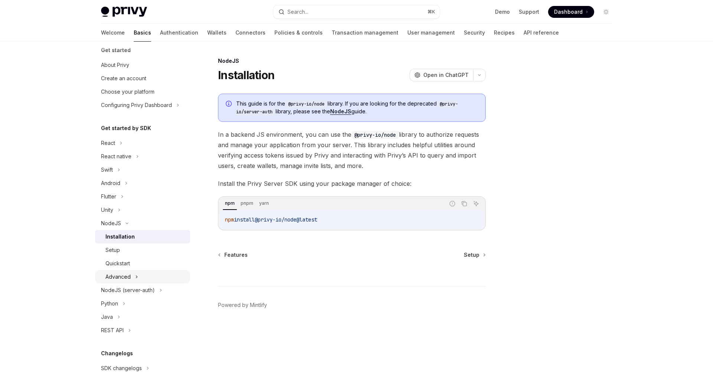
click at [128, 274] on div "Advanced" at bounding box center [117, 276] width 25 height 9
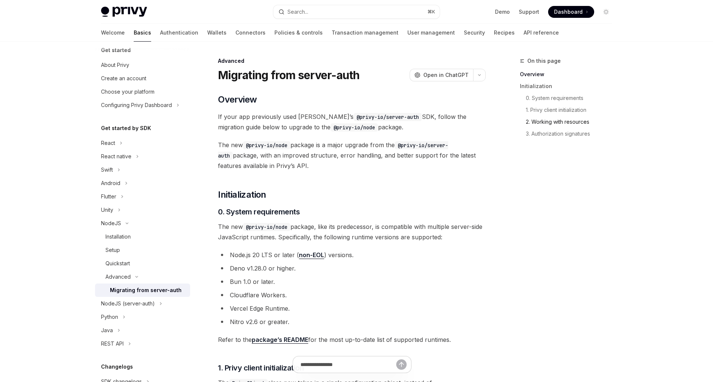
click at [555, 123] on link "2. Working with resources" at bounding box center [572, 122] width 92 height 12
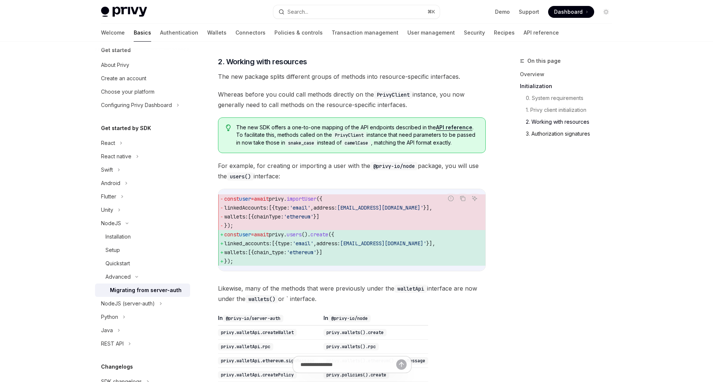
click at [555, 131] on link "3. Authorization signatures" at bounding box center [572, 134] width 92 height 12
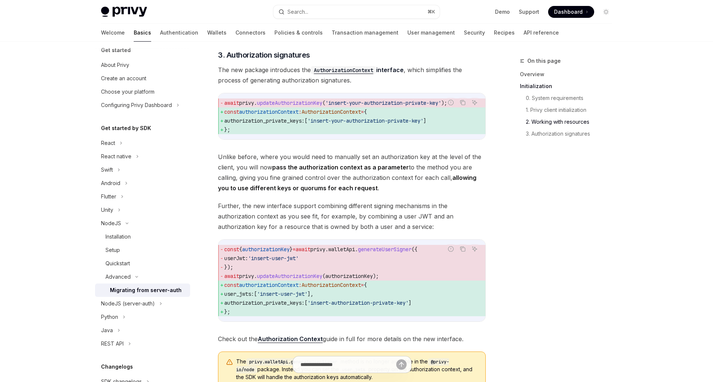
scroll to position [795, 0]
click at [552, 157] on div "On this page Overview Initialization 0. System requirements 1. Privy client ini…" at bounding box center [561, 218] width 113 height 325
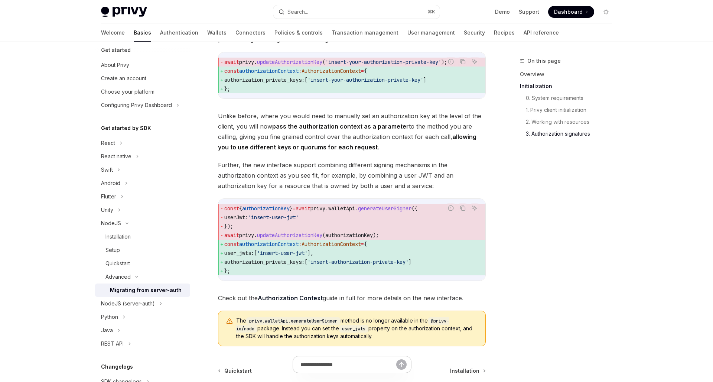
scroll to position [842, 0]
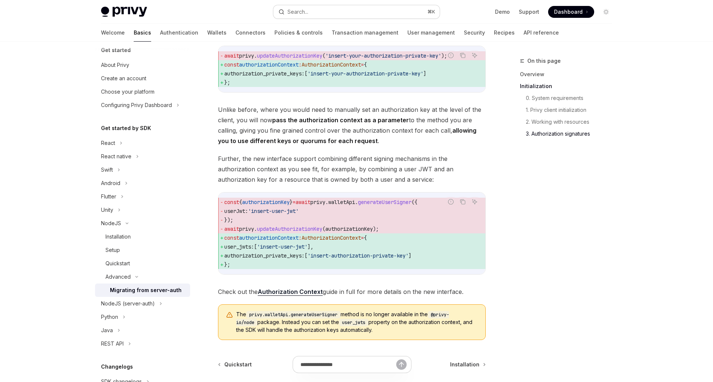
click at [300, 9] on div "Search..." at bounding box center [297, 11] width 21 height 9
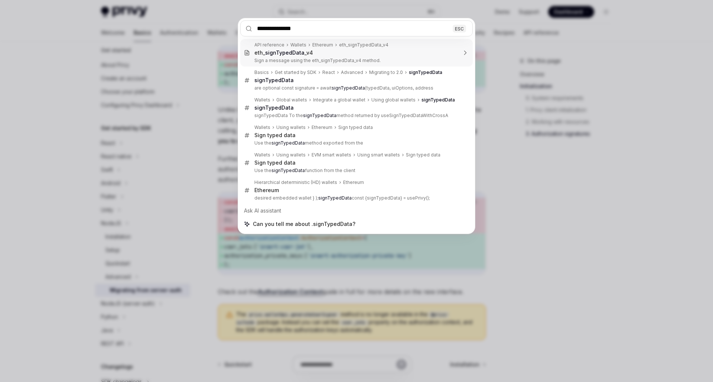
click at [257, 29] on input "**********" at bounding box center [356, 28] width 232 height 16
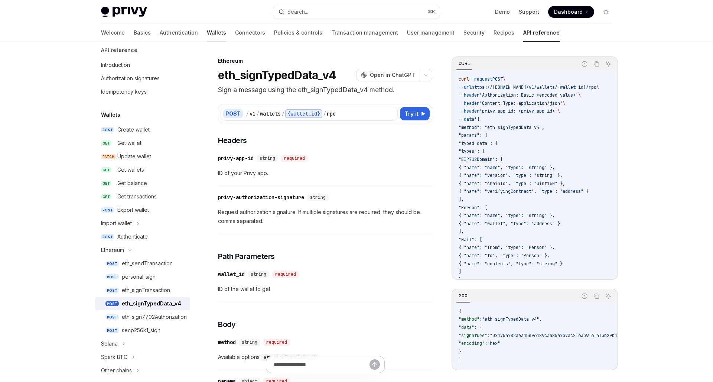
click at [207, 36] on link "Wallets" at bounding box center [216, 33] width 19 height 18
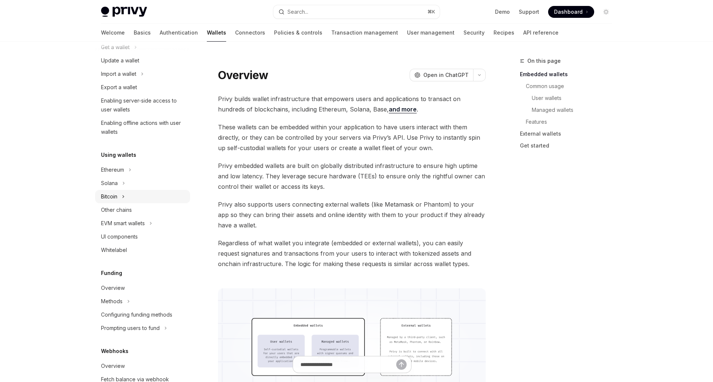
scroll to position [79, 0]
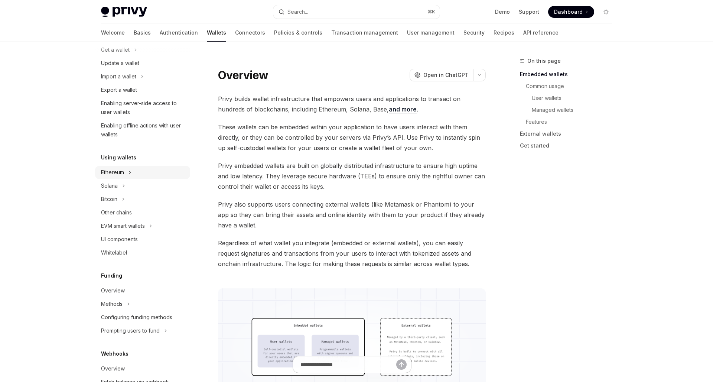
click at [162, 177] on div "Ethereum" at bounding box center [142, 172] width 95 height 13
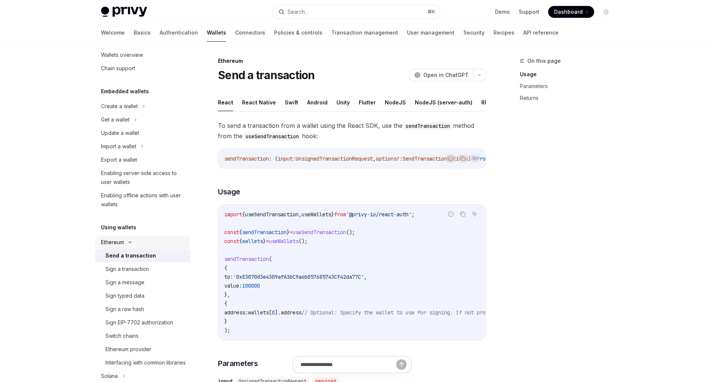
scroll to position [2, 0]
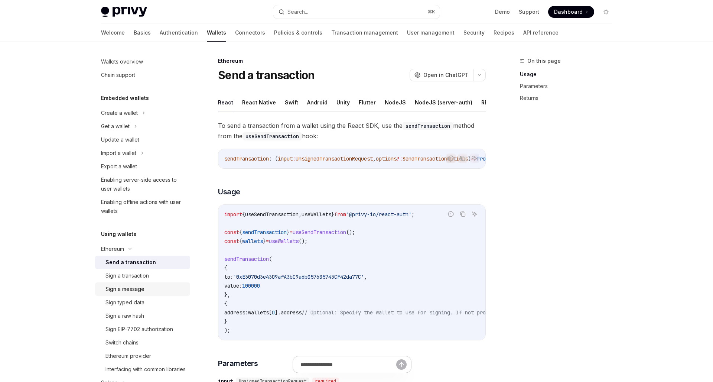
click at [140, 291] on div "Sign a message" at bounding box center [124, 288] width 39 height 9
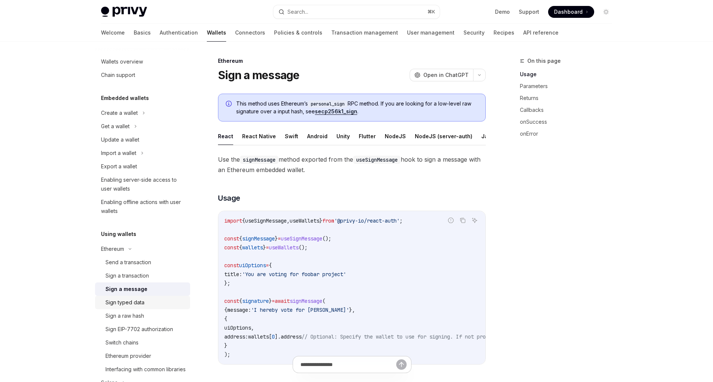
click at [140, 304] on div "Sign typed data" at bounding box center [124, 302] width 39 height 9
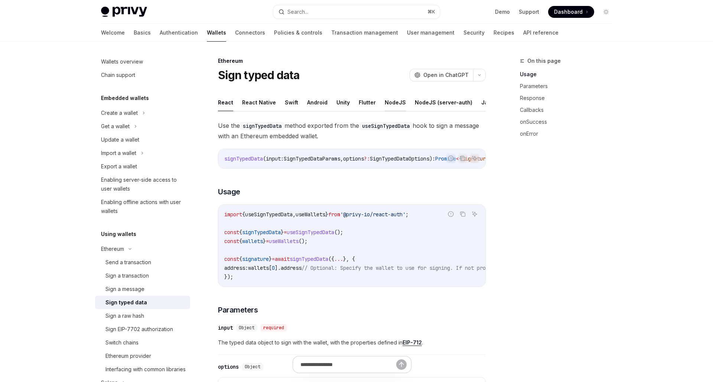
click at [395, 102] on button "NodeJS" at bounding box center [395, 102] width 21 height 17
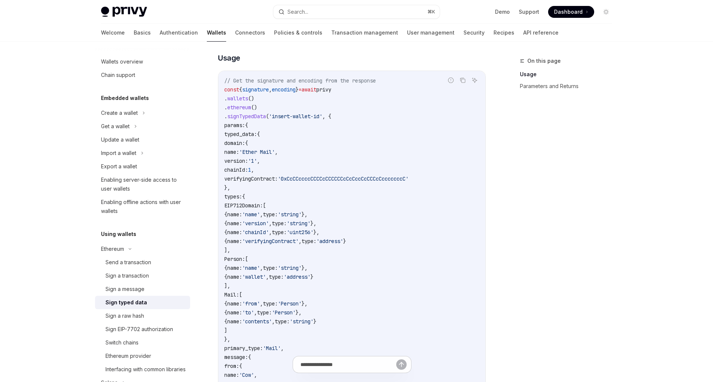
scroll to position [108, 0]
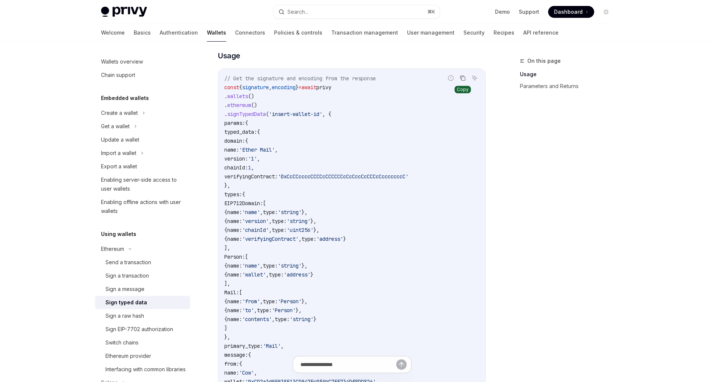
click at [463, 75] on icon "Copy the contents from the code block" at bounding box center [463, 78] width 6 height 6
click at [305, 216] on code "// Get the signature and encoding from the response const { signature , encodin…" at bounding box center [351, 274] width 255 height 401
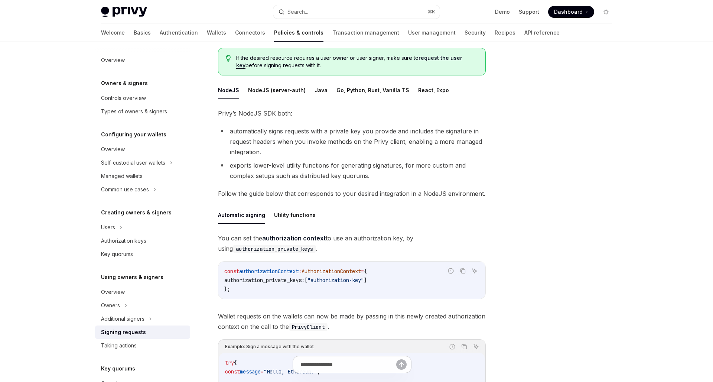
scroll to position [76, 0]
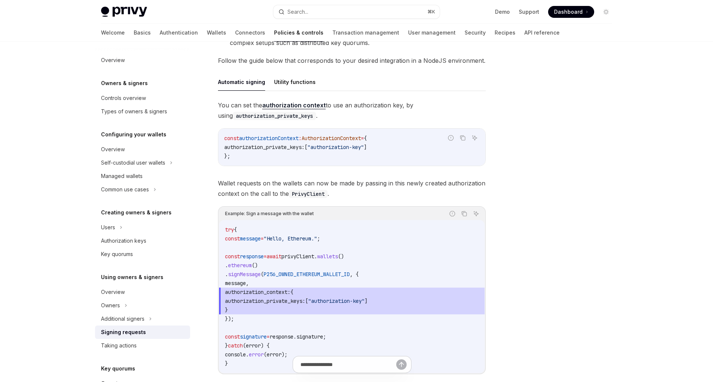
click at [443, 274] on code "try { const message = "Hello, Ethereum." ; const response = await privyClient .…" at bounding box center [352, 296] width 254 height 143
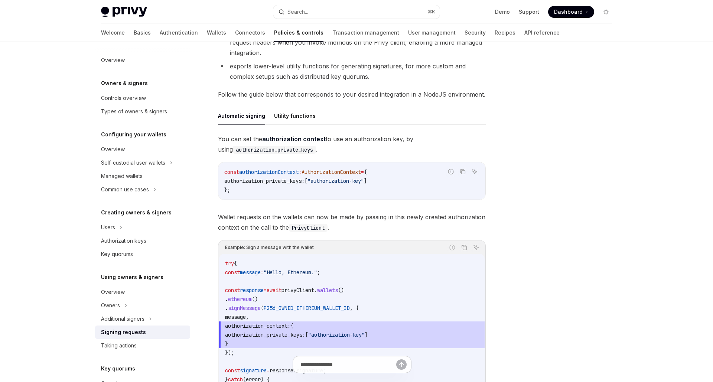
scroll to position [103, 0]
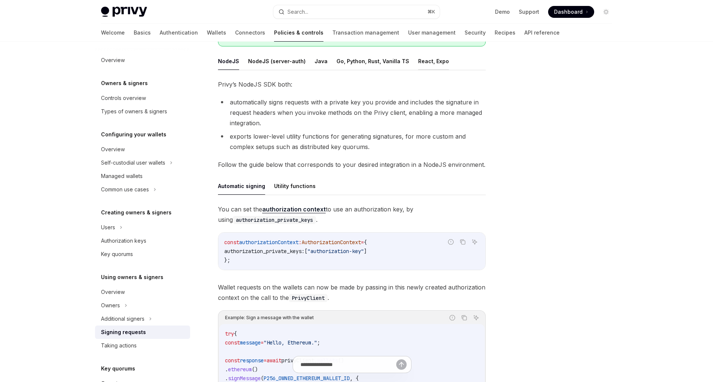
click at [418, 60] on button "React, Expo" at bounding box center [433, 60] width 31 height 17
type textarea "*"
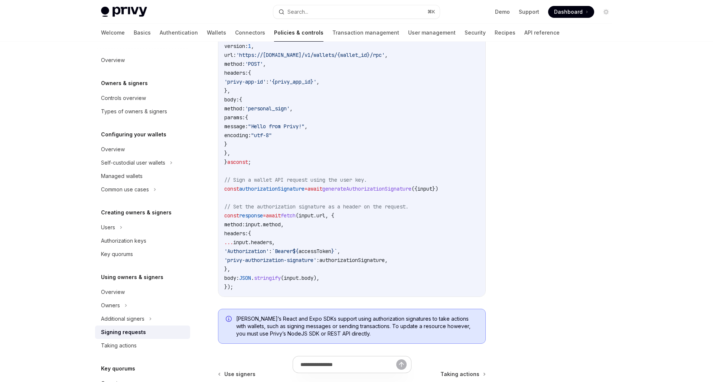
scroll to position [342, 0]
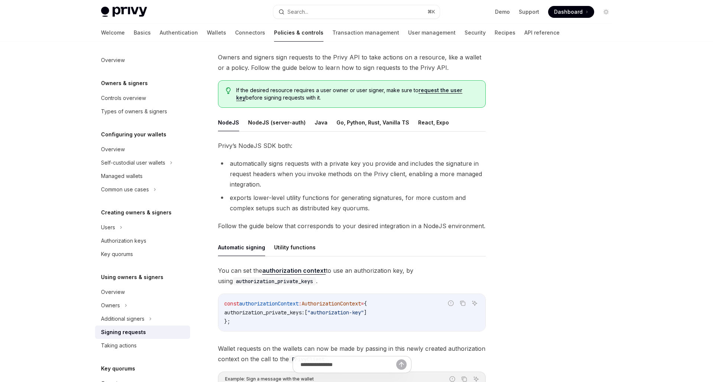
scroll to position [42, 0]
click at [354, 270] on span "You can set the authorization context to use an authorization key, by using aut…" at bounding box center [352, 274] width 268 height 21
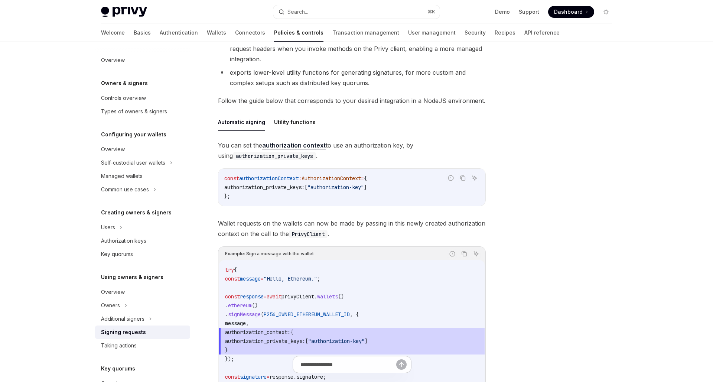
scroll to position [167, 0]
click at [344, 361] on input "text" at bounding box center [347, 364] width 131 height 16
click at [462, 176] on icon "Copy the contents from the code block" at bounding box center [463, 177] width 6 height 6
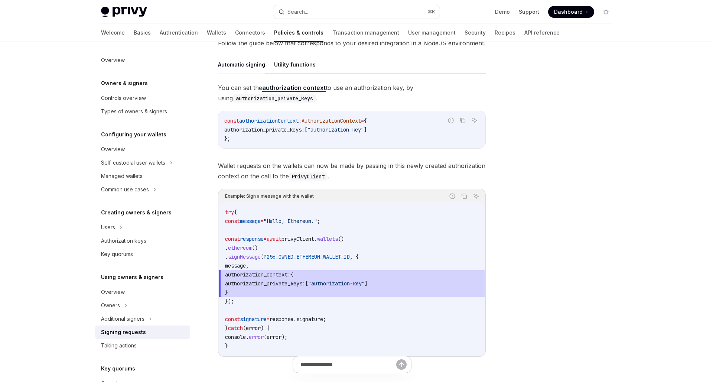
scroll to position [269, 0]
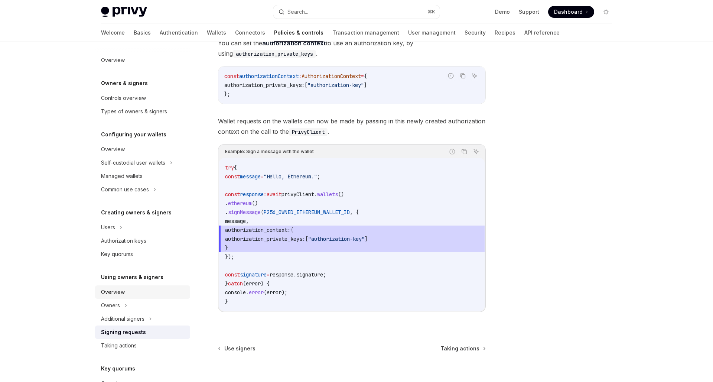
click at [139, 293] on div "Overview" at bounding box center [143, 291] width 85 height 9
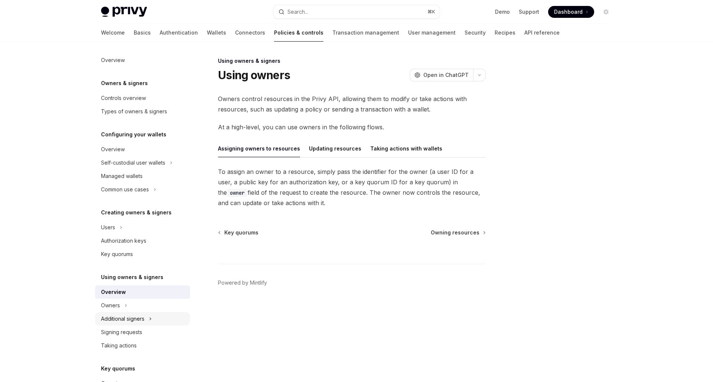
click at [140, 316] on div "Additional signers" at bounding box center [122, 318] width 43 height 9
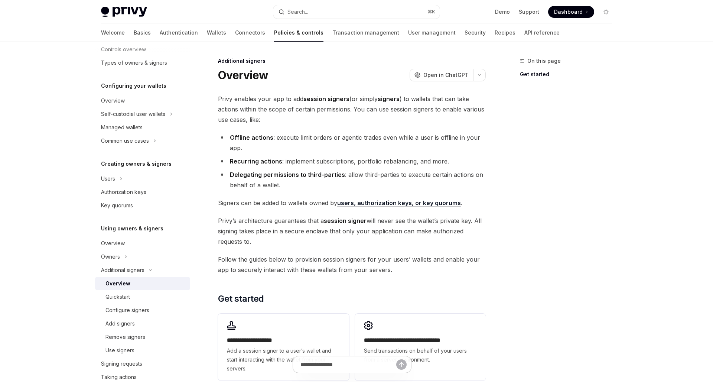
scroll to position [57, 0]
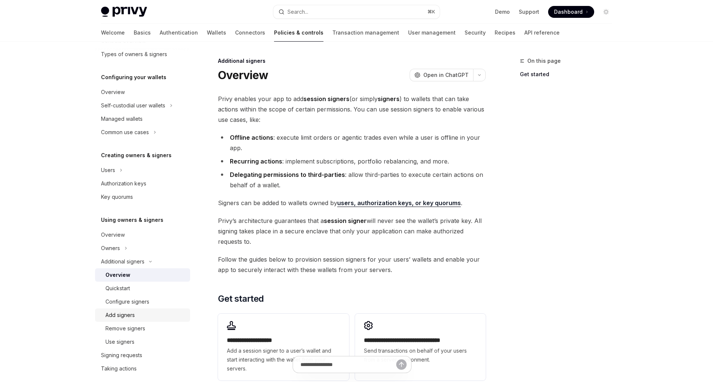
click at [144, 316] on div "Add signers" at bounding box center [145, 314] width 80 height 9
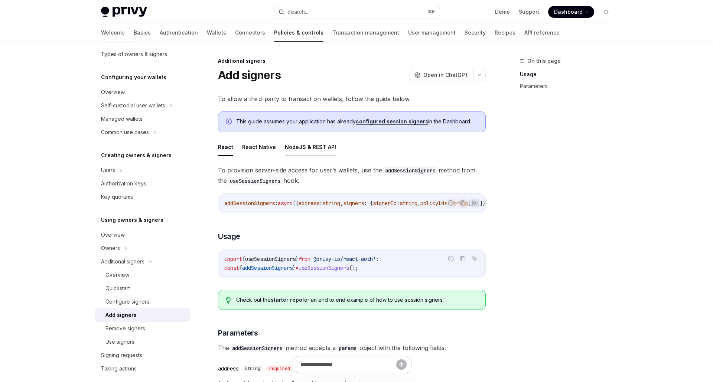
click at [297, 146] on button "NodeJS & REST API" at bounding box center [310, 146] width 51 height 17
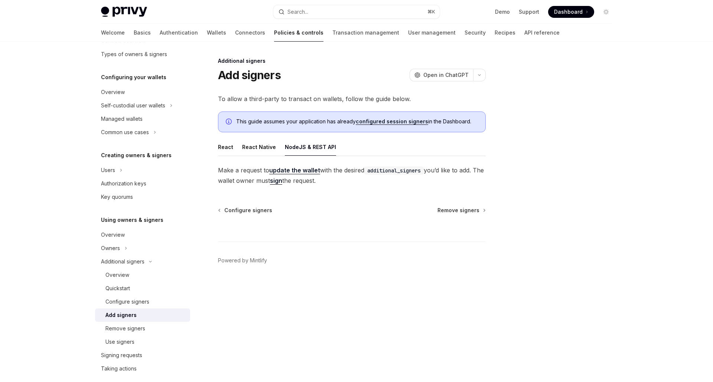
click at [236, 153] on ul "React React Native NodeJS & REST API" at bounding box center [352, 147] width 268 height 18
click at [228, 152] on button "React" at bounding box center [225, 146] width 15 height 17
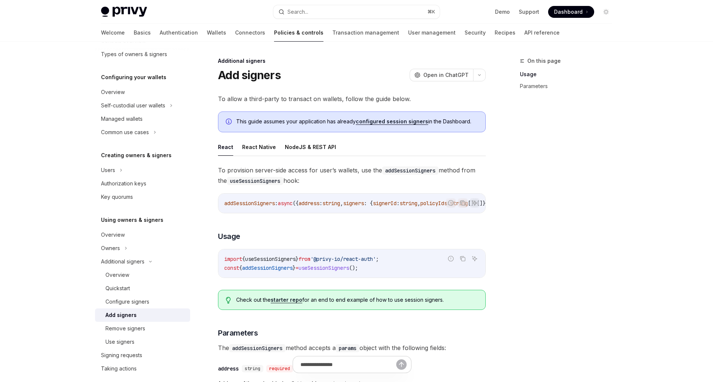
scroll to position [89, 0]
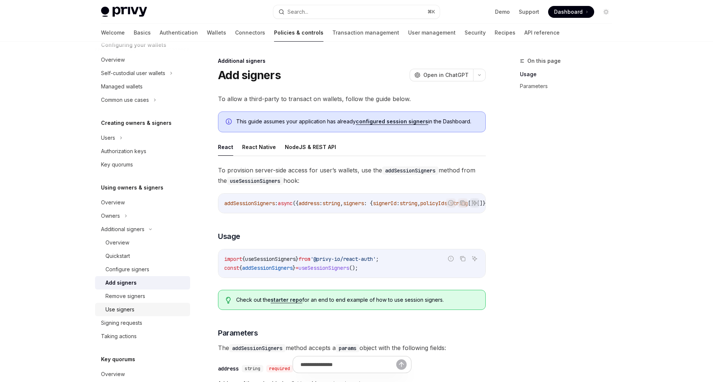
click at [143, 313] on div "Use signers" at bounding box center [145, 309] width 80 height 9
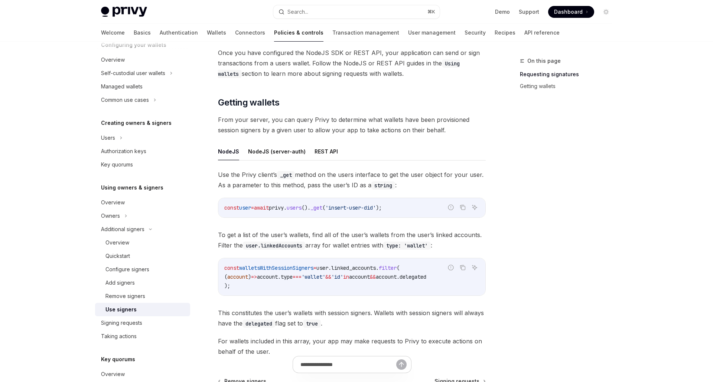
scroll to position [172, 0]
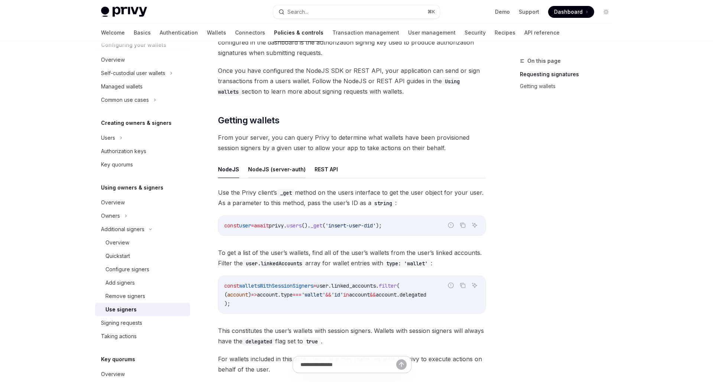
click at [278, 174] on button "NodeJS (server-auth)" at bounding box center [277, 168] width 58 height 17
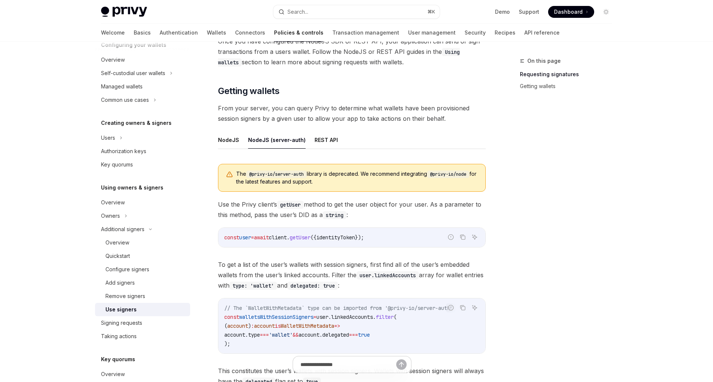
scroll to position [212, 0]
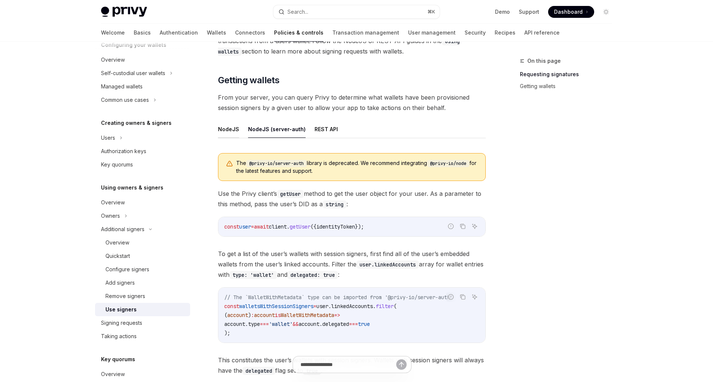
click at [231, 133] on button "NodeJS" at bounding box center [228, 128] width 21 height 17
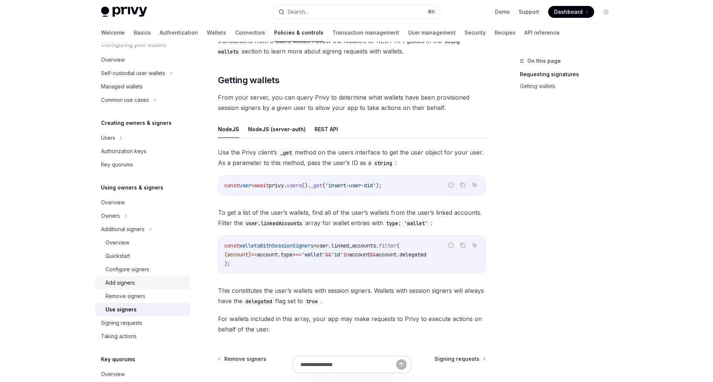
click at [137, 287] on link "Add signers" at bounding box center [142, 282] width 95 height 13
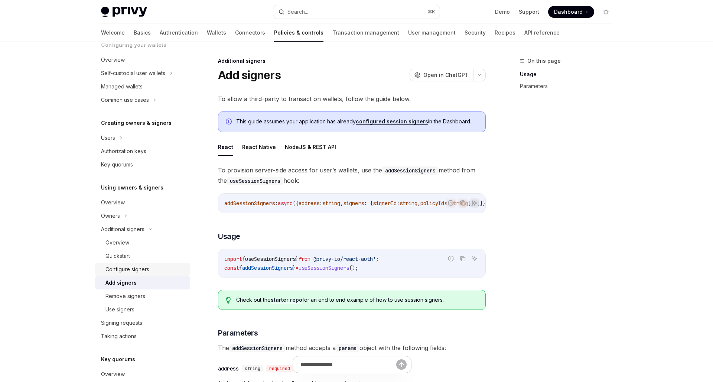
click at [143, 274] on link "Configure signers" at bounding box center [142, 268] width 95 height 13
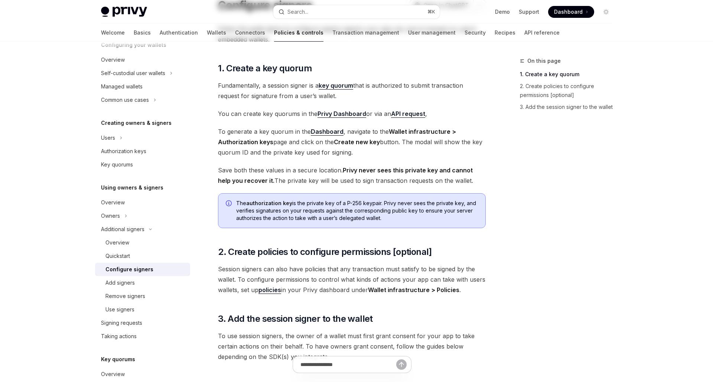
scroll to position [170, 0]
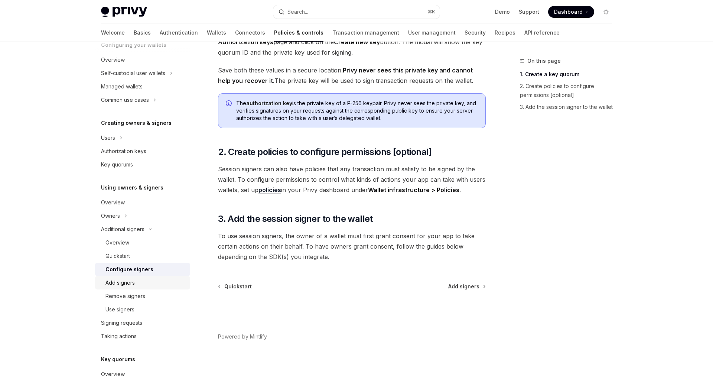
click at [130, 283] on div "Add signers" at bounding box center [119, 282] width 29 height 9
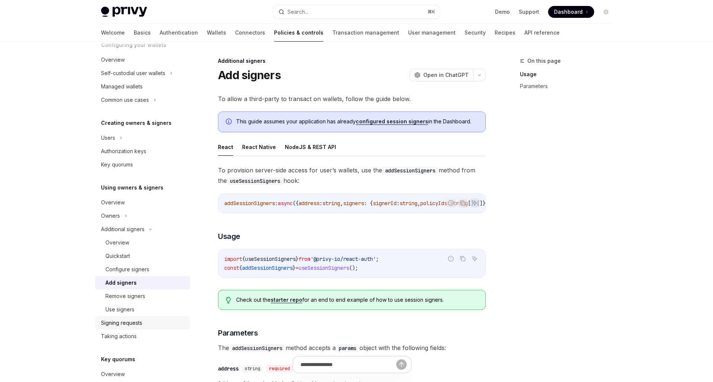
click at [123, 321] on div "Signing requests" at bounding box center [121, 322] width 41 height 9
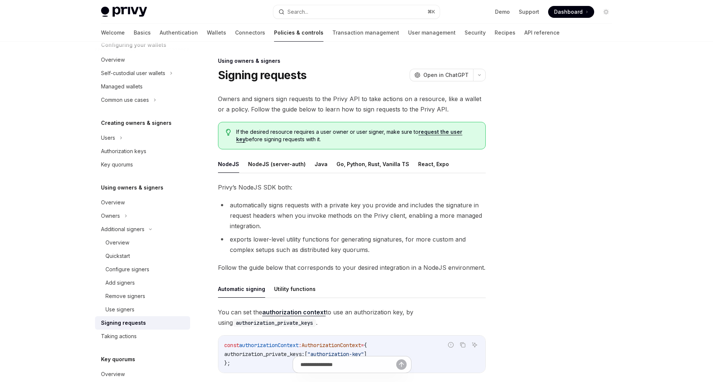
scroll to position [2, 0]
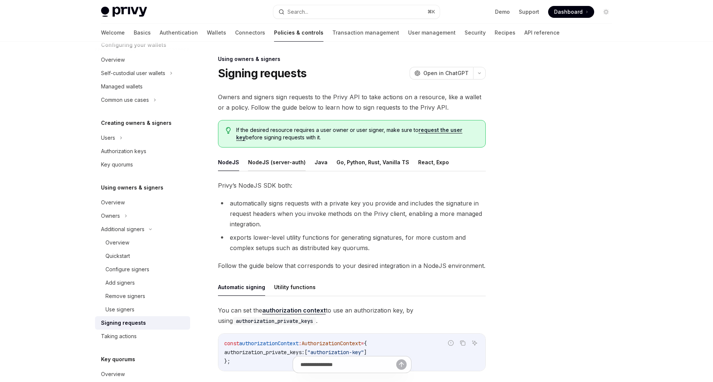
click at [267, 163] on button "NodeJS (server-auth)" at bounding box center [277, 161] width 58 height 17
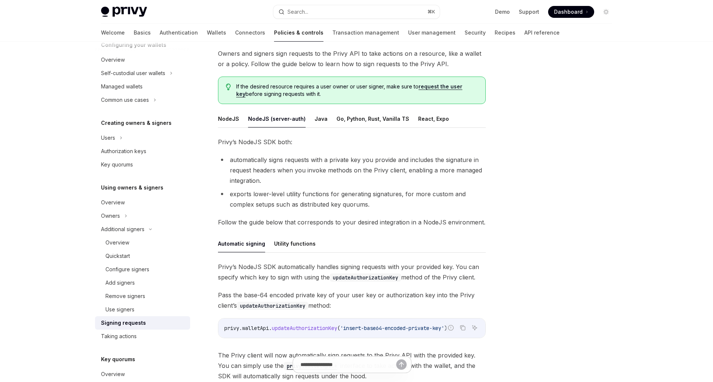
scroll to position [46, 0]
click at [231, 127] on ul "NodeJS NodeJS (server-auth) Java Go, Python, Rust, Vanilla TS React, Expo" at bounding box center [352, 118] width 268 height 18
click at [231, 119] on button "NodeJS" at bounding box center [228, 117] width 21 height 17
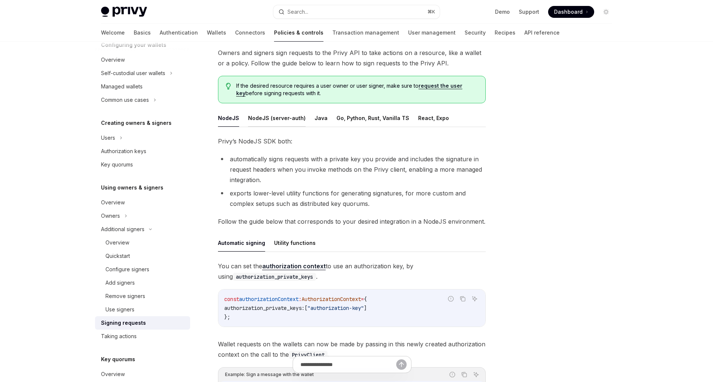
click at [285, 120] on button "NodeJS (server-auth)" at bounding box center [277, 117] width 58 height 17
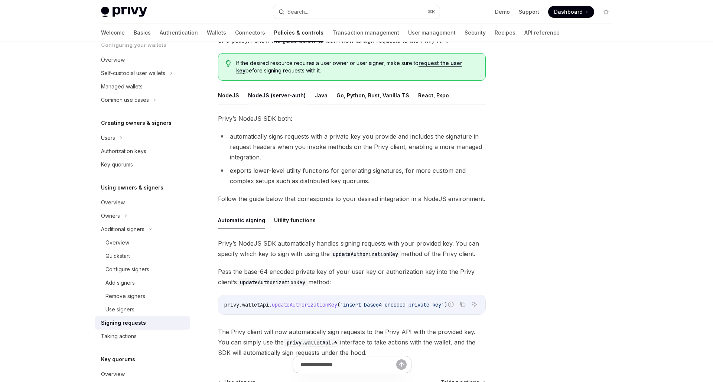
scroll to position [71, 0]
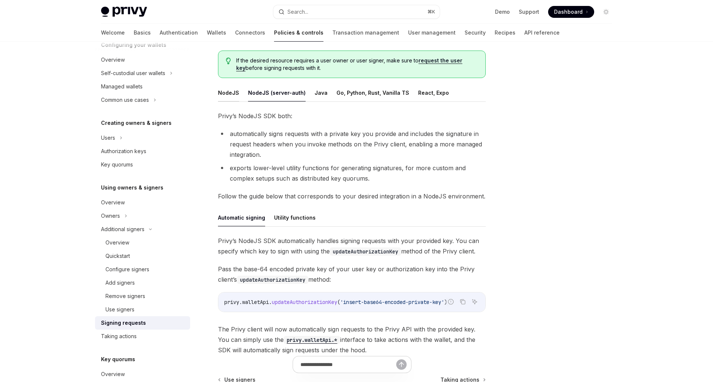
click at [227, 94] on button "NodeJS" at bounding box center [228, 92] width 21 height 17
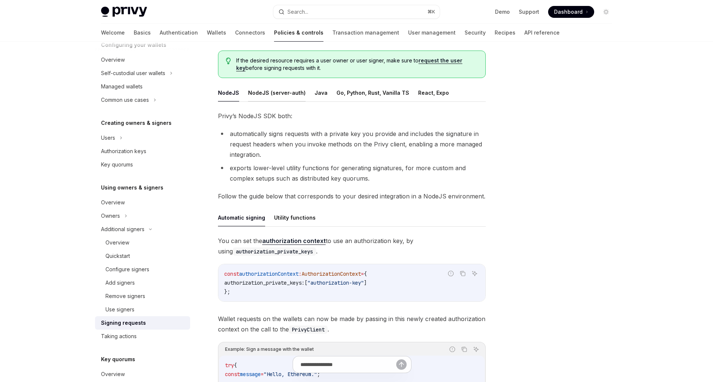
click at [262, 94] on button "NodeJS (server-auth)" at bounding box center [277, 92] width 58 height 17
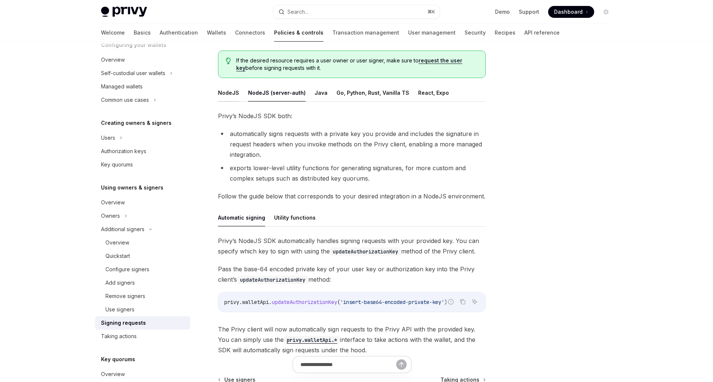
click at [227, 94] on button "NodeJS" at bounding box center [228, 92] width 21 height 17
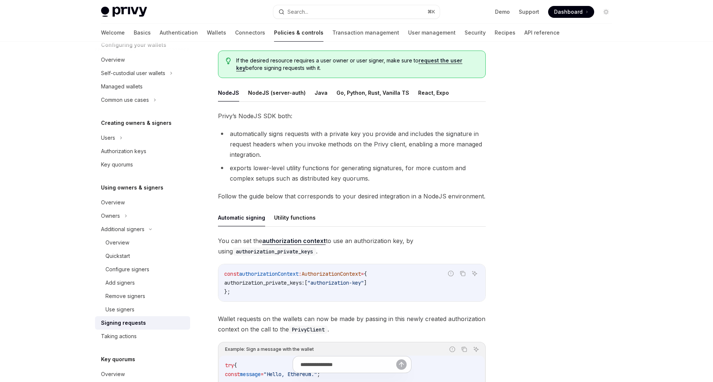
type textarea "*"
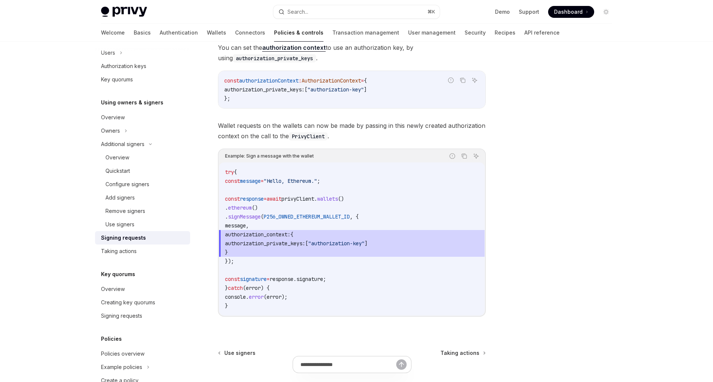
scroll to position [264, 0]
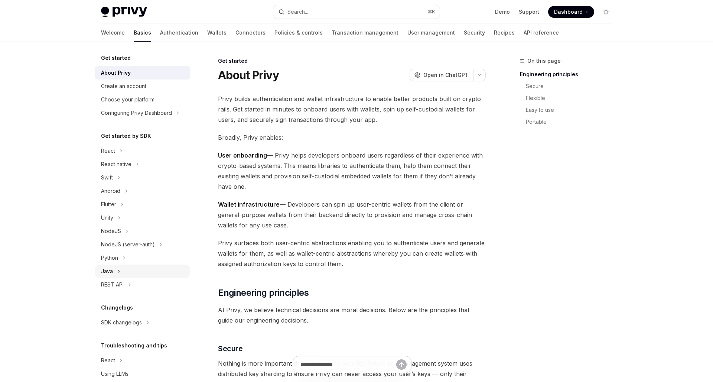
scroll to position [5, 0]
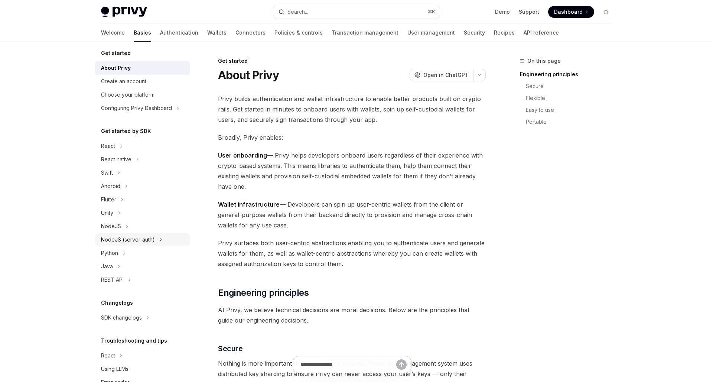
click at [138, 242] on div "NodeJS (server-auth)" at bounding box center [128, 239] width 54 height 9
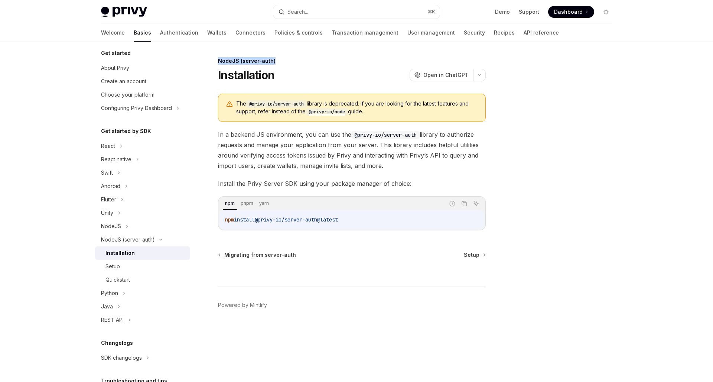
drag, startPoint x: 276, startPoint y: 62, endPoint x: 219, endPoint y: 63, distance: 56.8
click at [219, 63] on div "NodeJS (server-auth)" at bounding box center [352, 60] width 268 height 7
copy div "NodeJS (server-auth)"
click at [142, 227] on div "NodeJS" at bounding box center [142, 225] width 95 height 13
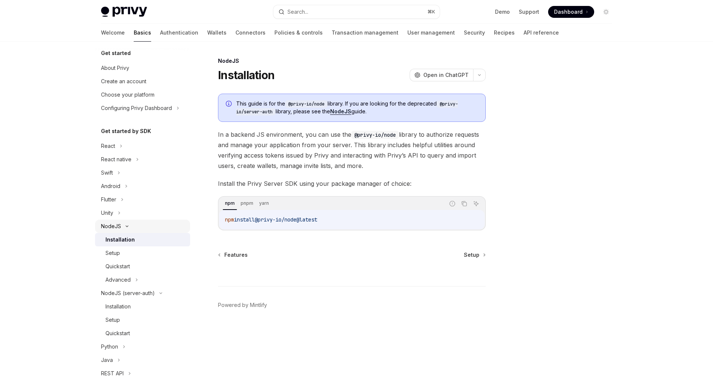
type textarea "*"
click at [228, 61] on div "NodeJS" at bounding box center [352, 60] width 268 height 7
copy div "NodeJS"
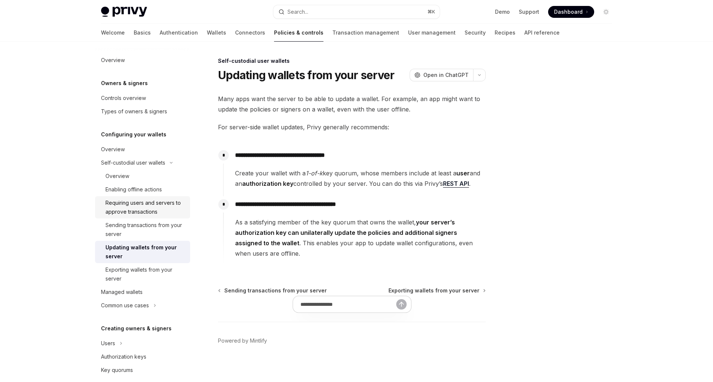
click at [142, 209] on div "Requiring users and servers to approve transactions" at bounding box center [145, 207] width 80 height 18
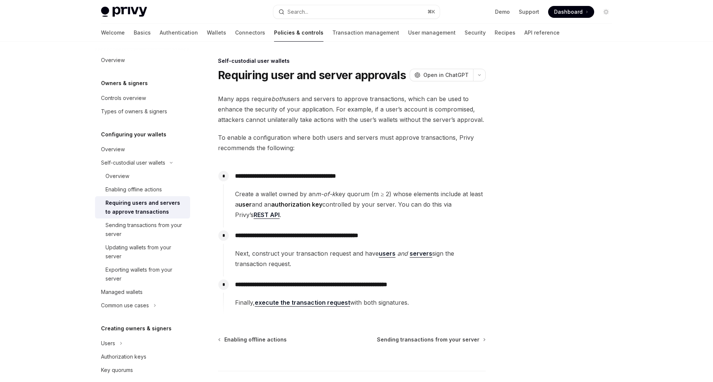
click at [379, 256] on link "users" at bounding box center [387, 253] width 17 height 8
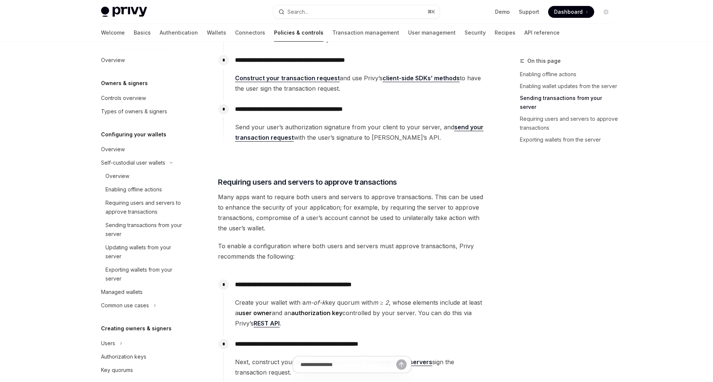
scroll to position [899, 0]
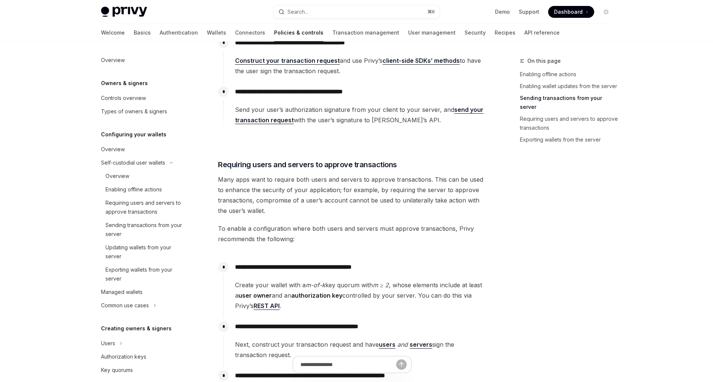
click at [364, 233] on span "To enable a configuration where both users and servers must approve transaction…" at bounding box center [352, 233] width 268 height 21
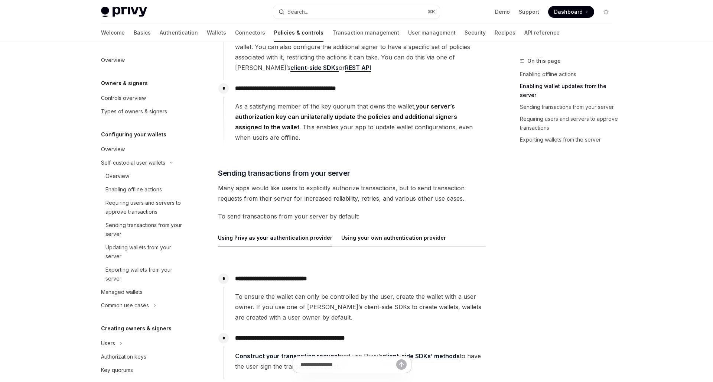
scroll to position [749, 0]
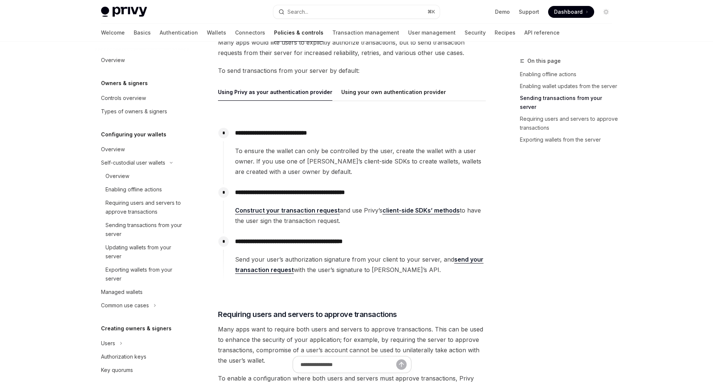
click at [395, 211] on link "client-side SDKs’ methods" at bounding box center [420, 210] width 77 height 8
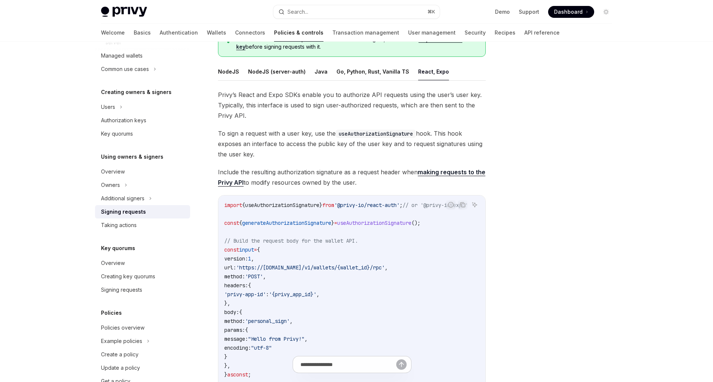
scroll to position [31, 0]
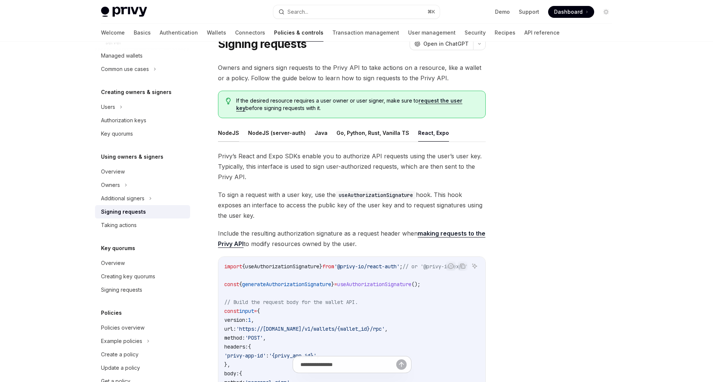
click at [231, 135] on button "NodeJS" at bounding box center [228, 132] width 21 height 17
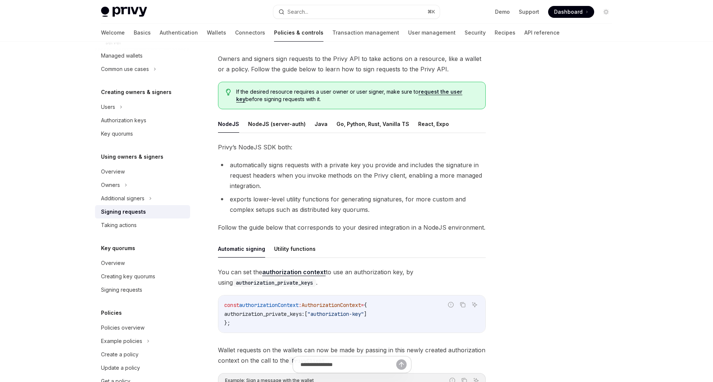
scroll to position [40, 0]
click at [425, 123] on button "React, Expo" at bounding box center [433, 123] width 31 height 17
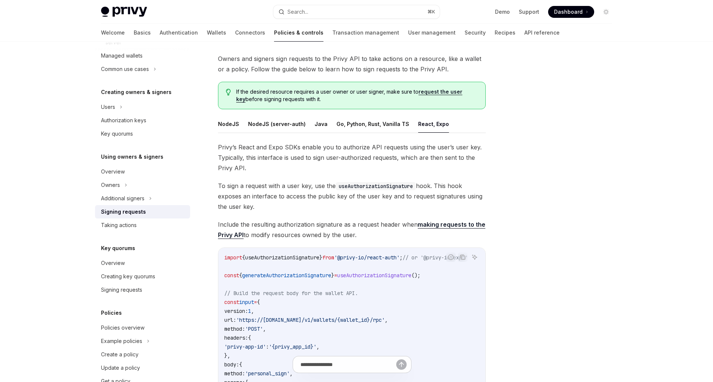
click at [375, 200] on span "To sign a request with a user key, use the useAuthorizationSignature hook. This…" at bounding box center [352, 195] width 268 height 31
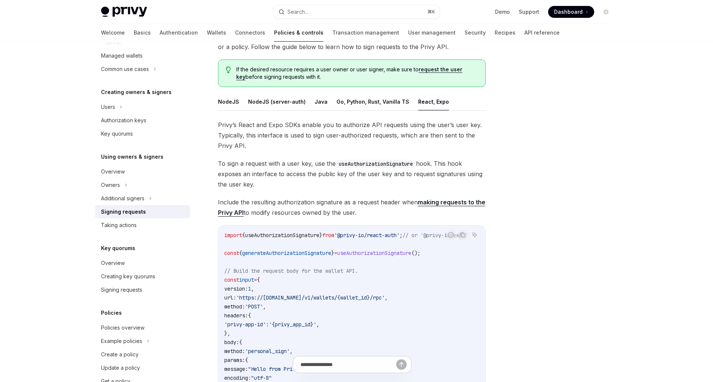
scroll to position [71, 0]
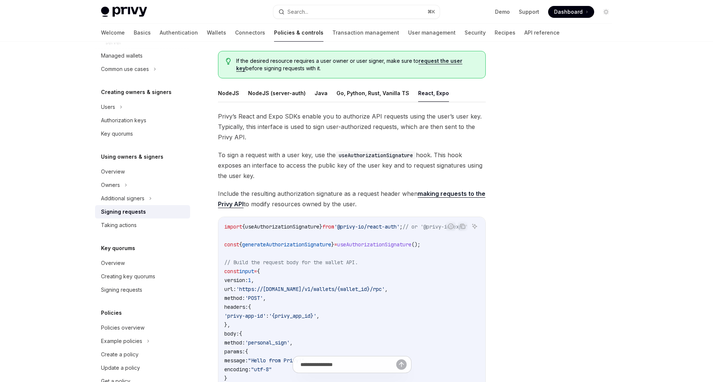
click at [365, 194] on span "Include the resulting authorization signature as a request header when making r…" at bounding box center [352, 198] width 268 height 21
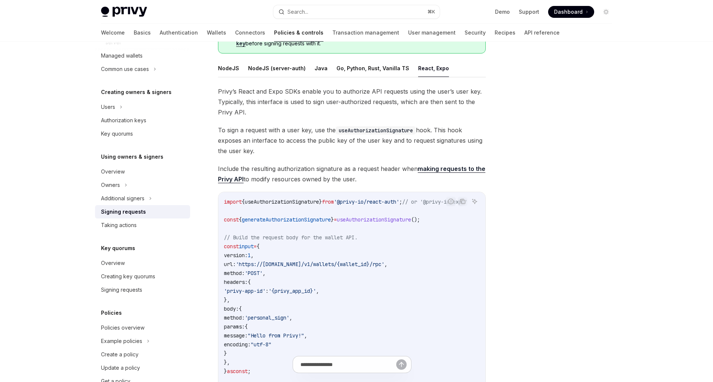
scroll to position [0, 0]
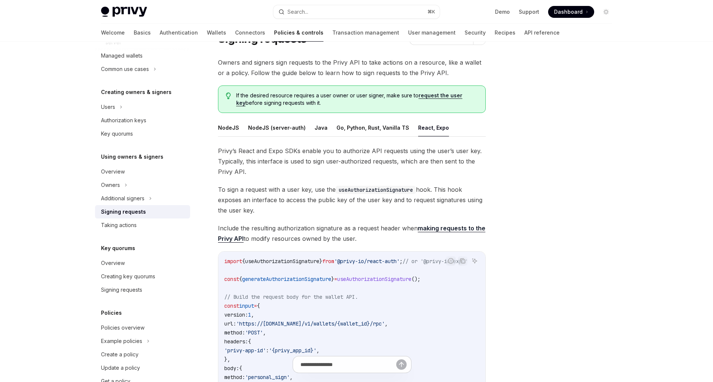
click at [215, 133] on div "Using owners & signers Signing requests OpenAI Open in ChatGPT OpenAI Open in C…" at bounding box center [282, 379] width 410 height 718
click at [227, 129] on button "NodeJS" at bounding box center [228, 127] width 21 height 17
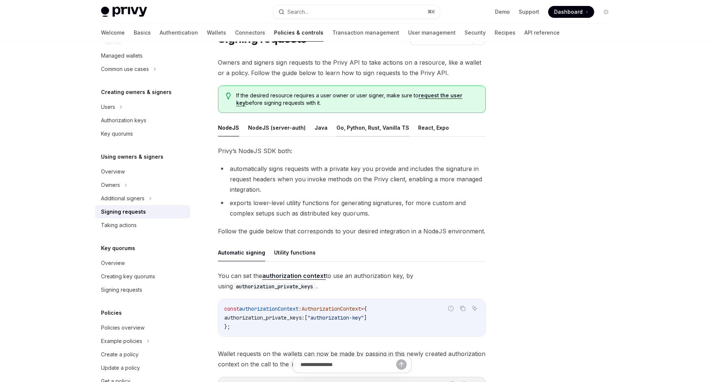
click at [371, 129] on button "Go, Python, Rust, Vanilla TS" at bounding box center [372, 127] width 73 height 17
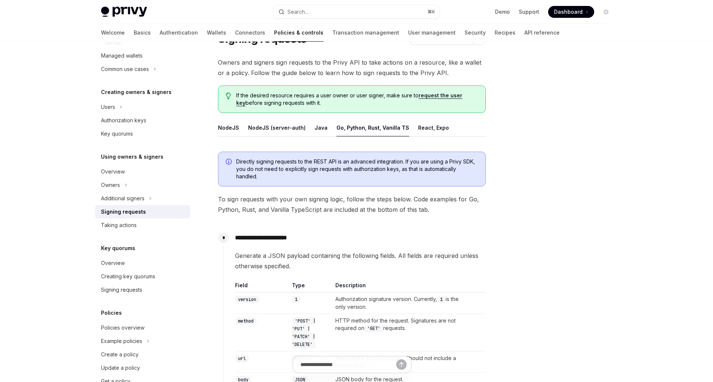
click at [442, 123] on ul "NodeJS NodeJS (server-auth) Java Go, Python, Rust, Vanilla TS React, Expo" at bounding box center [352, 128] width 268 height 18
click at [437, 124] on button "React, Expo" at bounding box center [433, 127] width 31 height 17
type textarea "*"
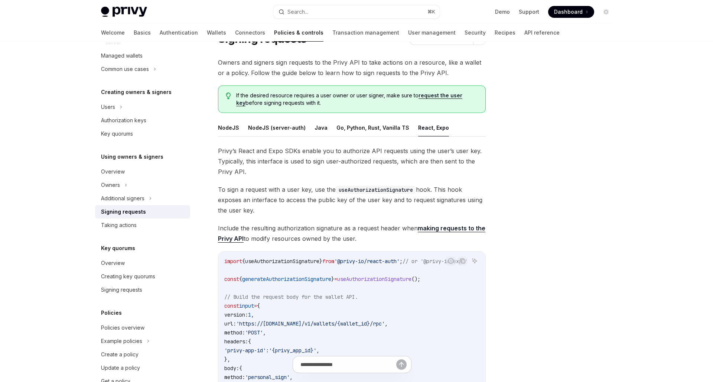
click at [391, 208] on span "To sign a request with a user key, use the useAuthorizationSignature hook. This…" at bounding box center [352, 199] width 268 height 31
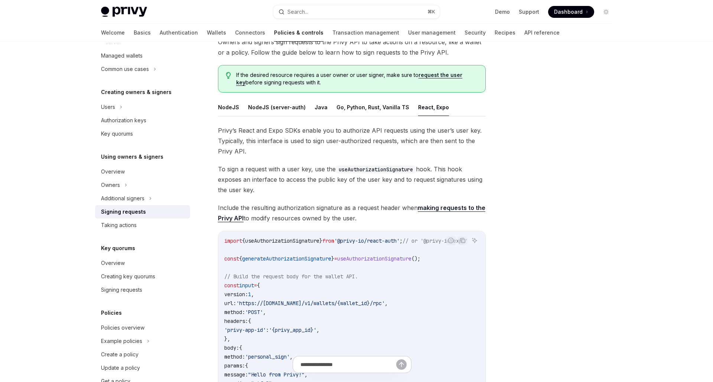
click at [391, 208] on span "Include the resulting authorization signature as a request header when making r…" at bounding box center [352, 212] width 268 height 21
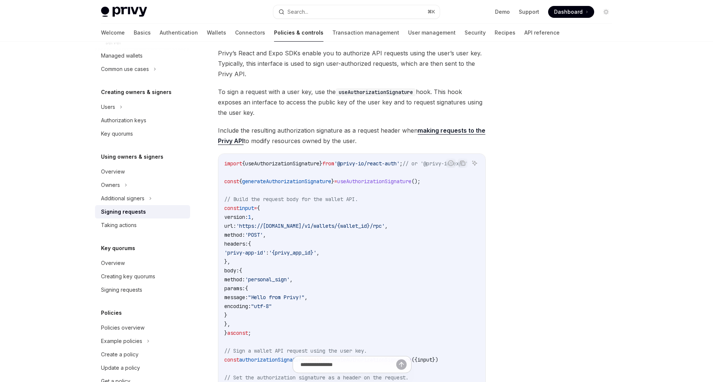
scroll to position [166, 0]
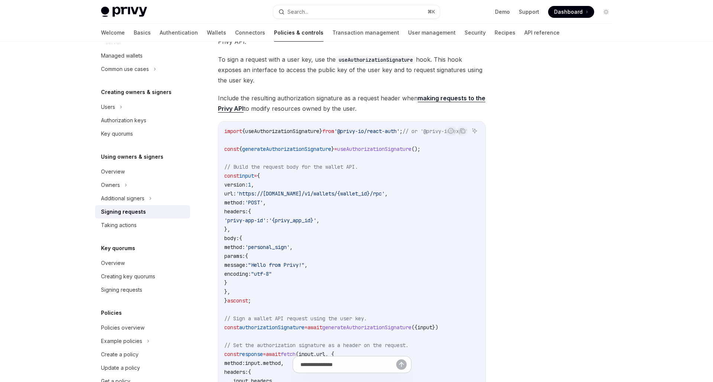
click at [352, 244] on code "import { useAuthorizationSignature } from '@privy-io/react-auth' ; // or '@priv…" at bounding box center [354, 278] width 261 height 303
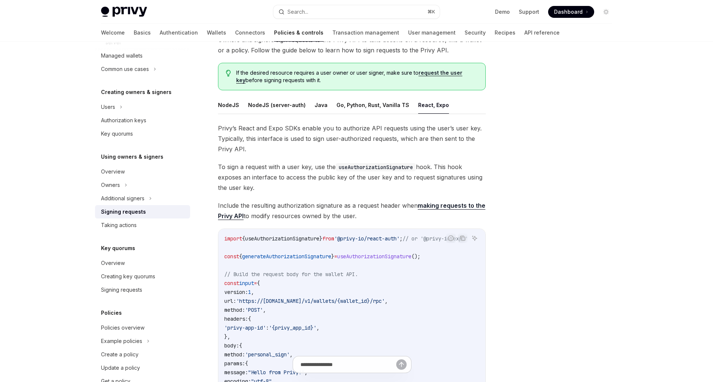
scroll to position [54, 0]
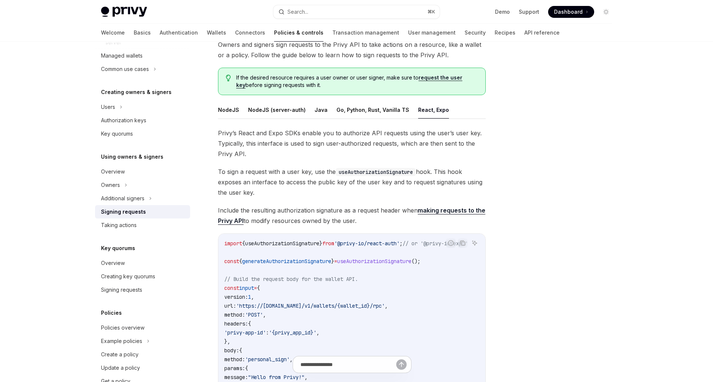
click at [584, 186] on div at bounding box center [561, 218] width 113 height 325
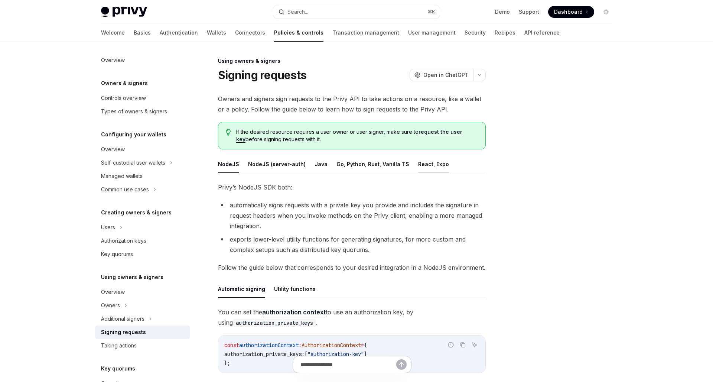
click at [427, 172] on button "React, Expo" at bounding box center [433, 163] width 31 height 17
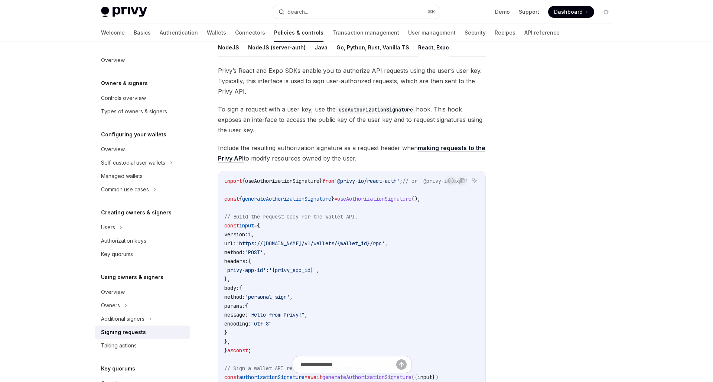
scroll to position [120, 0]
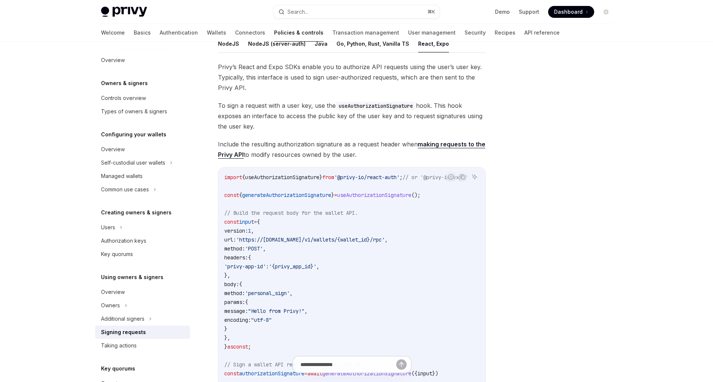
click at [424, 239] on code "import { useAuthorizationSignature } from '@privy-io/react-auth' ; // or '@priv…" at bounding box center [354, 324] width 261 height 303
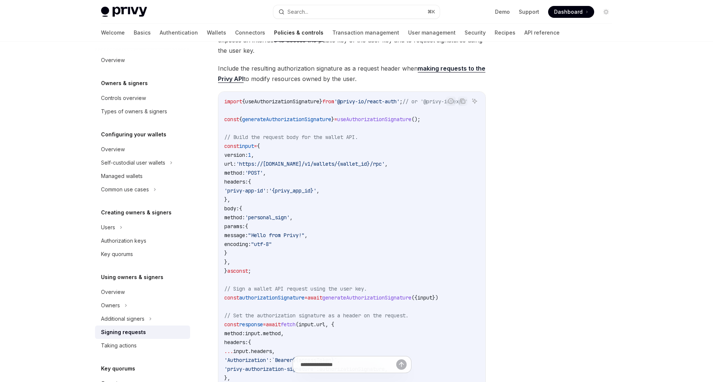
scroll to position [196, 0]
drag, startPoint x: 450, startPoint y: 118, endPoint x: 222, endPoint y: 122, distance: 228.7
click at [222, 122] on div "import { useAuthorizationSignature } from '@privy-io/react-auth' ; // or '@priv…" at bounding box center [351, 248] width 267 height 313
copy span "const { generateAuthorizationSignature } = useAuthorizationSignature ();"
drag, startPoint x: 463, startPoint y: 297, endPoint x: 220, endPoint y: 297, distance: 242.4
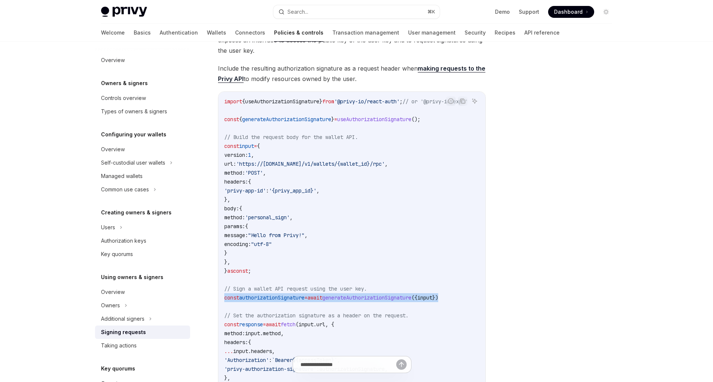
click at [220, 297] on div "import { useAuthorizationSignature } from '@privy-io/react-auth' ; // or '@priv…" at bounding box center [351, 248] width 267 height 313
copy span "const authorizationSignature = await generateAuthorizationSignature ({ input })"
click at [424, 212] on code "import { useAuthorizationSignature } from '@privy-io/react-auth' ; // or '@priv…" at bounding box center [354, 248] width 261 height 303
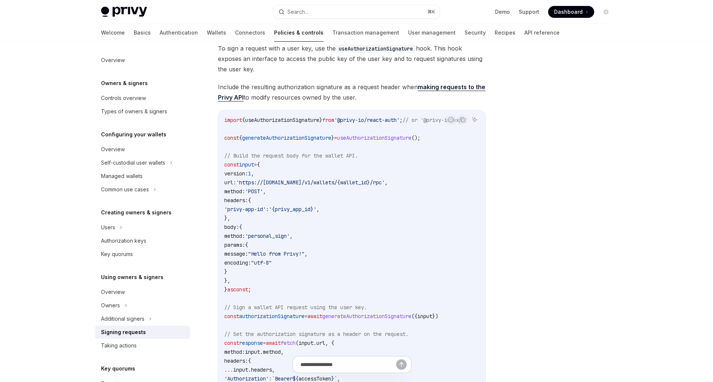
scroll to position [169, 0]
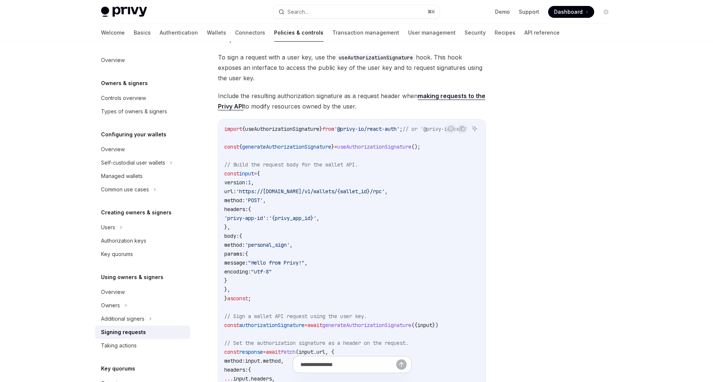
click at [468, 170] on code "import { useAuthorizationSignature } from '@privy-io/react-auth' ; // or '@priv…" at bounding box center [354, 275] width 261 height 303
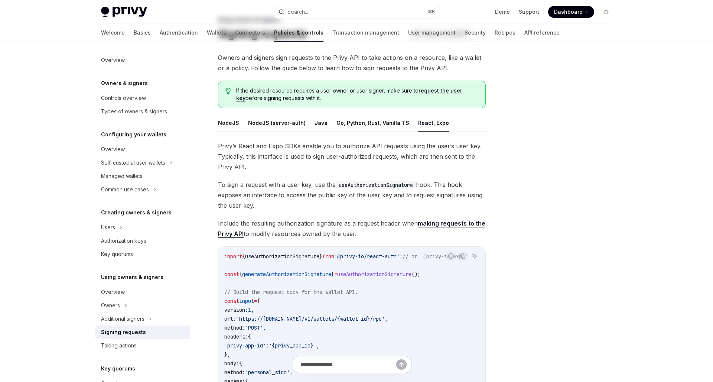
scroll to position [0, 0]
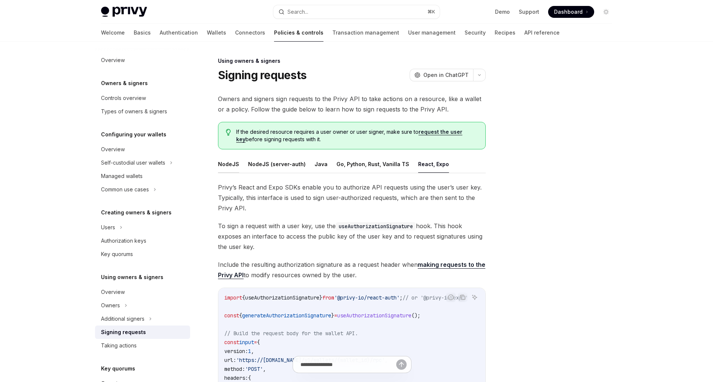
click at [230, 166] on button "NodeJS" at bounding box center [228, 163] width 21 height 17
type textarea "*"
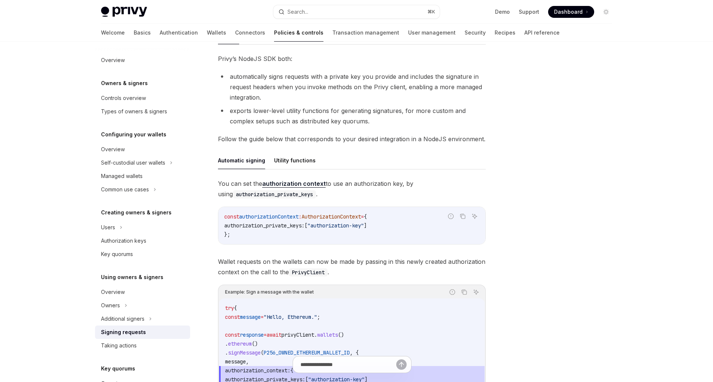
scroll to position [213, 0]
